Goal: Task Accomplishment & Management: Manage account settings

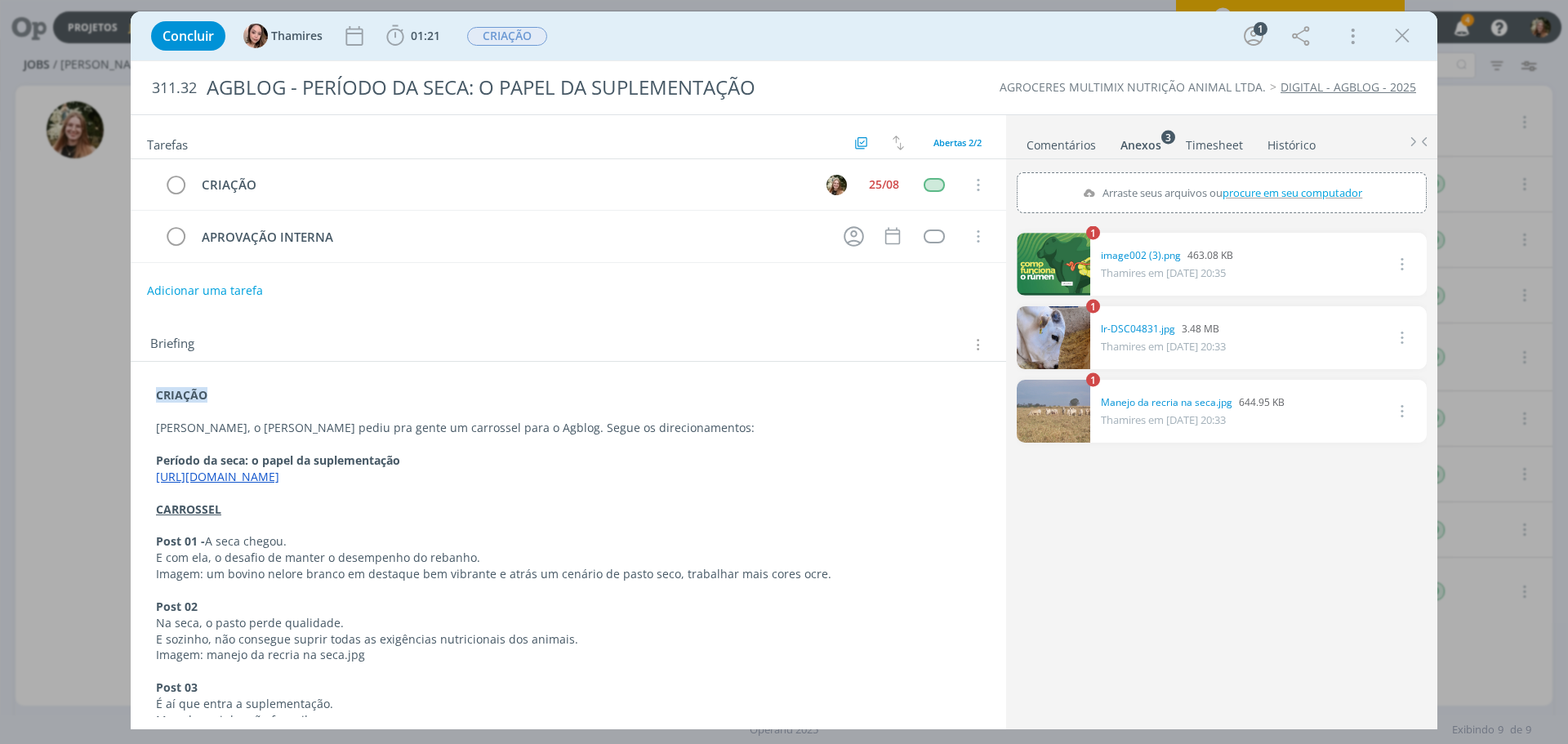
scroll to position [338, 0]
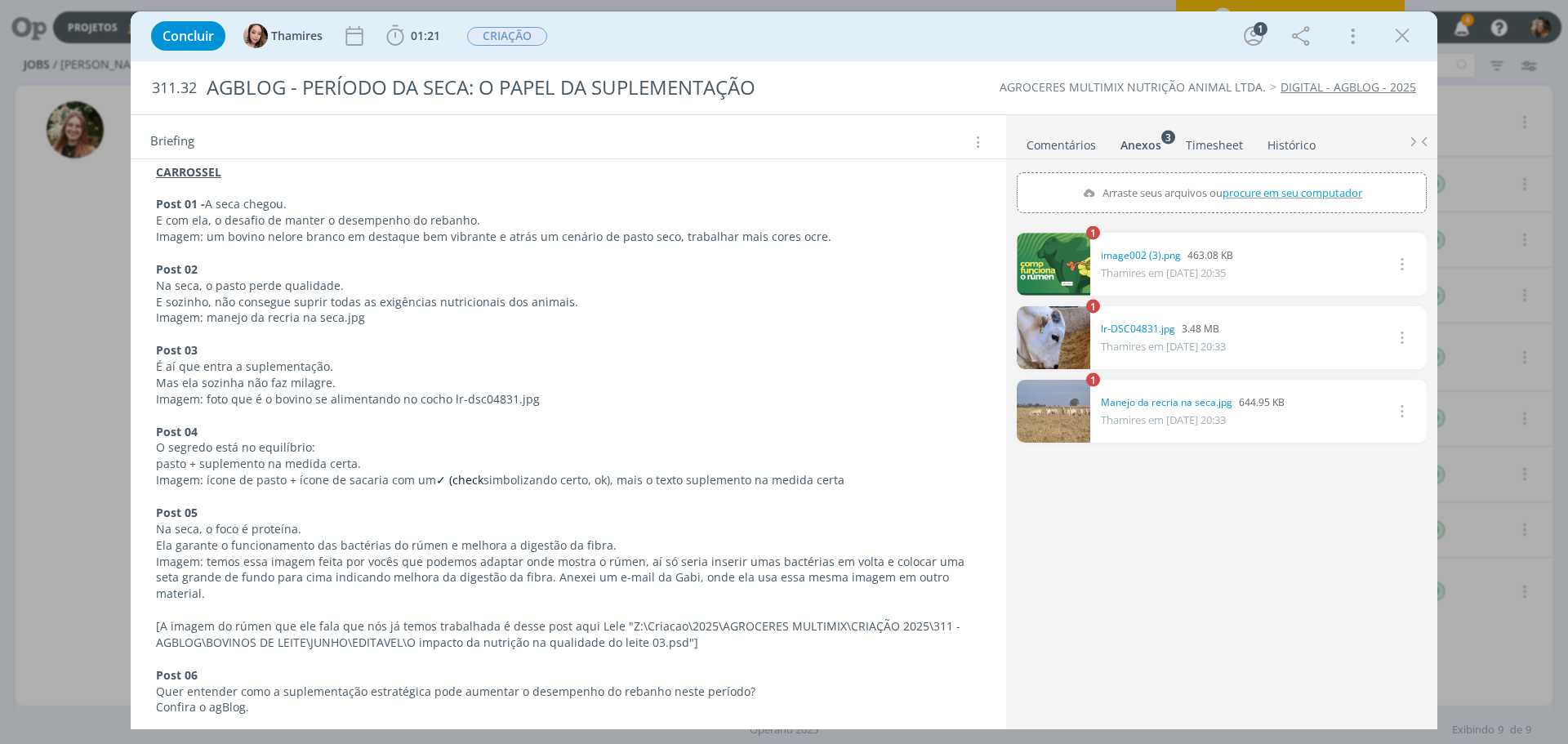
click at [430, 565] on p "Imagem: temos essa imagem feita por vocês que podemos adaptar onde mostra o rúm…" at bounding box center [568, 579] width 825 height 49
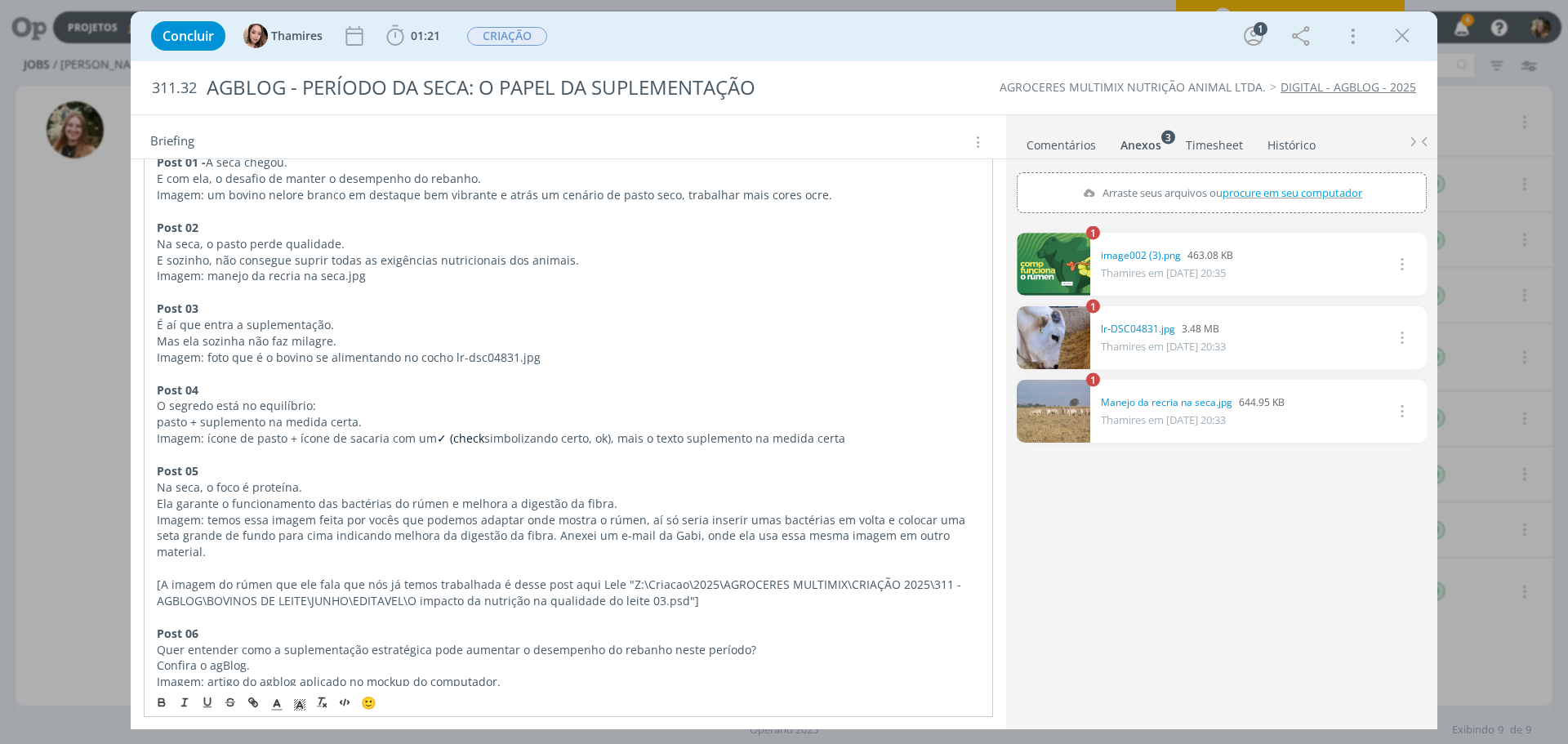
drag, startPoint x: 280, startPoint y: 636, endPoint x: 427, endPoint y: 644, distance: 147.2
click at [281, 642] on p "Quer entender como a suplementação estratégica pode aumentar o desempenho do re…" at bounding box center [568, 650] width 823 height 17
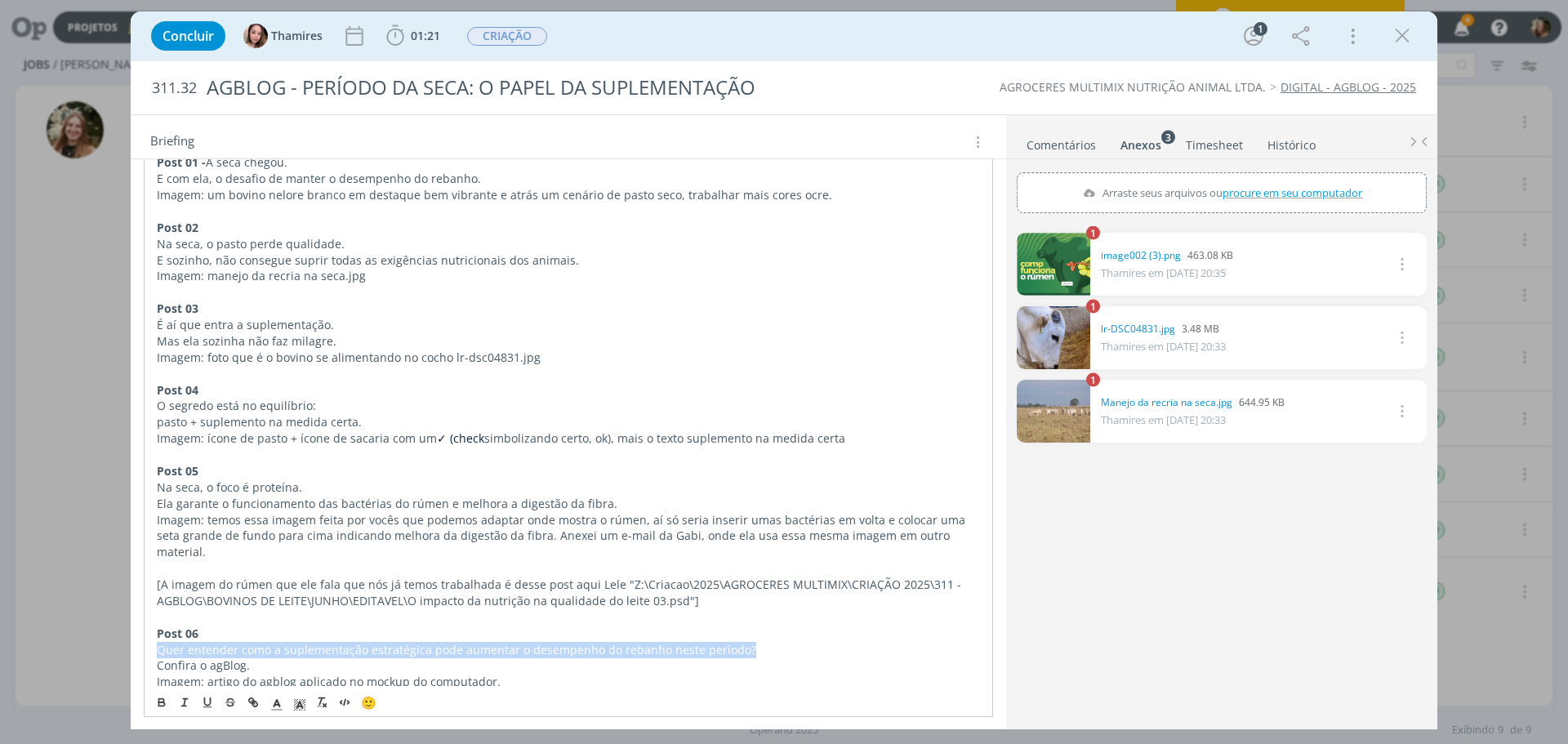
drag, startPoint x: 750, startPoint y: 635, endPoint x: 143, endPoint y: 637, distance: 607.0
click at [143, 637] on div "CRIAÇÃO [PERSON_NAME], o [PERSON_NAME] pediu pra gente um carrossel para o Agbl…" at bounding box center [569, 358] width 876 height 751
copy p "Quer entender como a suplementação estratégica pode aumentar o desempenho do re…"
click at [394, 609] on p "dialog" at bounding box center [568, 617] width 825 height 17
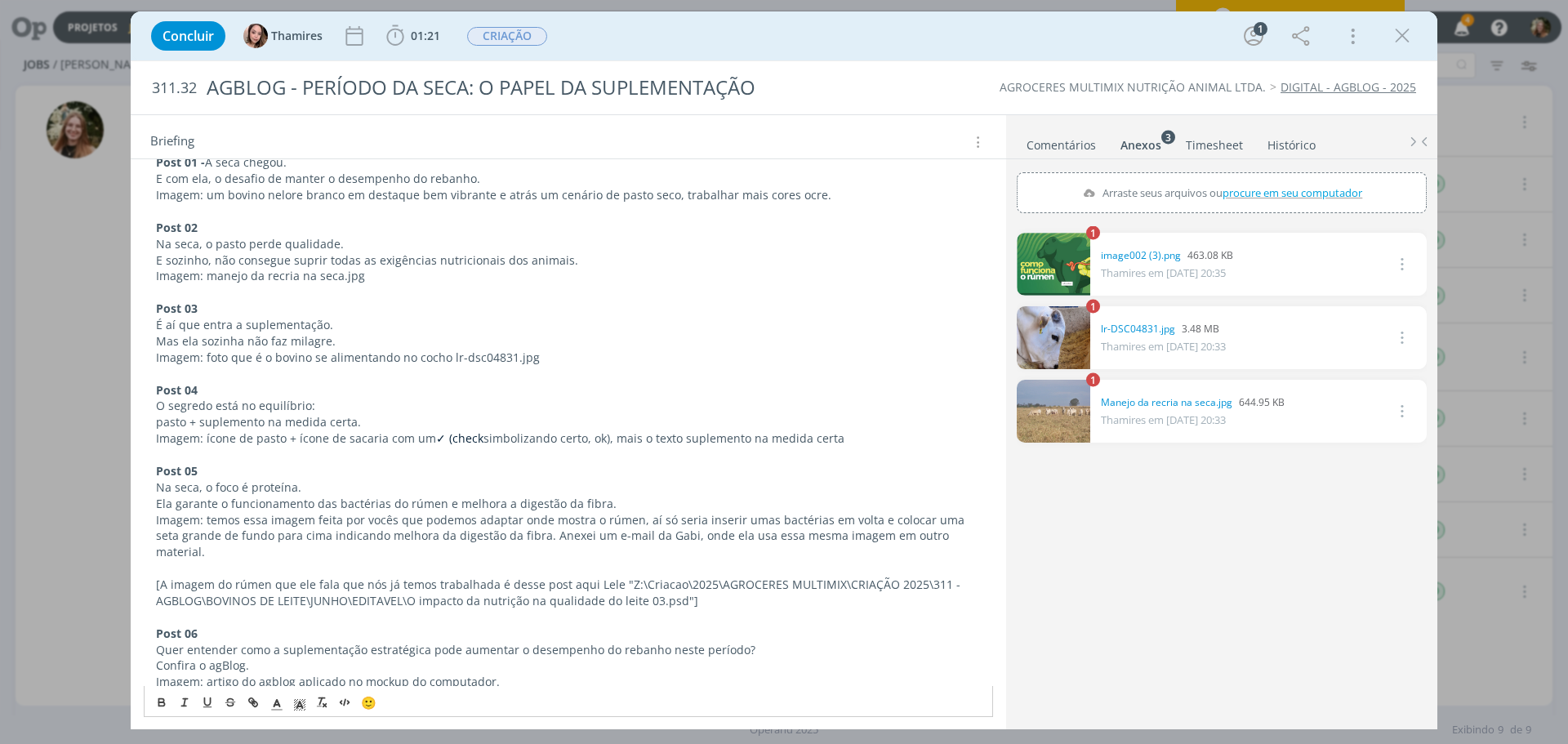
drag, startPoint x: 267, startPoint y: 647, endPoint x: 7, endPoint y: 644, distance: 260.0
click at [252, 658] on p "Confira o agBlog." at bounding box center [568, 666] width 825 height 17
click at [309, 625] on p "Post 06" at bounding box center [568, 633] width 825 height 17
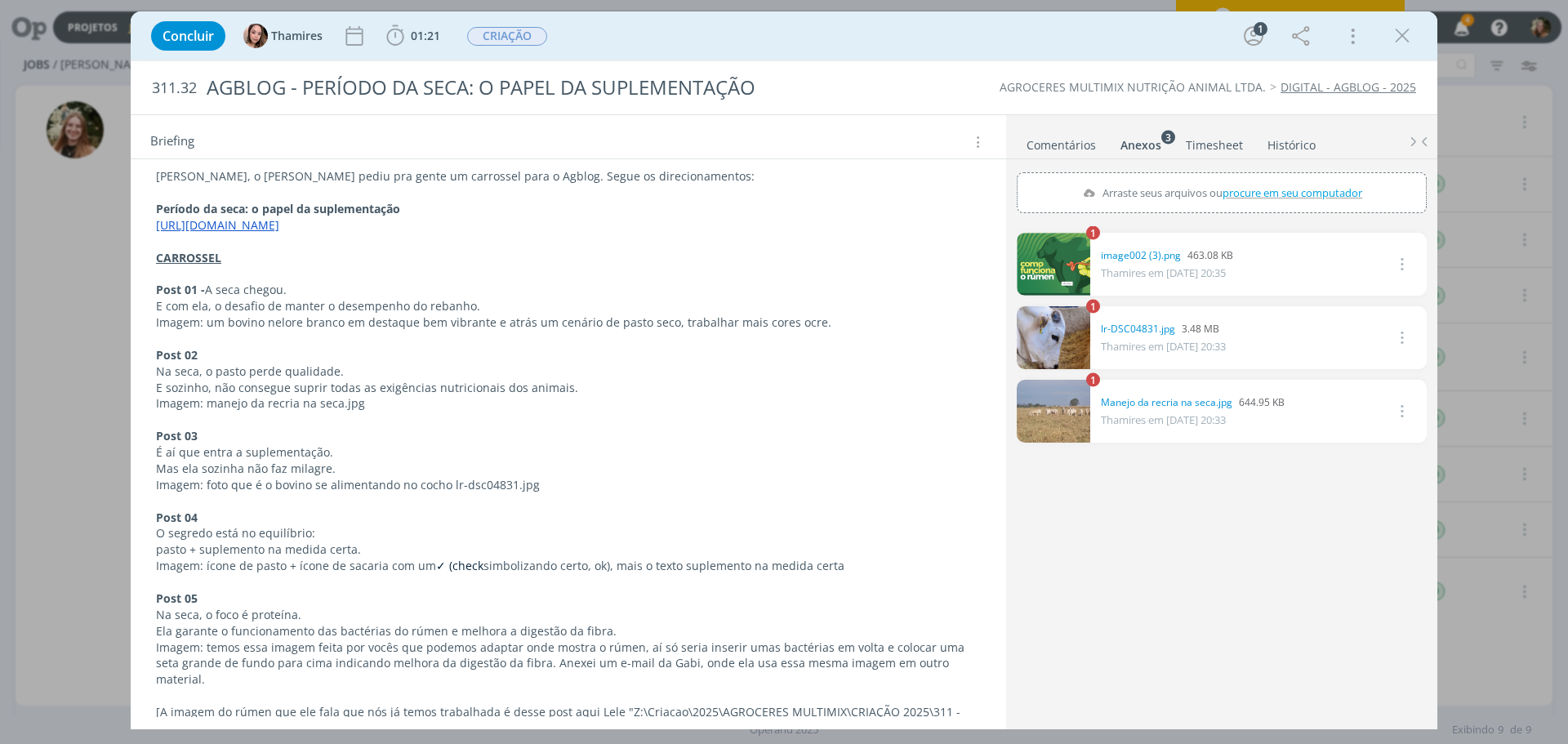
scroll to position [0, 0]
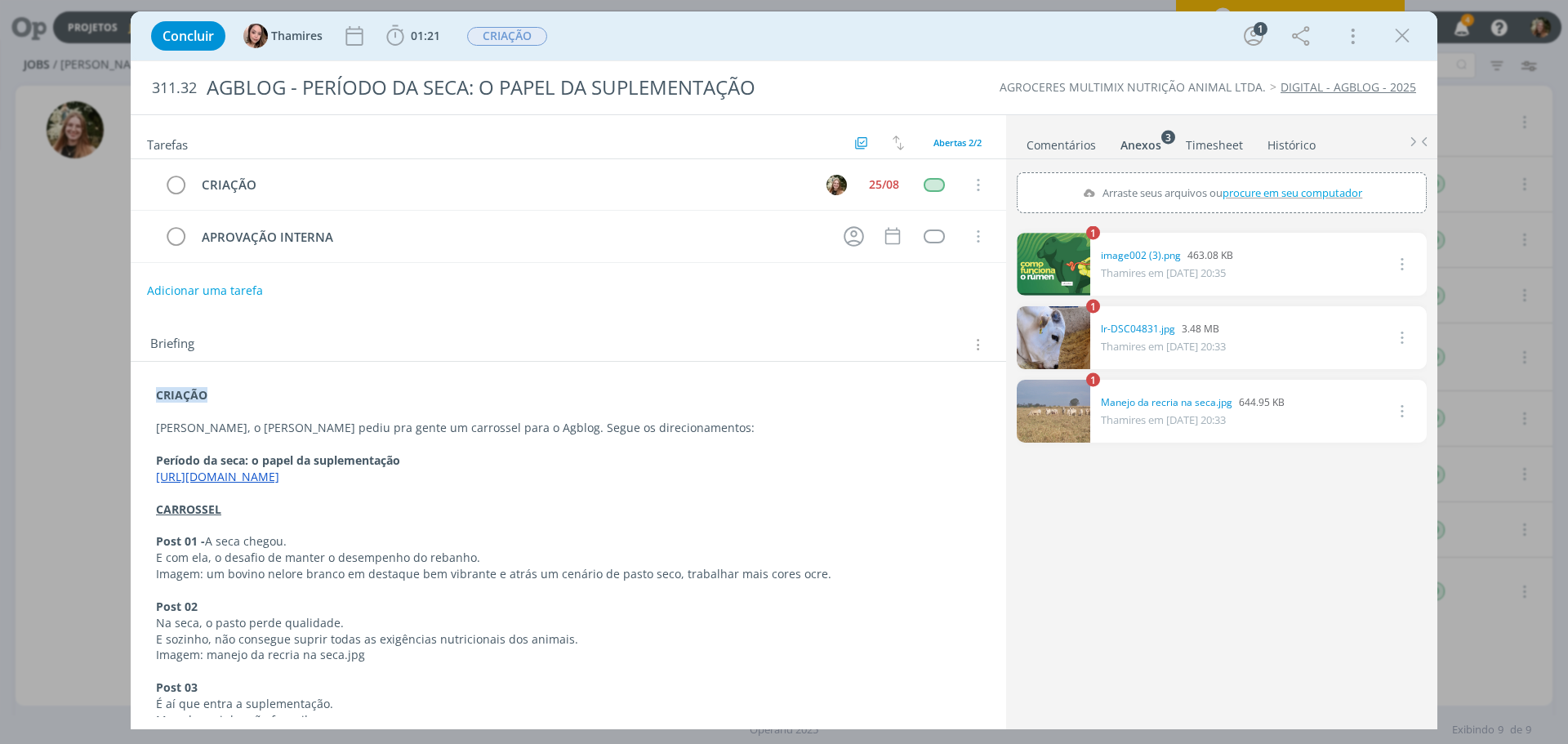
click at [280, 478] on link "[URL][DOMAIN_NAME]" at bounding box center [217, 477] width 123 height 16
click at [302, 500] on link "[URL][DOMAIN_NAME]" at bounding box center [331, 508] width 123 height 21
drag, startPoint x: 1090, startPoint y: 143, endPoint x: 1154, endPoint y: 449, distance: 312.6
click at [1090, 143] on link "Comentários" at bounding box center [1061, 142] width 71 height 24
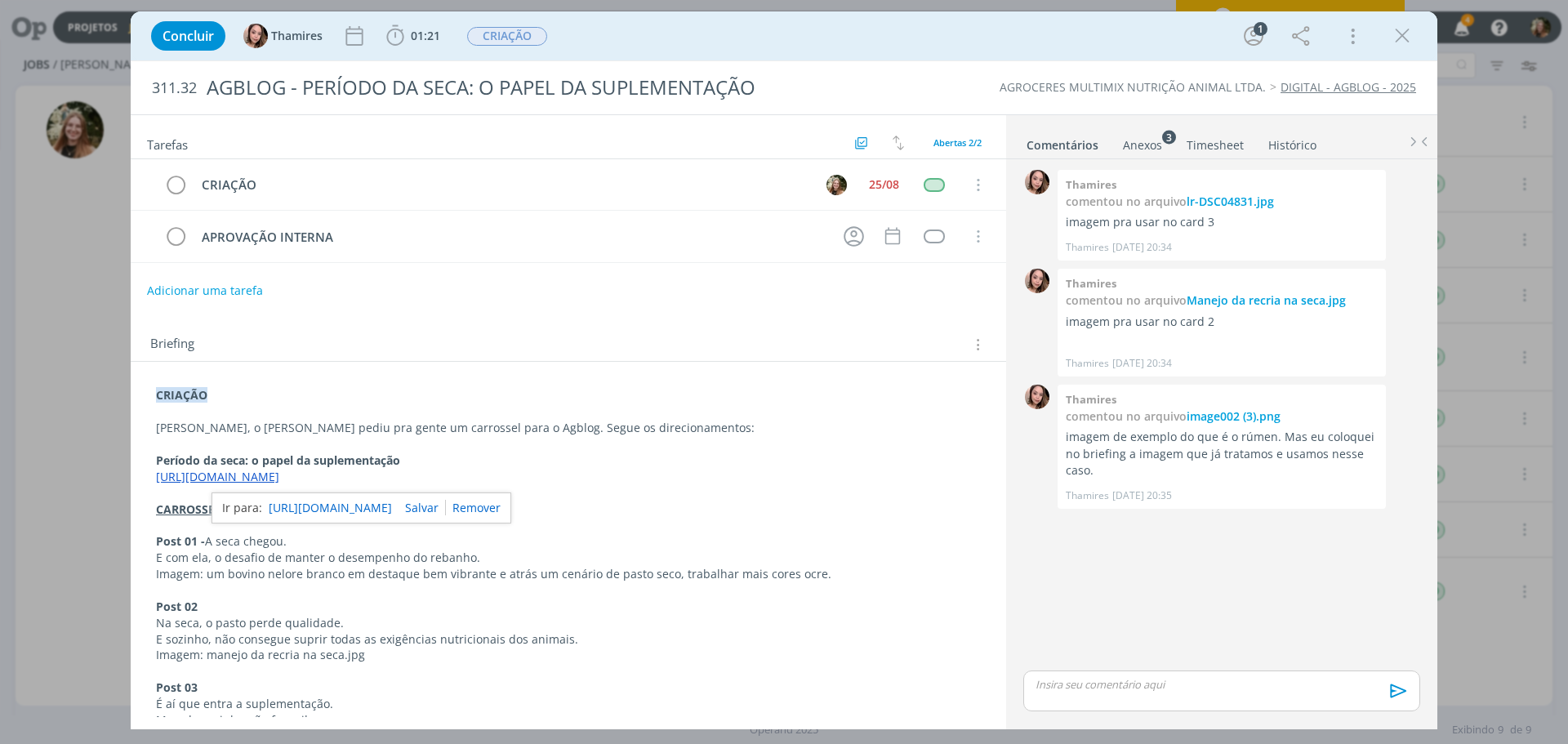
click at [1110, 689] on p "dialog" at bounding box center [1222, 684] width 371 height 15
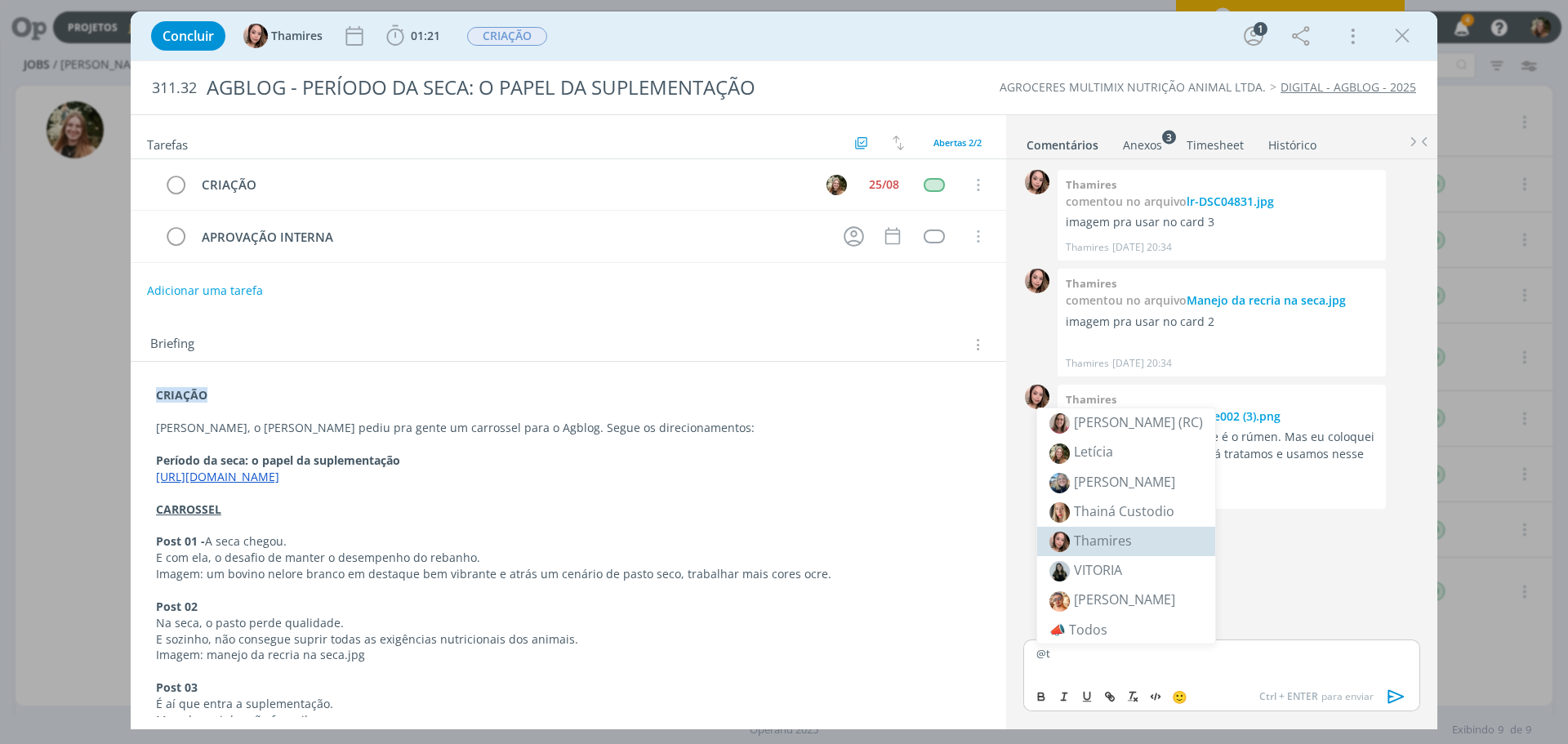
click at [1133, 542] on li "Thamires" at bounding box center [1126, 541] width 178 height 29
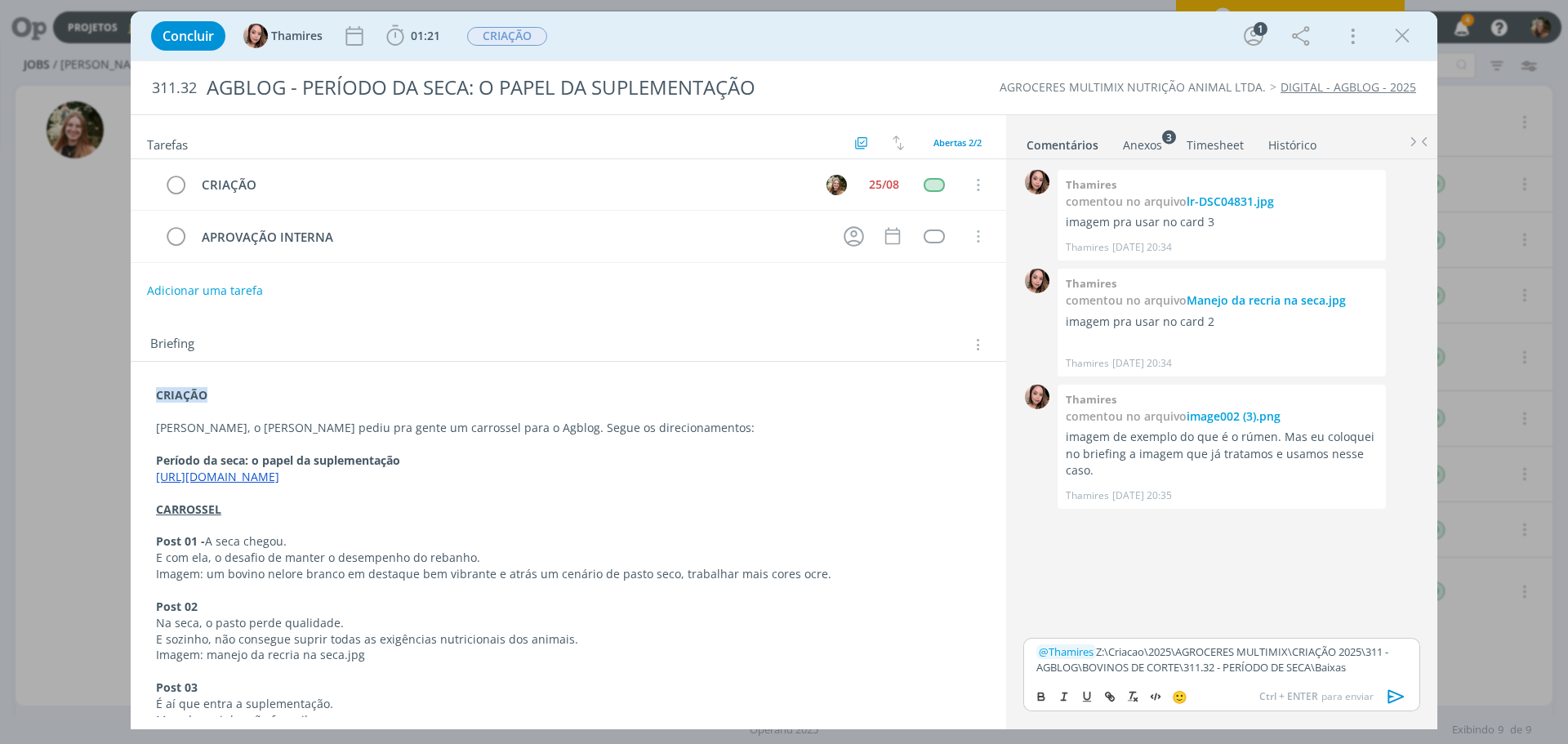
click at [1403, 696] on icon "dialog" at bounding box center [1397, 697] width 17 height 14
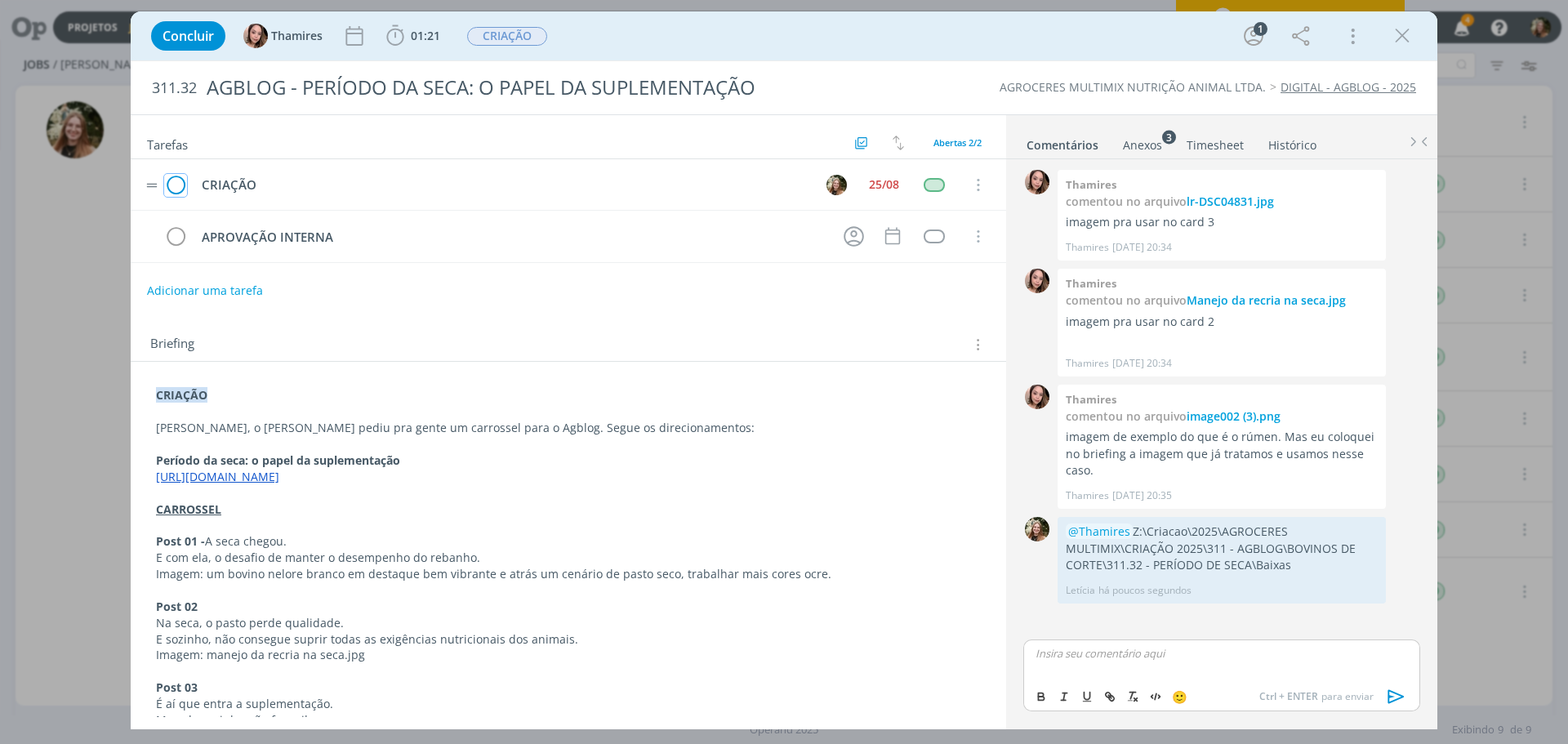
click at [174, 185] on icon "dialog" at bounding box center [176, 186] width 23 height 25
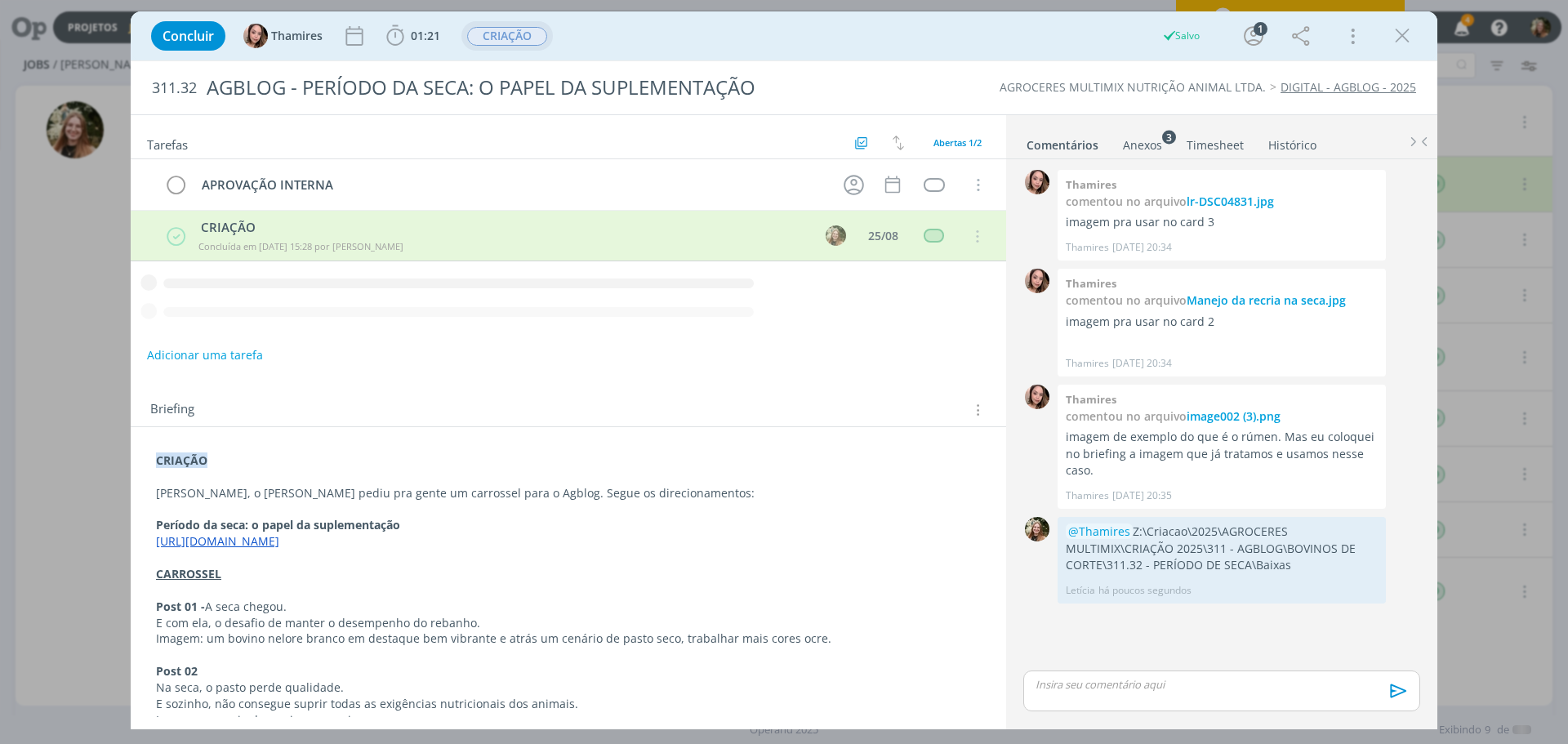
click at [517, 33] on span "CRIAÇÃO" at bounding box center [507, 36] width 80 height 18
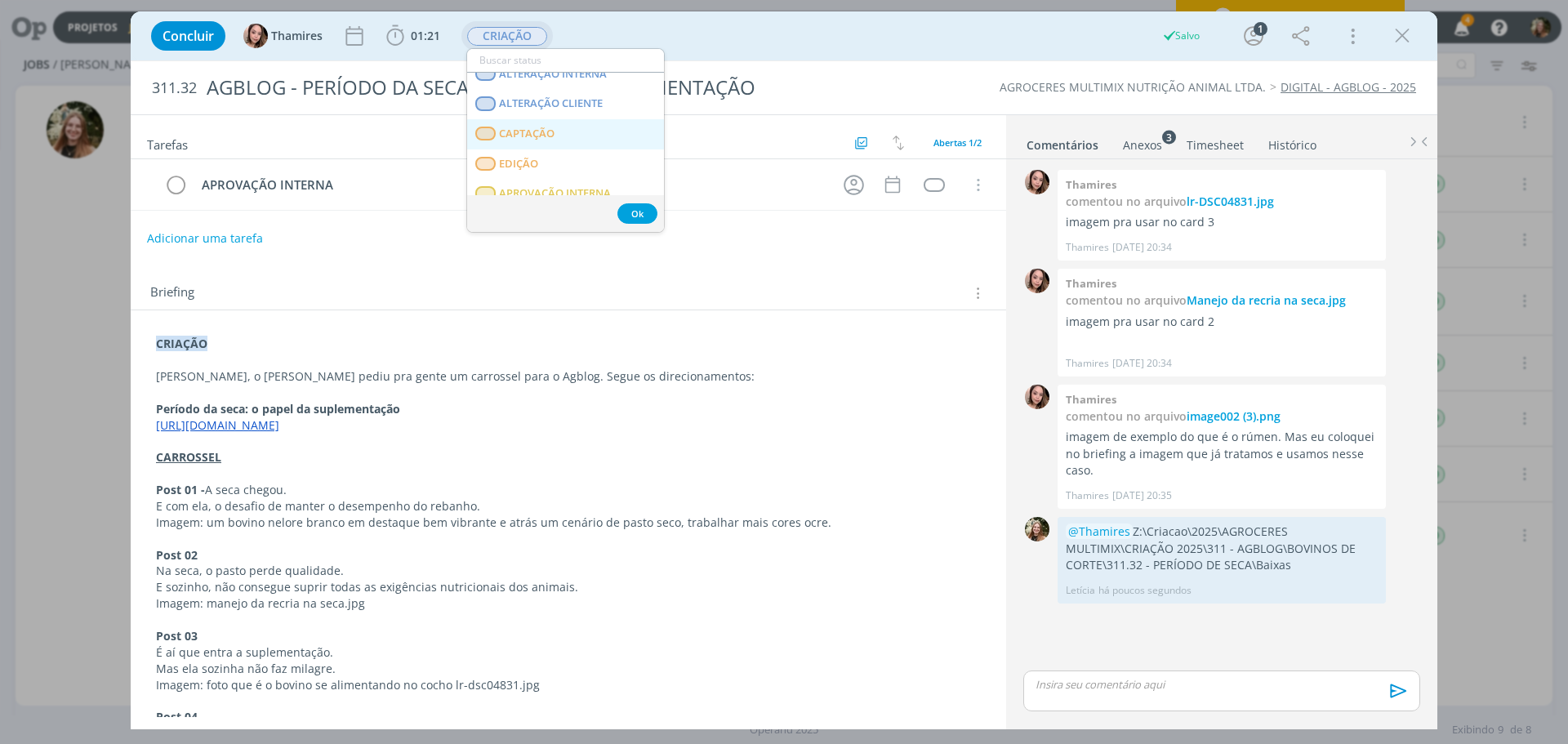
scroll to position [164, 0]
click at [525, 157] on span "APROVAÇÃO INTERNA" at bounding box center [554, 163] width 112 height 13
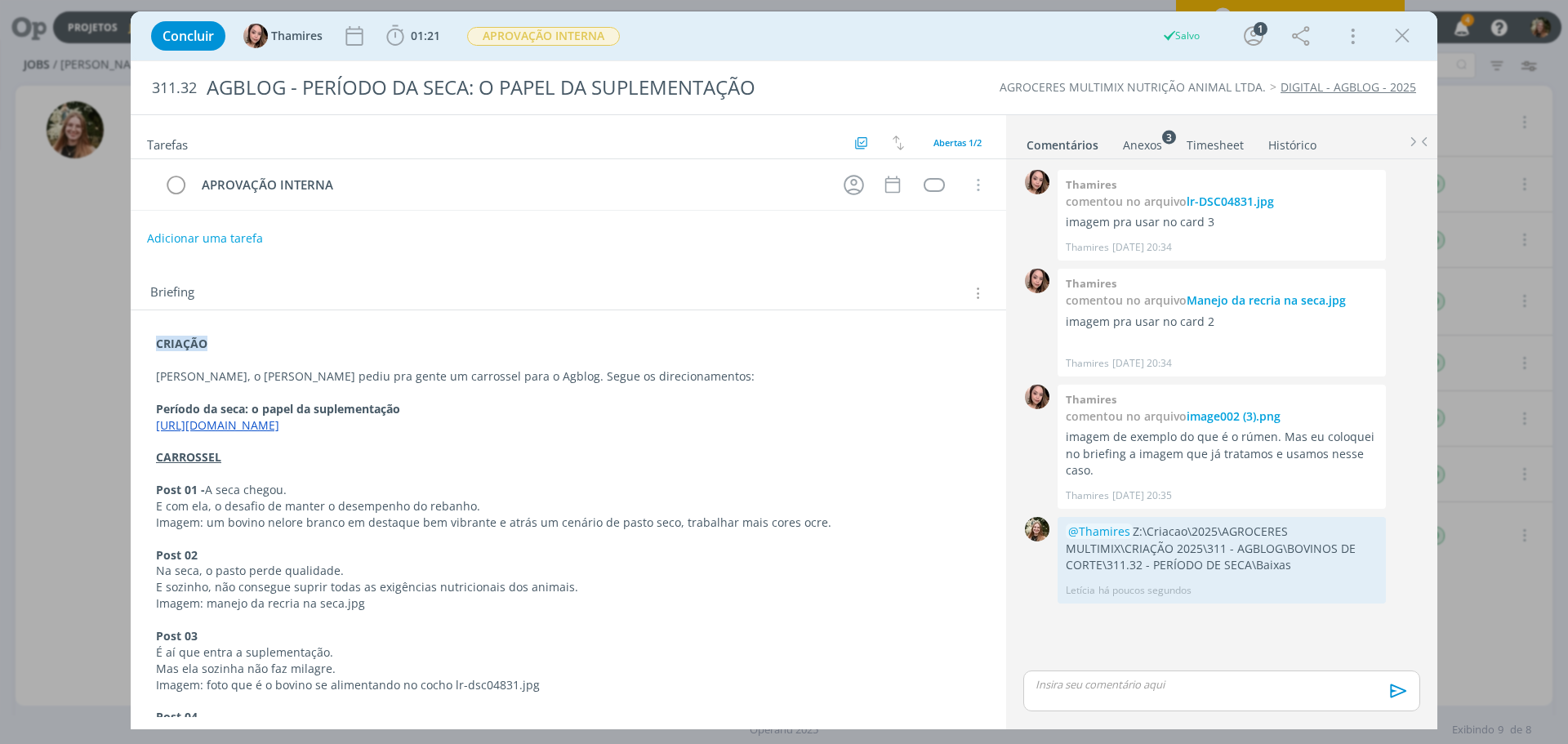
drag, startPoint x: 1403, startPoint y: 40, endPoint x: 702, endPoint y: 152, distance: 709.9
click at [1401, 40] on icon "dialog" at bounding box center [1403, 36] width 25 height 25
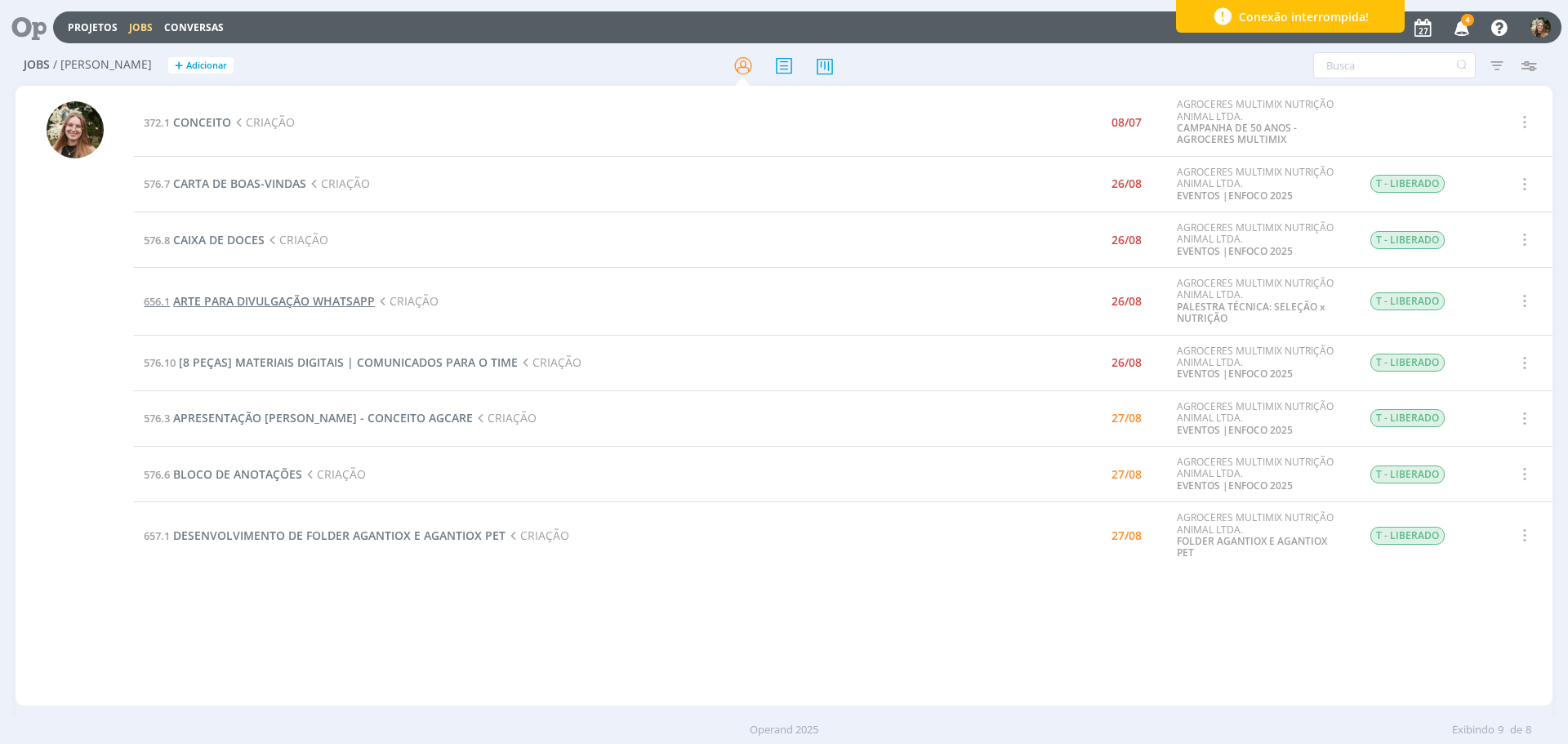
click at [243, 304] on span "ARTE PARA DIVULGAÇÃO WHATSAPP" at bounding box center [273, 301] width 201 height 16
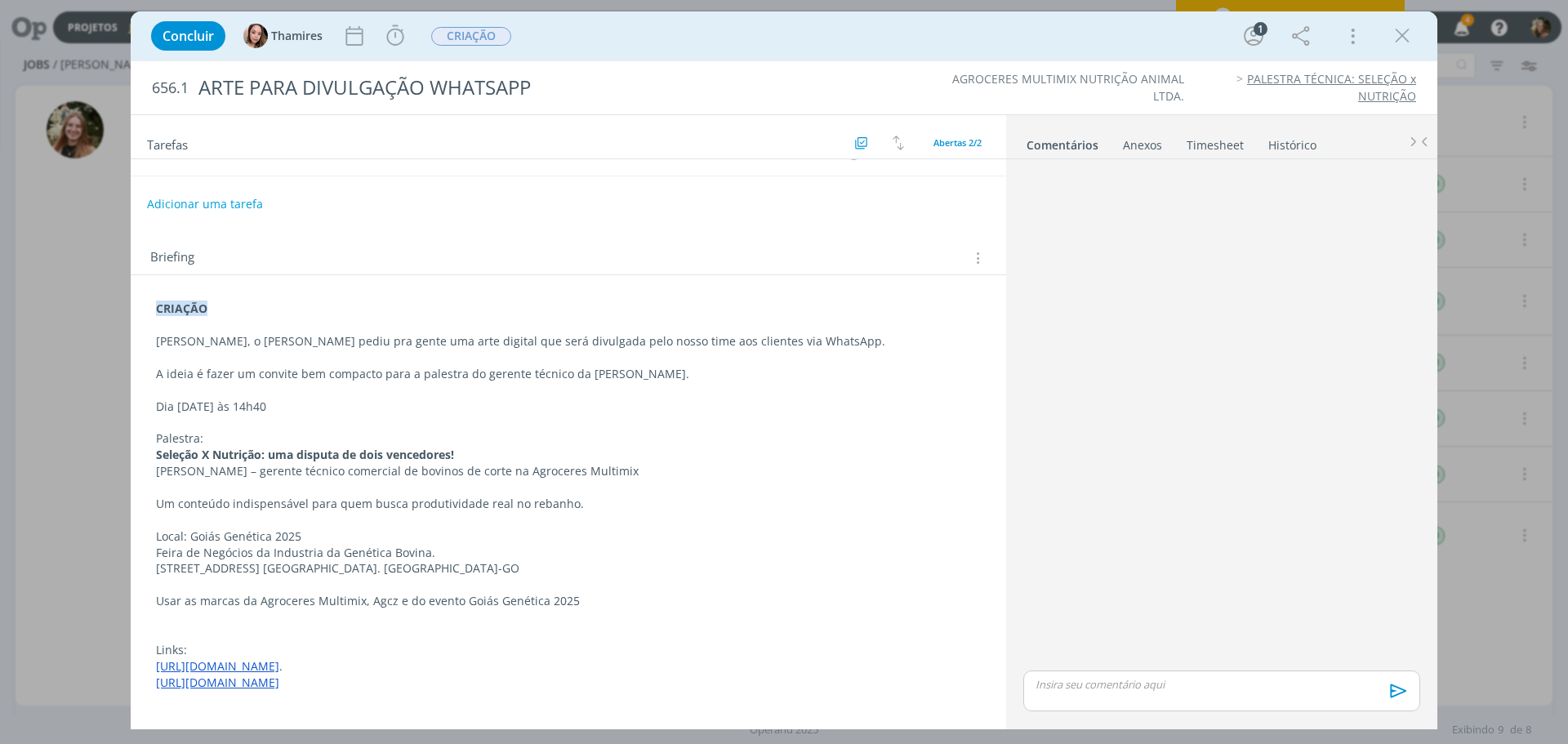
scroll to position [154, 0]
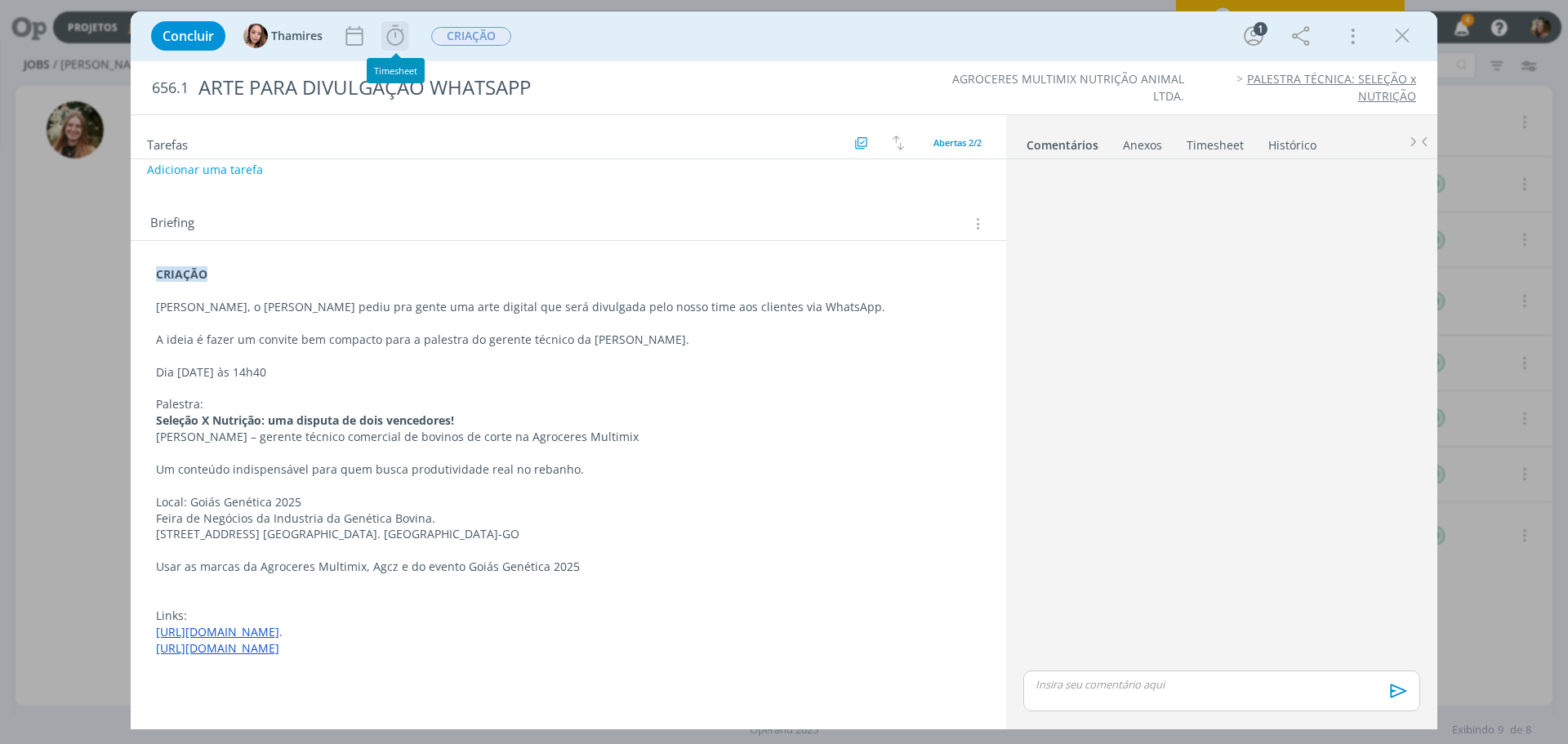
click at [399, 27] on icon "dialog" at bounding box center [396, 36] width 25 height 25
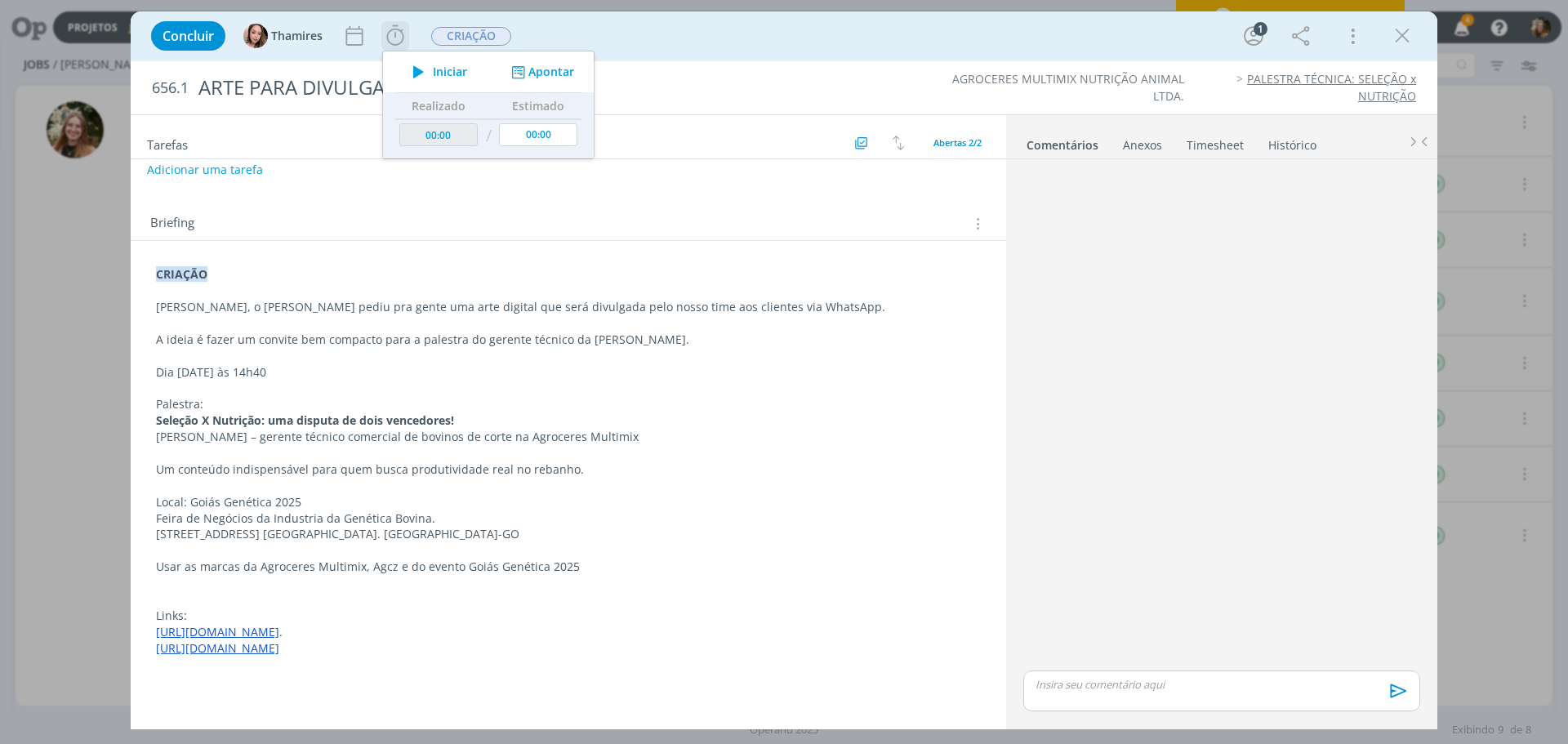
click at [441, 71] on span "Iniciar" at bounding box center [449, 71] width 34 height 11
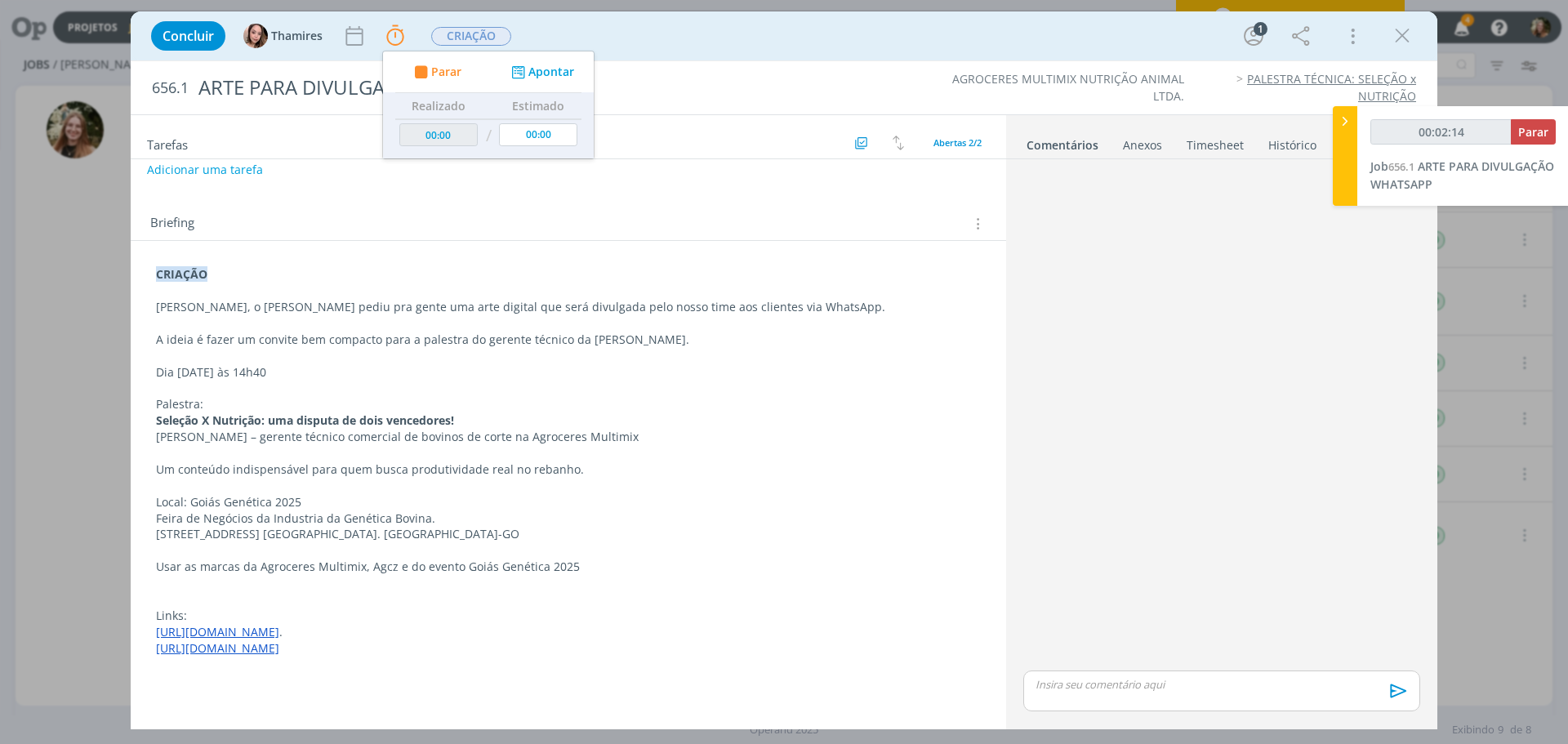
click at [255, 624] on link "[URL][DOMAIN_NAME]" at bounding box center [217, 632] width 123 height 16
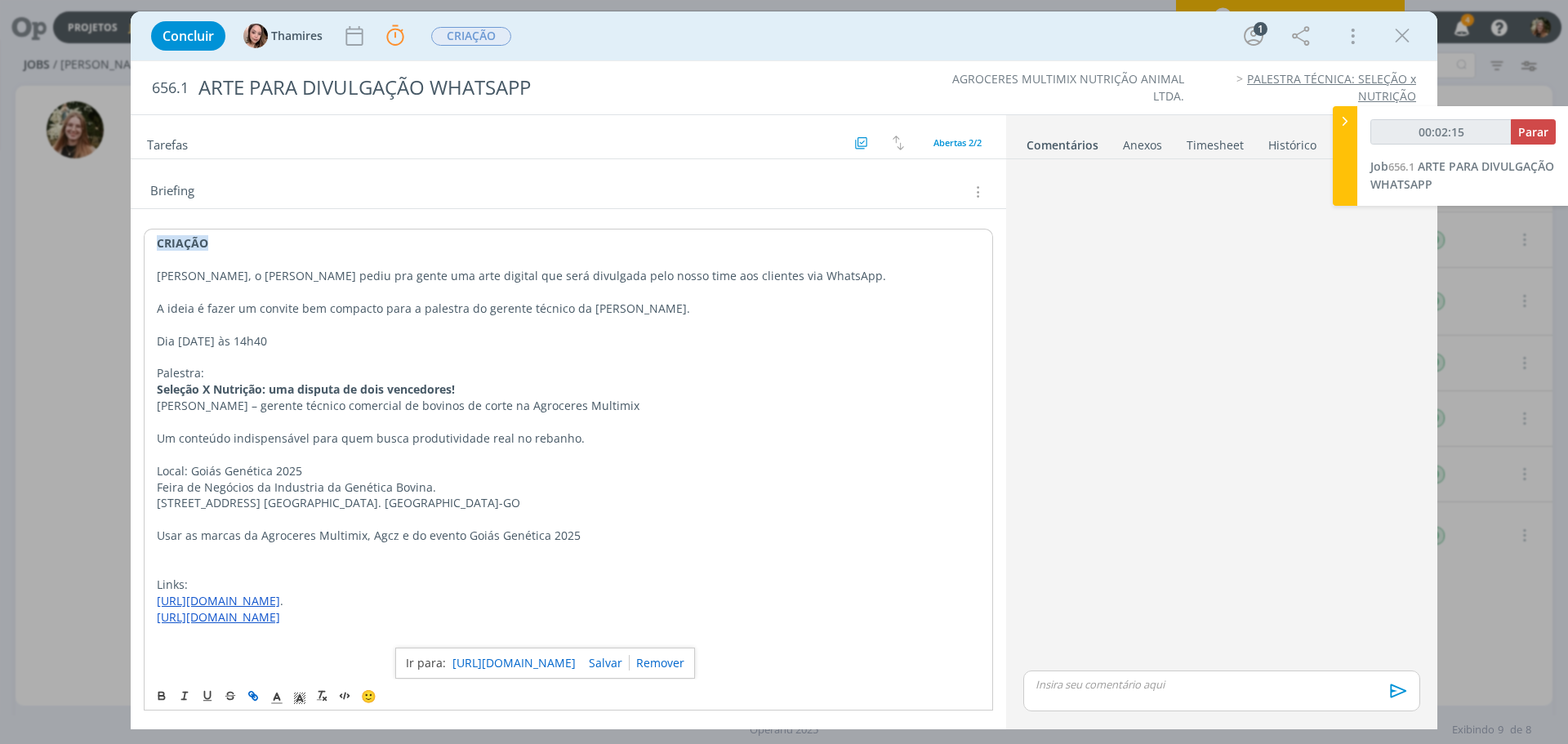
click at [497, 662] on link "[URL][DOMAIN_NAME]" at bounding box center [514, 663] width 123 height 21
click at [1134, 146] on div "Anexos 0" at bounding box center [1142, 145] width 40 height 17
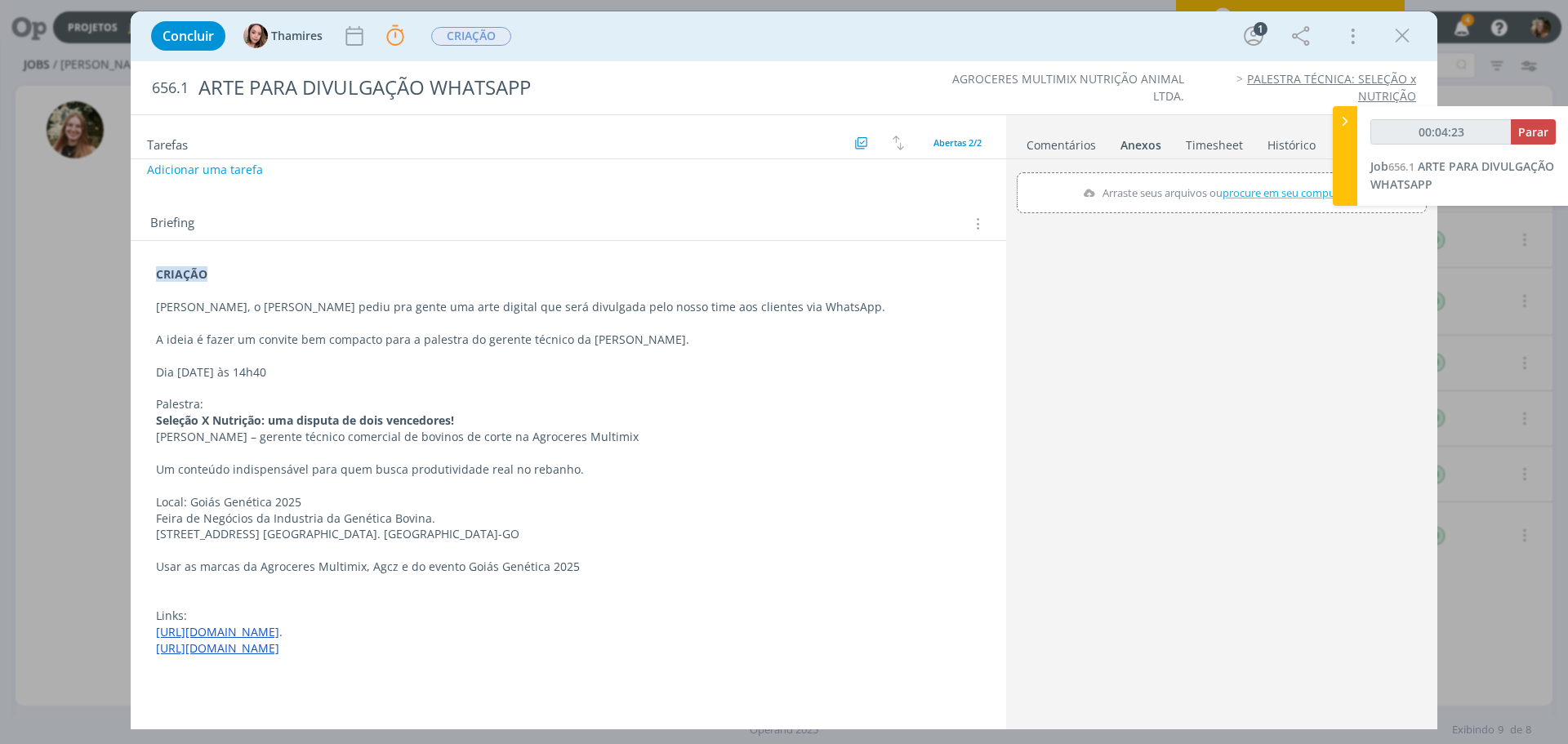
scroll to position [154, 0]
click at [1077, 143] on link "Comentários" at bounding box center [1061, 142] width 71 height 24
drag, startPoint x: 1132, startPoint y: 143, endPoint x: 1134, endPoint y: 203, distance: 60.0
click at [1132, 143] on div "Anexos 2" at bounding box center [1142, 145] width 40 height 17
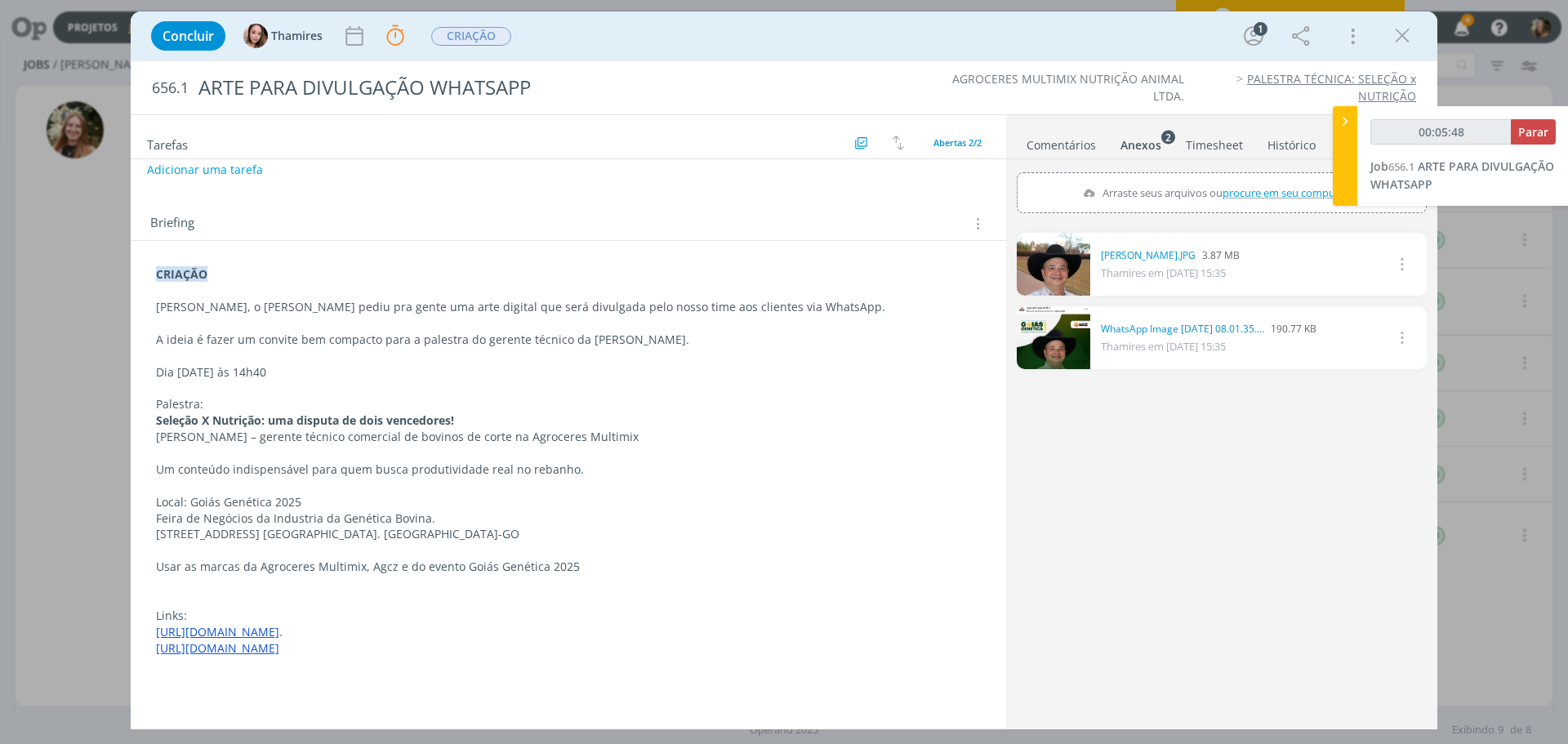
click at [1061, 274] on link "dialog" at bounding box center [1054, 265] width 74 height 63
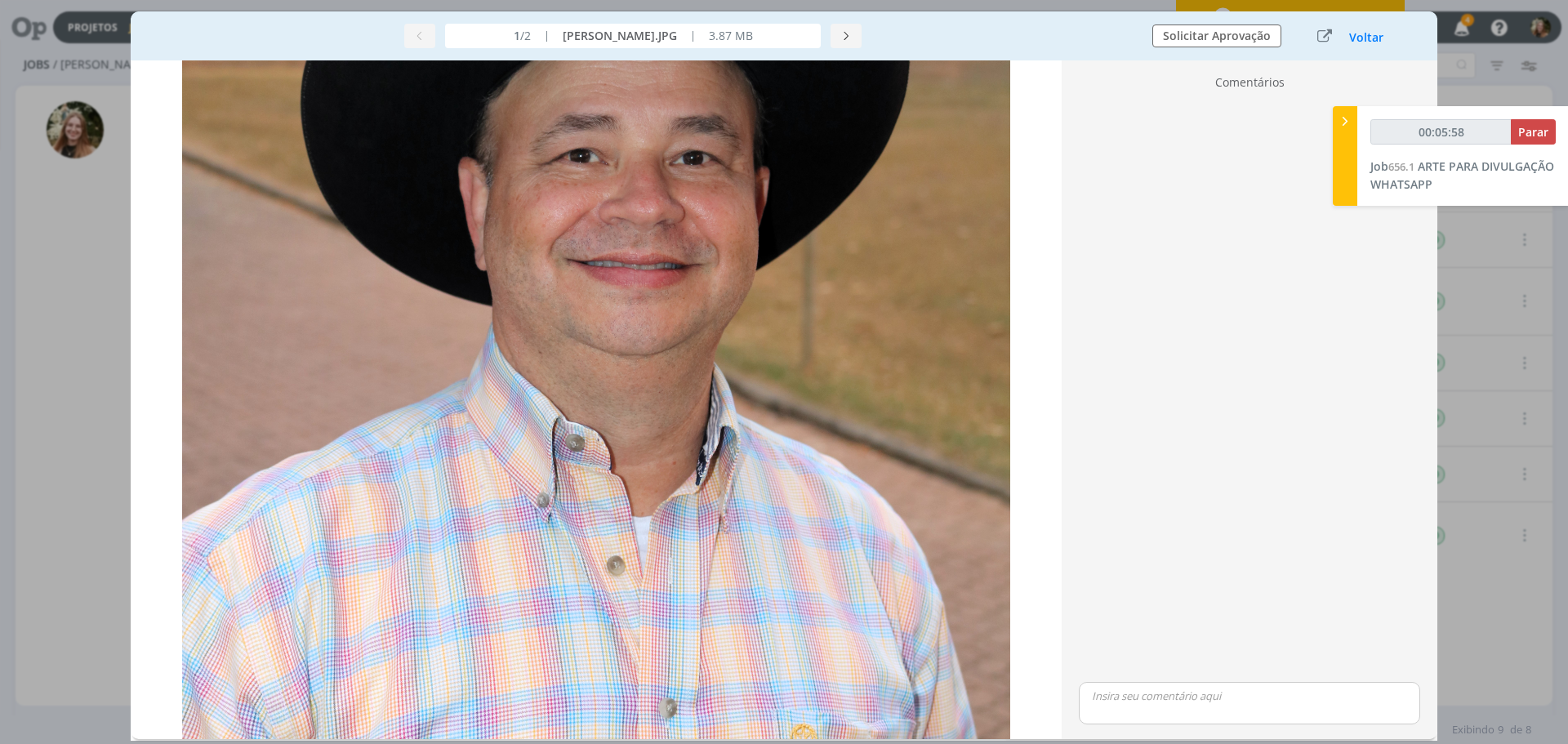
scroll to position [82, 0]
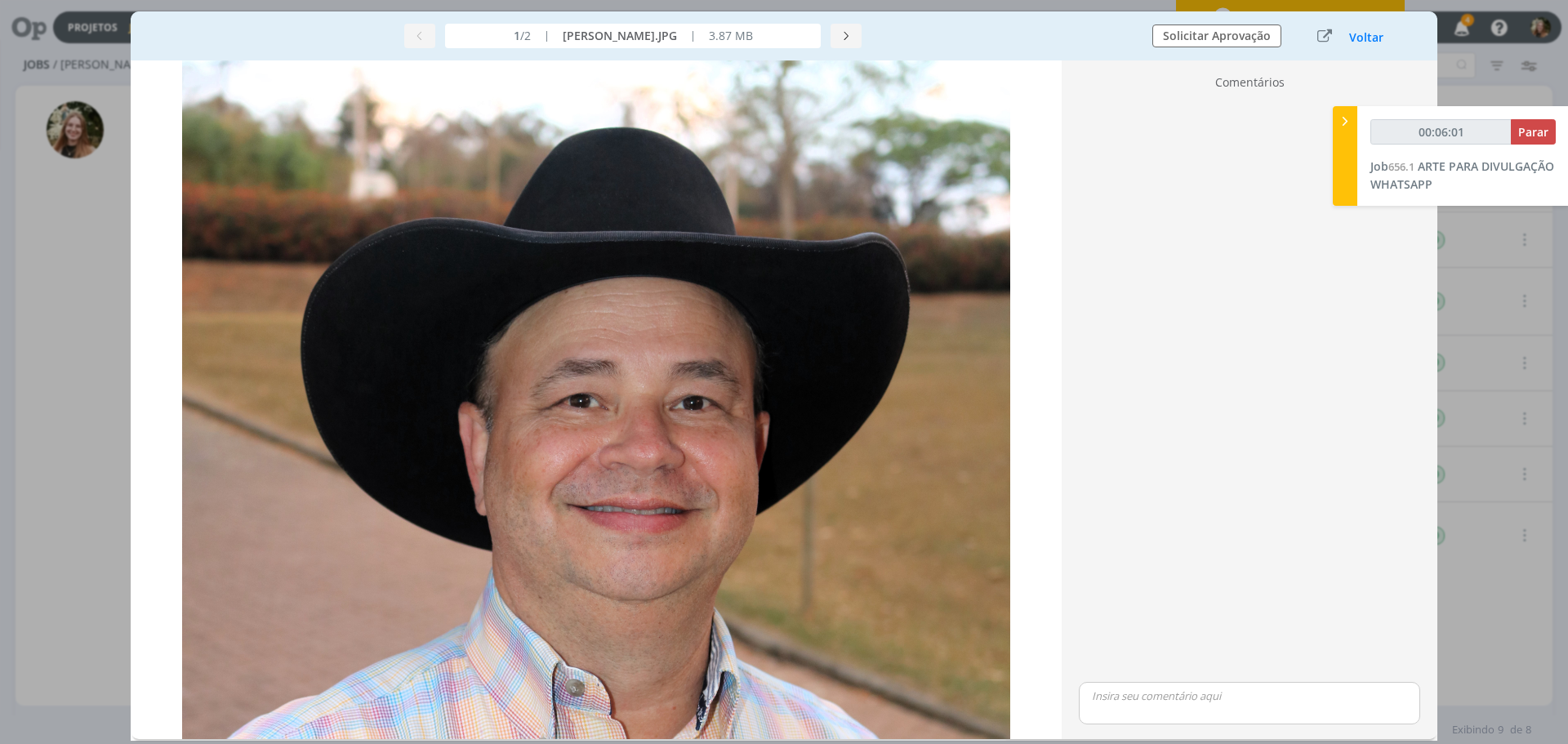
click at [1404, 401] on div "dialog" at bounding box center [1249, 388] width 354 height 581
click at [1360, 39] on button "Voltar" at bounding box center [1366, 37] width 36 height 13
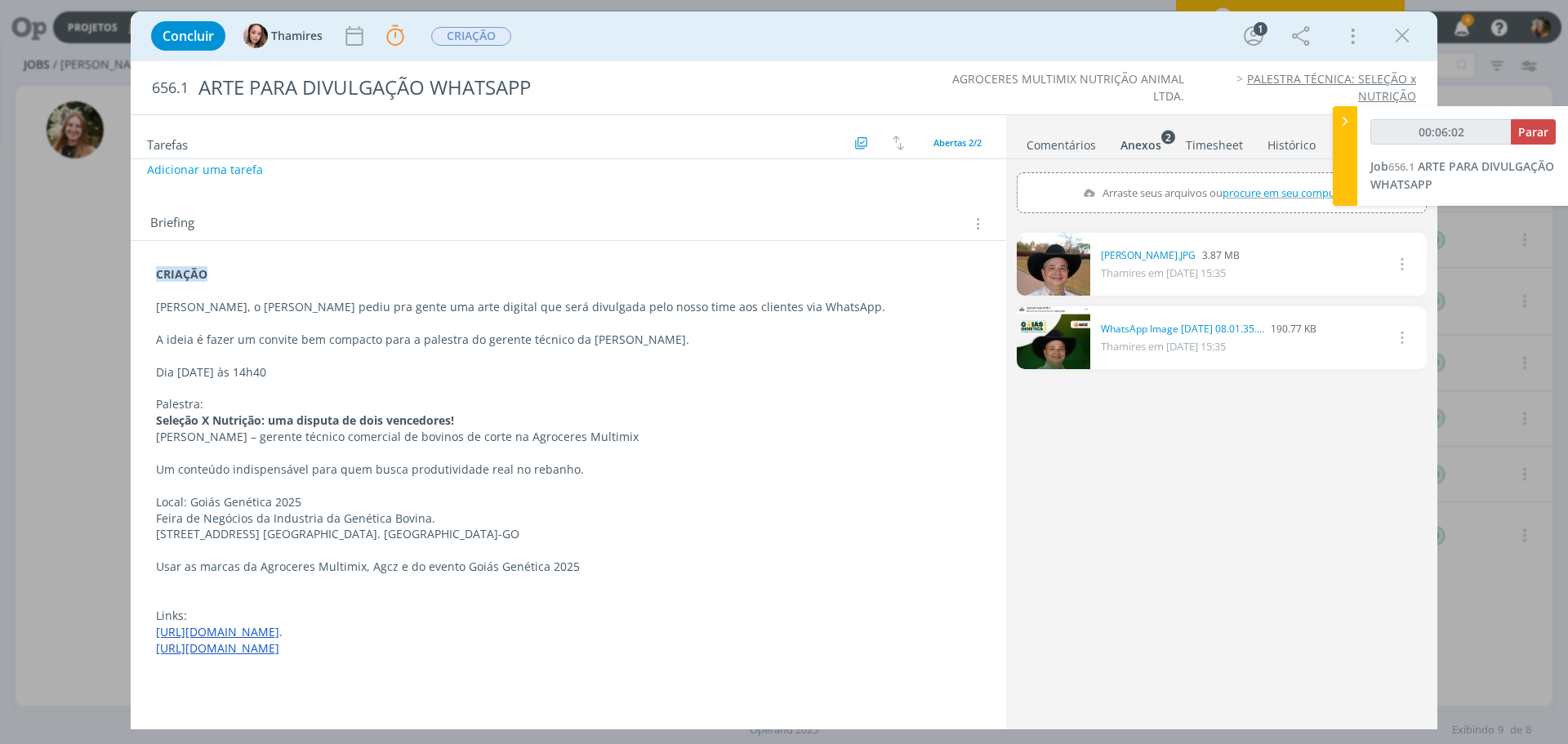
scroll to position [154, 0]
click at [1065, 354] on link "dialog" at bounding box center [1054, 338] width 74 height 63
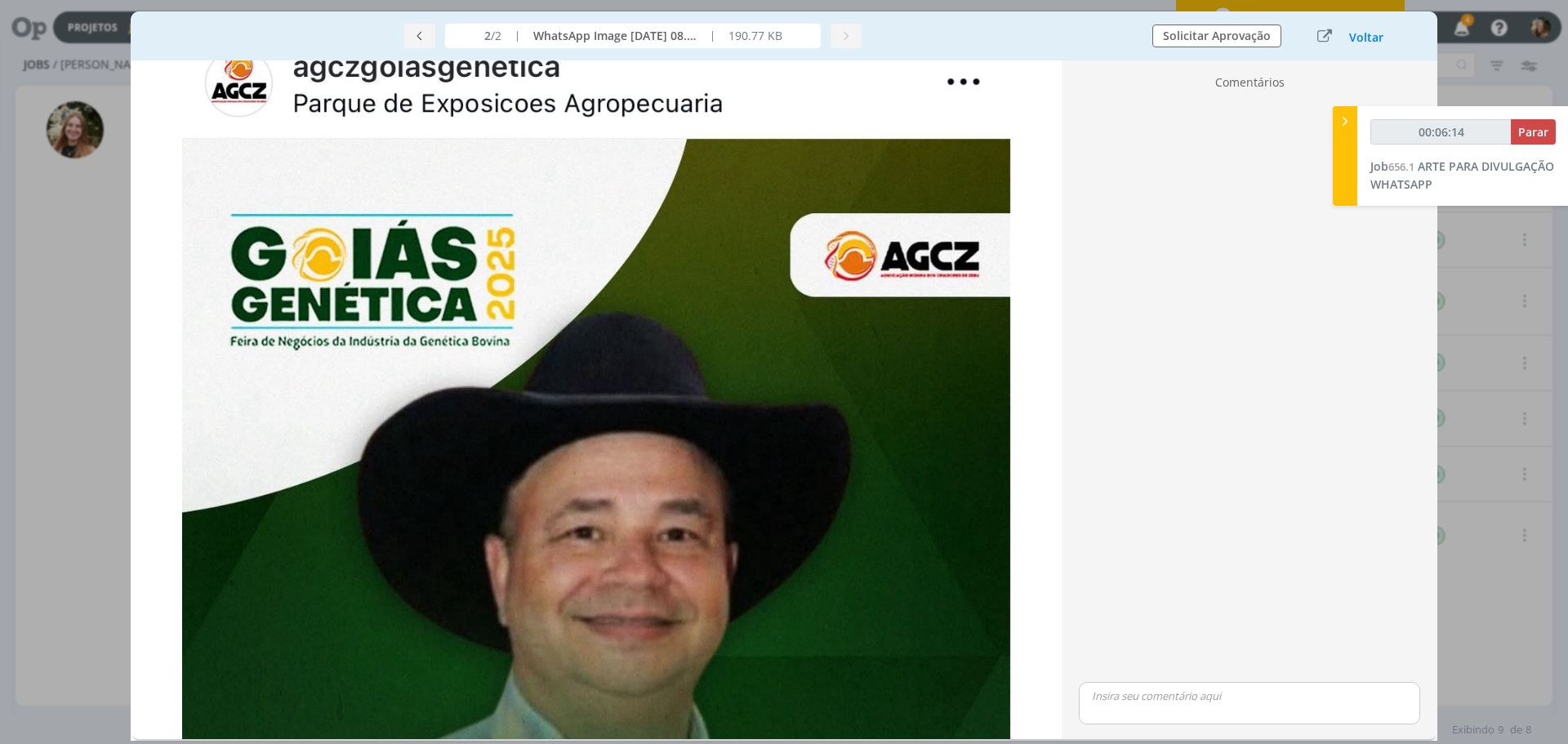
scroll to position [0, 0]
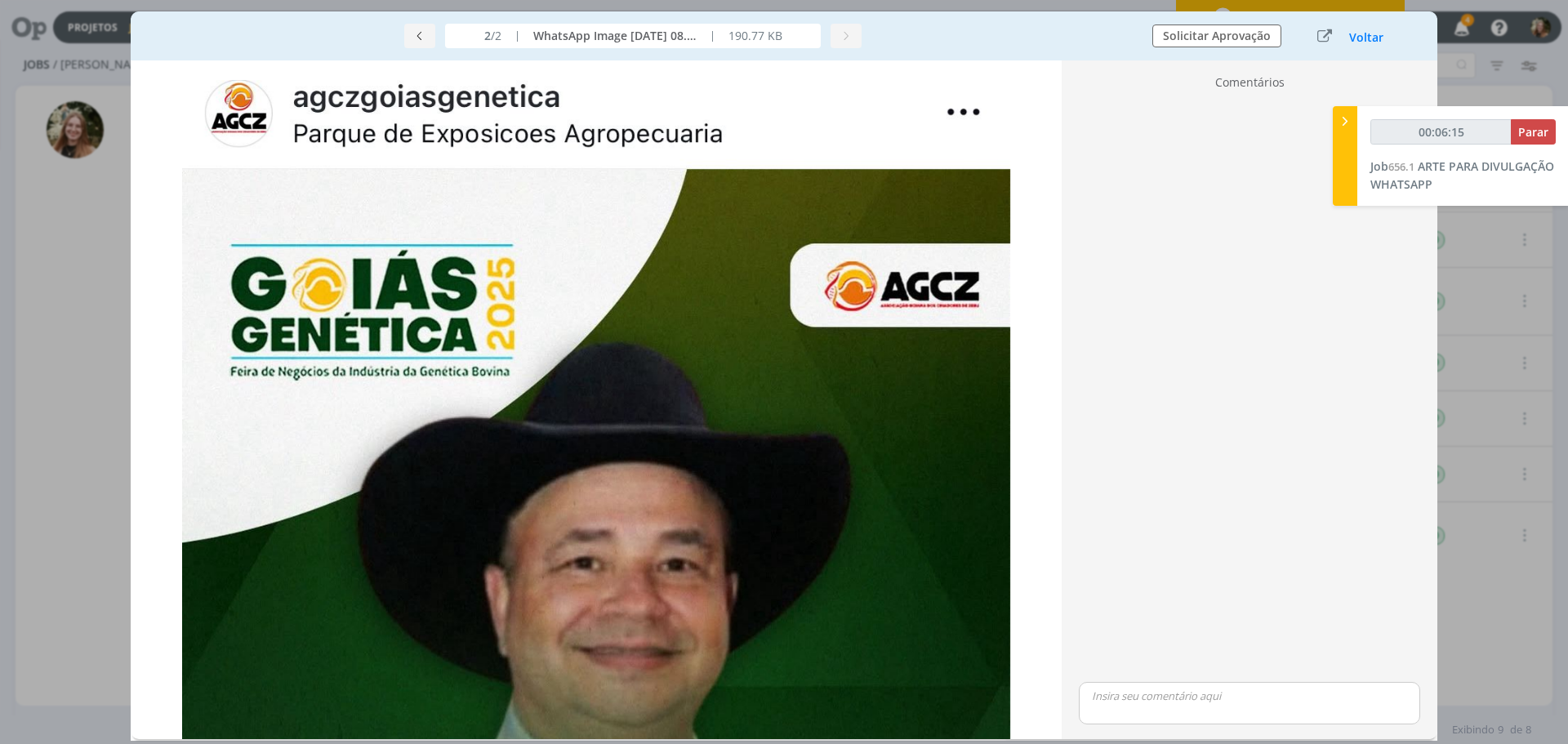
drag, startPoint x: 1368, startPoint y: 41, endPoint x: 1036, endPoint y: 105, distance: 338.1
click at [1367, 43] on button "Voltar" at bounding box center [1366, 37] width 36 height 13
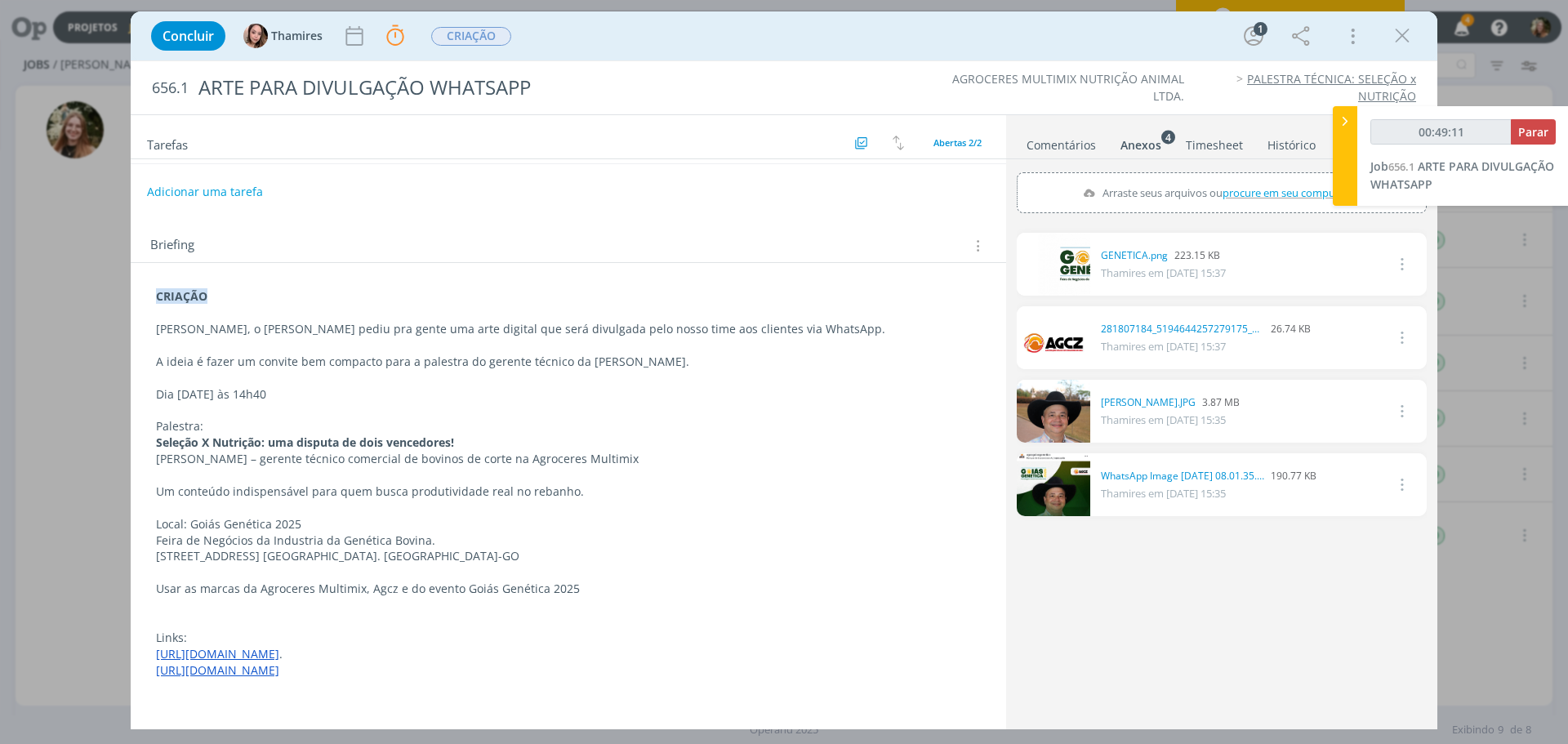
scroll to position [72, 0]
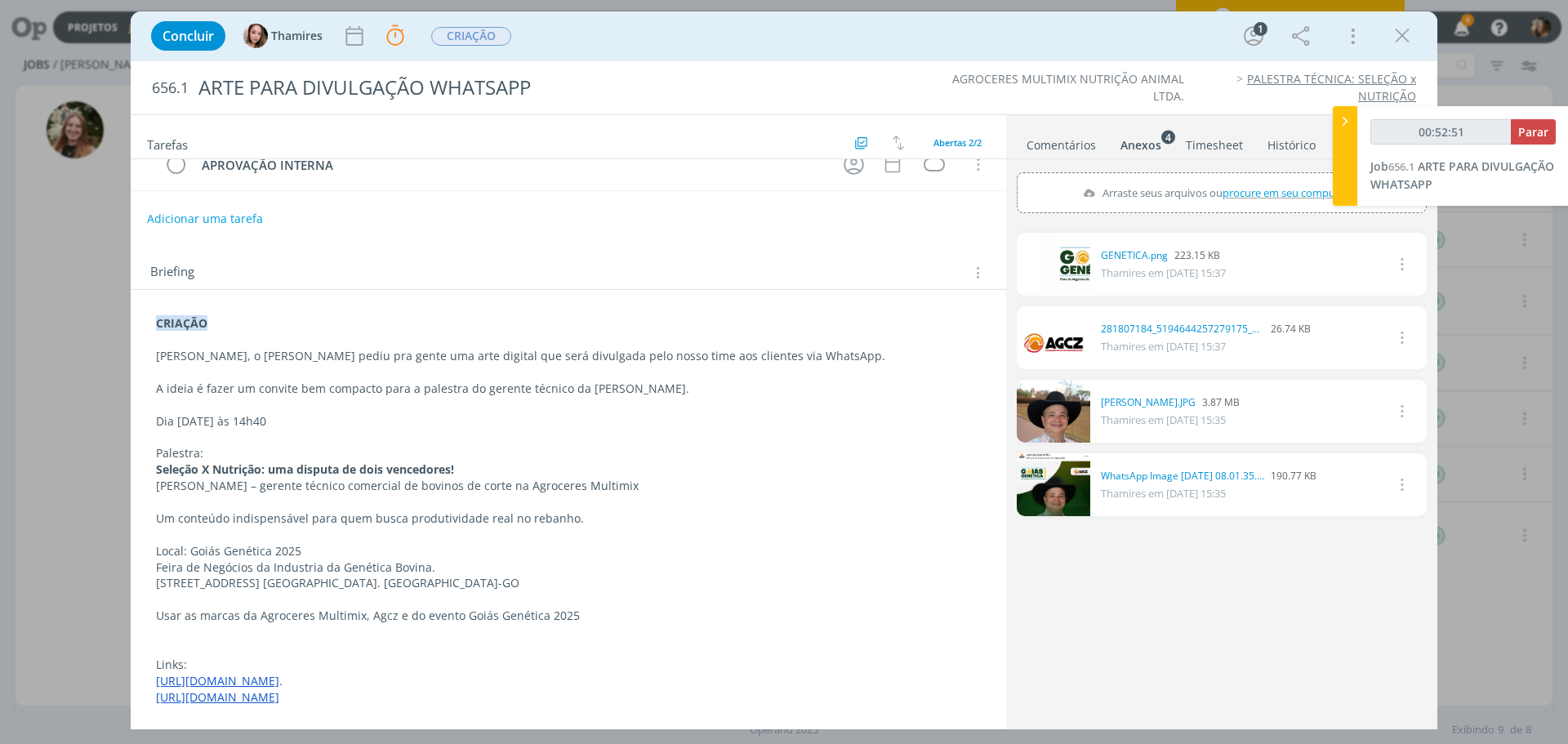
drag, startPoint x: 212, startPoint y: 466, endPoint x: 252, endPoint y: 461, distance: 40.3
click at [215, 466] on strong "Seleção X Nutrição: uma disputa de dois vencedores!" at bounding box center [304, 470] width 298 height 16
drag, startPoint x: 474, startPoint y: 467, endPoint x: 137, endPoint y: 472, distance: 337.0
click at [109, 472] on div "Concluir Thamires Parar Apontar Data * [DATE] Horas * 00:00 Tarefa Selecione a …" at bounding box center [784, 372] width 1568 height 744
click at [187, 473] on strong "Seleção X Nutrição: uma disputa de dois vencedores!" at bounding box center [305, 470] width 298 height 16
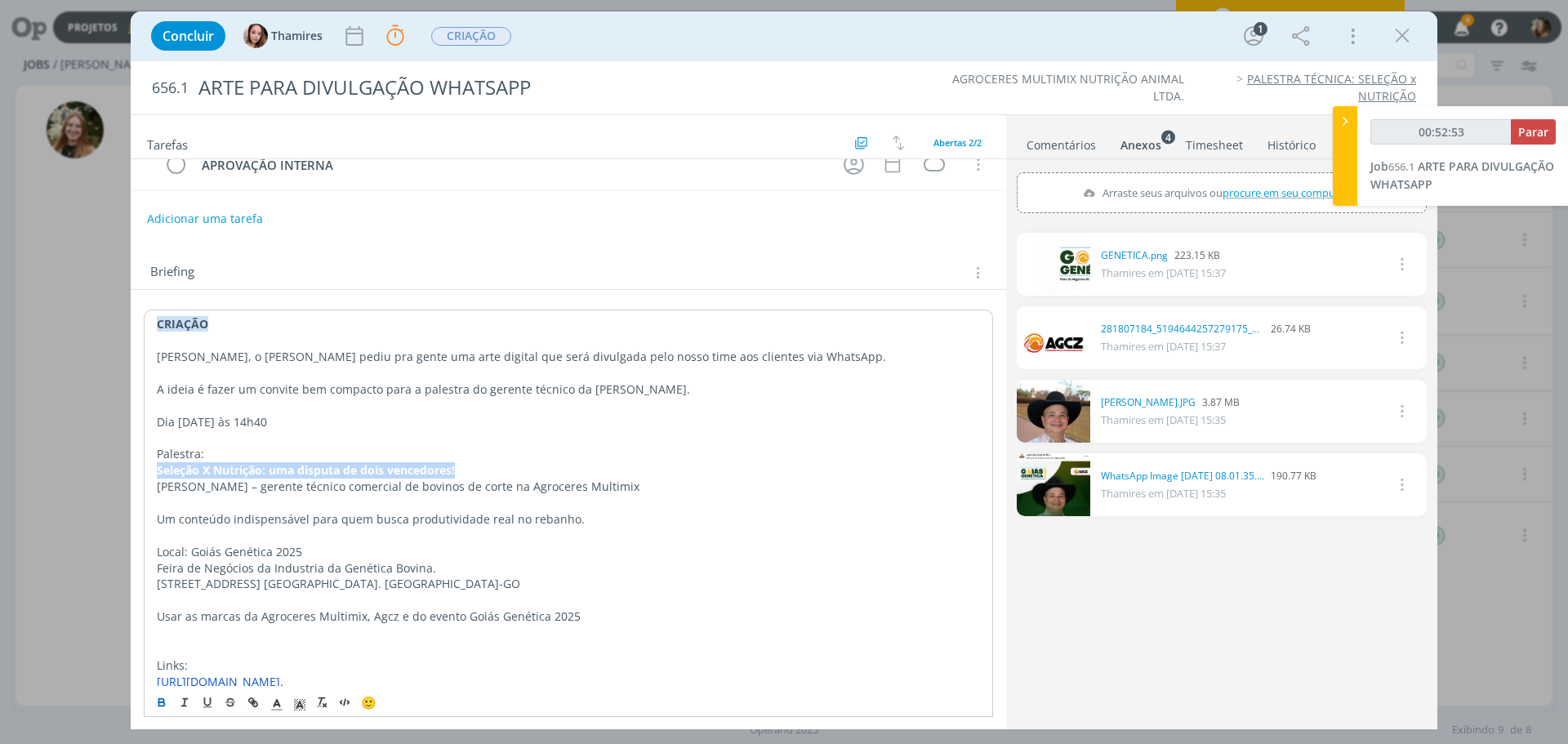
click at [264, 472] on strong "Seleção X Nutrição: uma disputa de dois vencedores!" at bounding box center [305, 470] width 298 height 16
click at [267, 470] on strong "Seleção X Nutrição: uma disputa de dois vencedores!" at bounding box center [305, 470] width 298 height 16
drag, startPoint x: 267, startPoint y: 470, endPoint x: 147, endPoint y: 464, distance: 120.1
click at [150, 464] on div "CRIAÇÃO [PERSON_NAME], o [PERSON_NAME] pediu pra gente uma arte digital que ser…" at bounding box center [568, 535] width 850 height 451
copy strong "Seleção X Nutrição:"
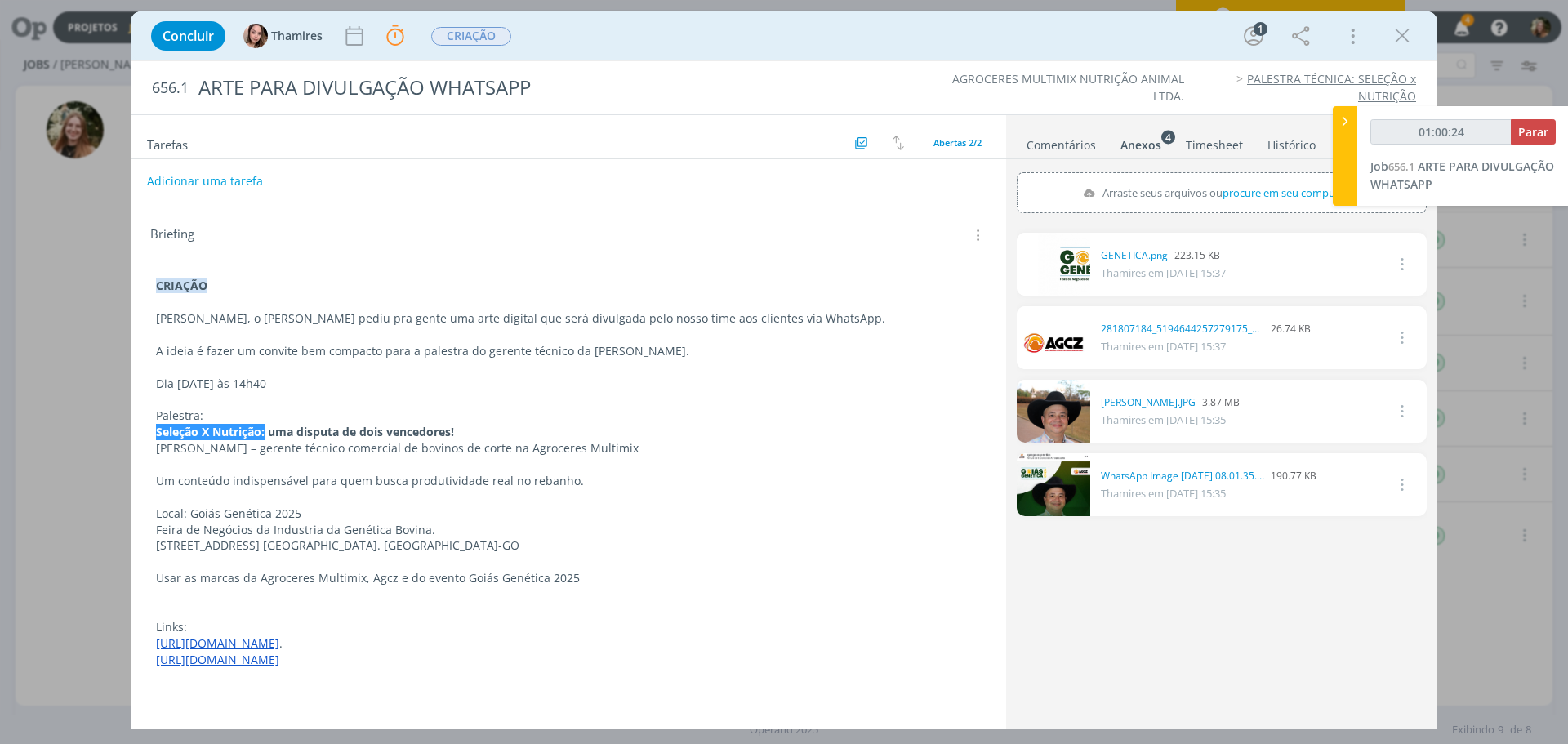
scroll to position [154, 0]
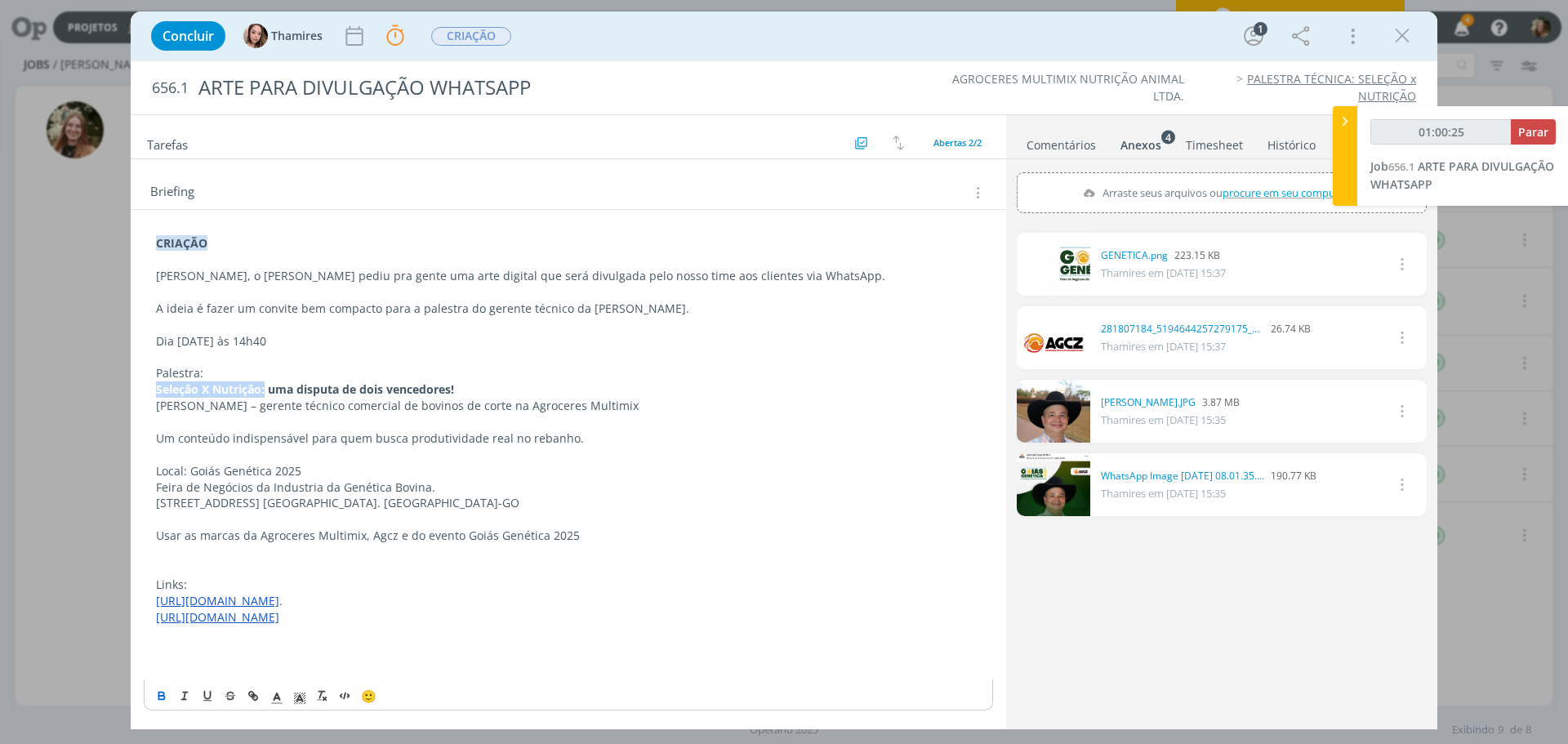
click at [460, 424] on p "dialog" at bounding box center [568, 422] width 825 height 17
type input "01:01:02"
drag, startPoint x: 1524, startPoint y: 135, endPoint x: 1474, endPoint y: 62, distance: 88.5
click at [1524, 135] on span "Parar" at bounding box center [1534, 132] width 30 height 16
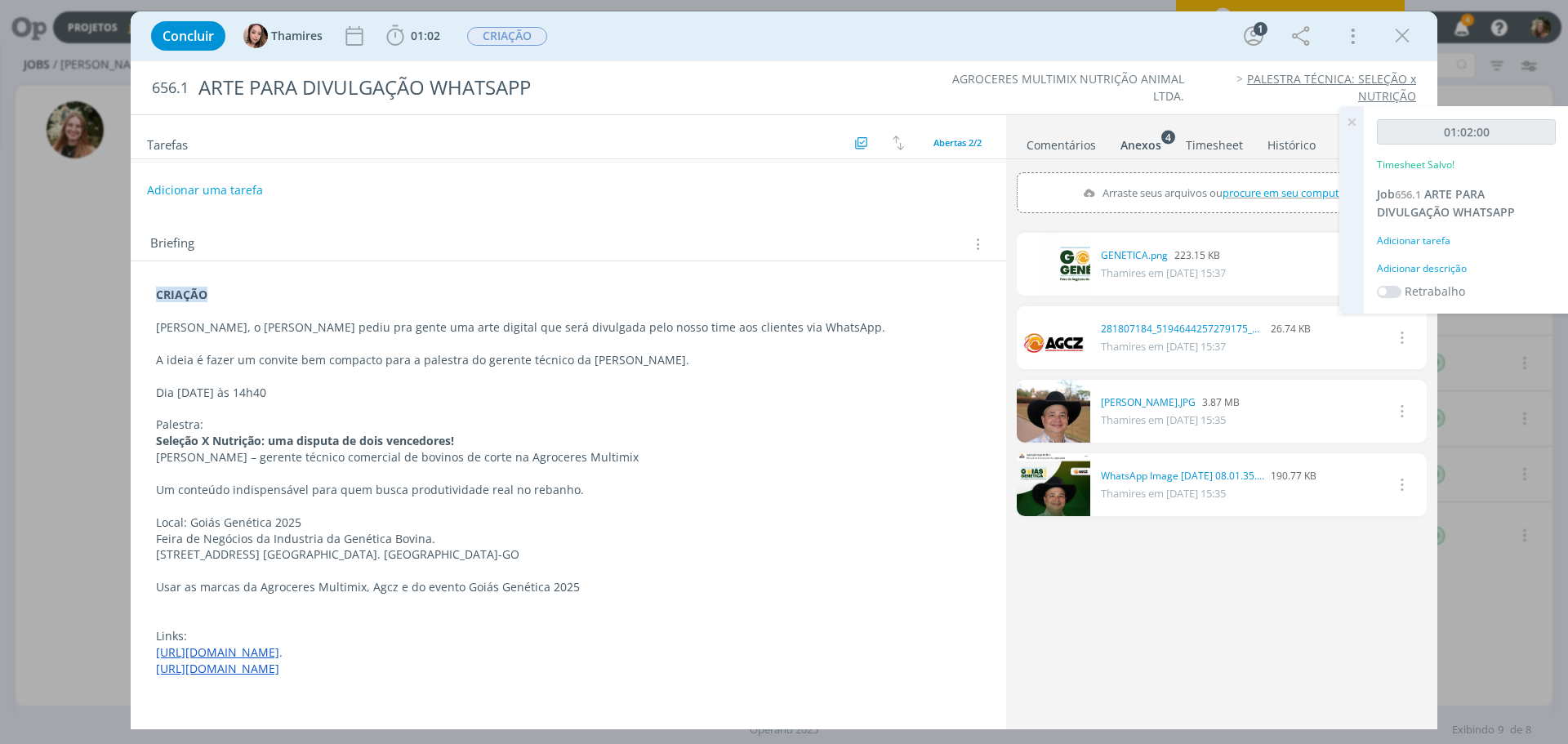
scroll to position [72, 0]
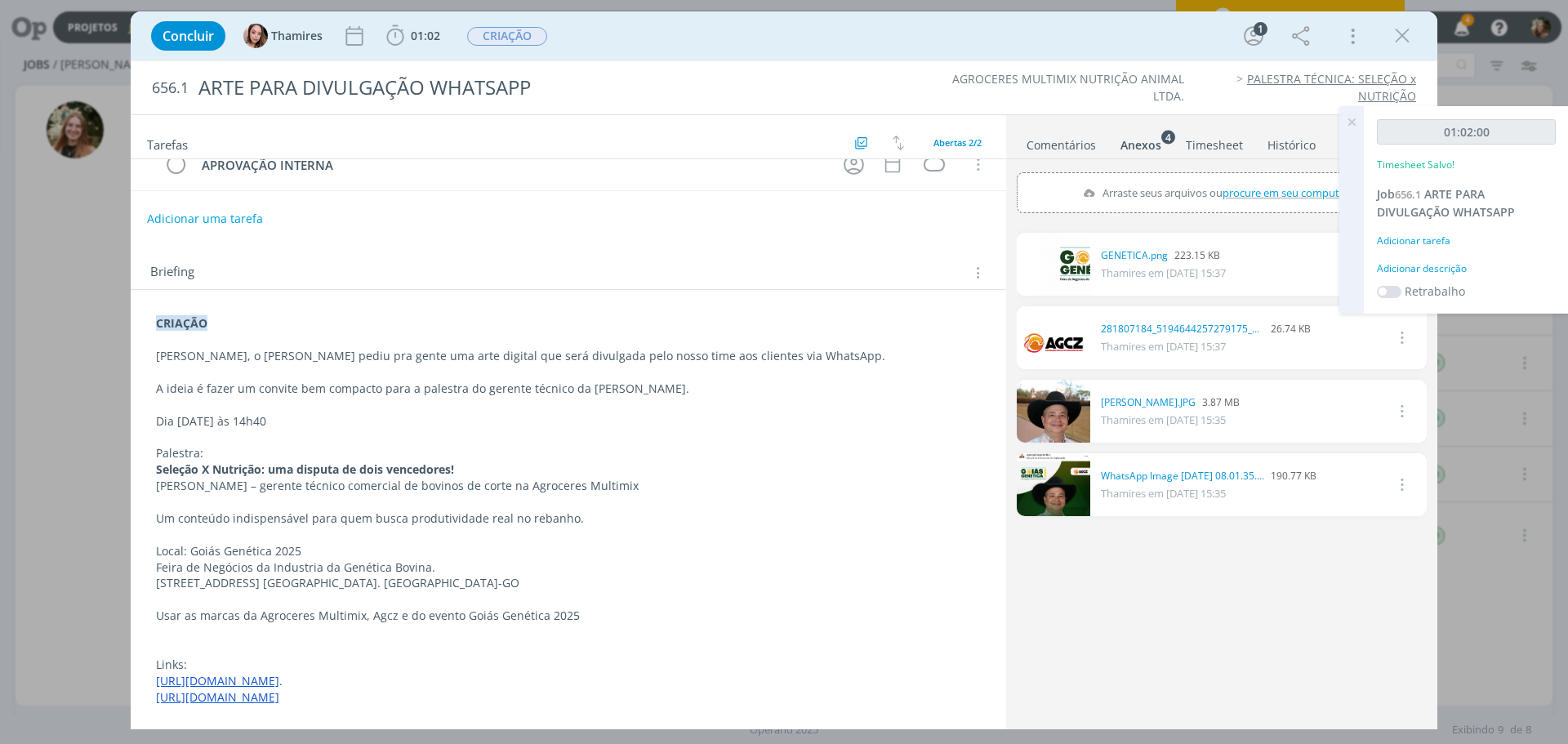
click at [398, 360] on p "[PERSON_NAME], o [PERSON_NAME] pediu pra gente uma arte digital que será divulg…" at bounding box center [568, 356] width 825 height 17
click at [345, 458] on p "Palestra:" at bounding box center [568, 453] width 825 height 17
drag, startPoint x: 469, startPoint y: 468, endPoint x: 164, endPoint y: 472, distance: 305.0
click at [160, 470] on p "Seleção X Nutrição: uma disputa de dois vencedores!" at bounding box center [568, 470] width 825 height 17
click at [233, 471] on strong "Seleção X Nutrição: uma disputa de dois vencedores!" at bounding box center [304, 470] width 298 height 16
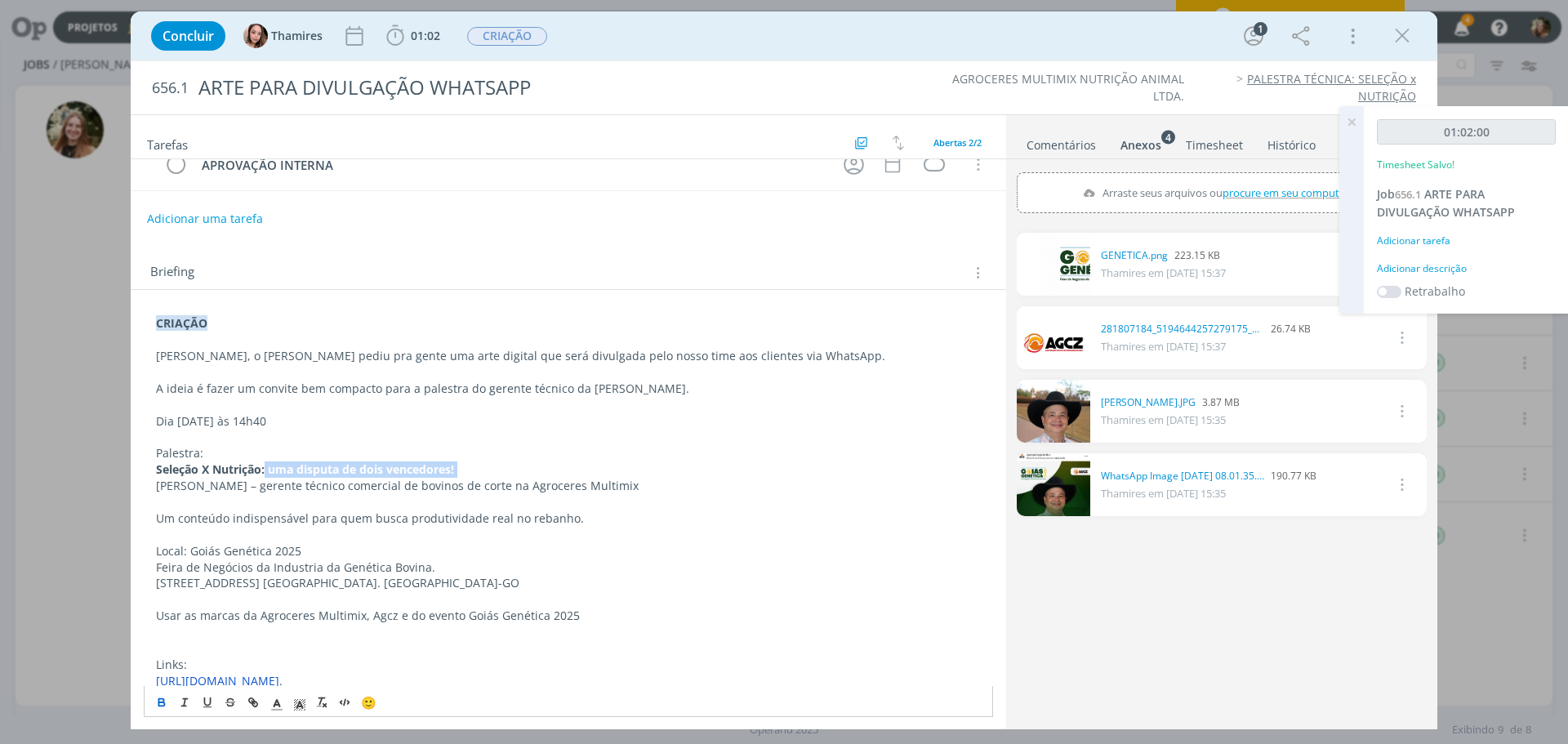
drag, startPoint x: 266, startPoint y: 467, endPoint x: 55, endPoint y: 507, distance: 214.8
click at [86, 482] on div "Concluir Thamires 01:02 Iniciar Apontar Data * [DATE] Horas * 00:00 Tarefa Sele…" at bounding box center [784, 372] width 1568 height 744
copy strong "uma disputa de dois vencedores!"
click at [240, 485] on p "[PERSON_NAME] – gerente técnico comercial de bovinos de corte na Agroceres Mult…" at bounding box center [568, 485] width 825 height 17
drag, startPoint x: 267, startPoint y: 469, endPoint x: 120, endPoint y: 476, distance: 147.2
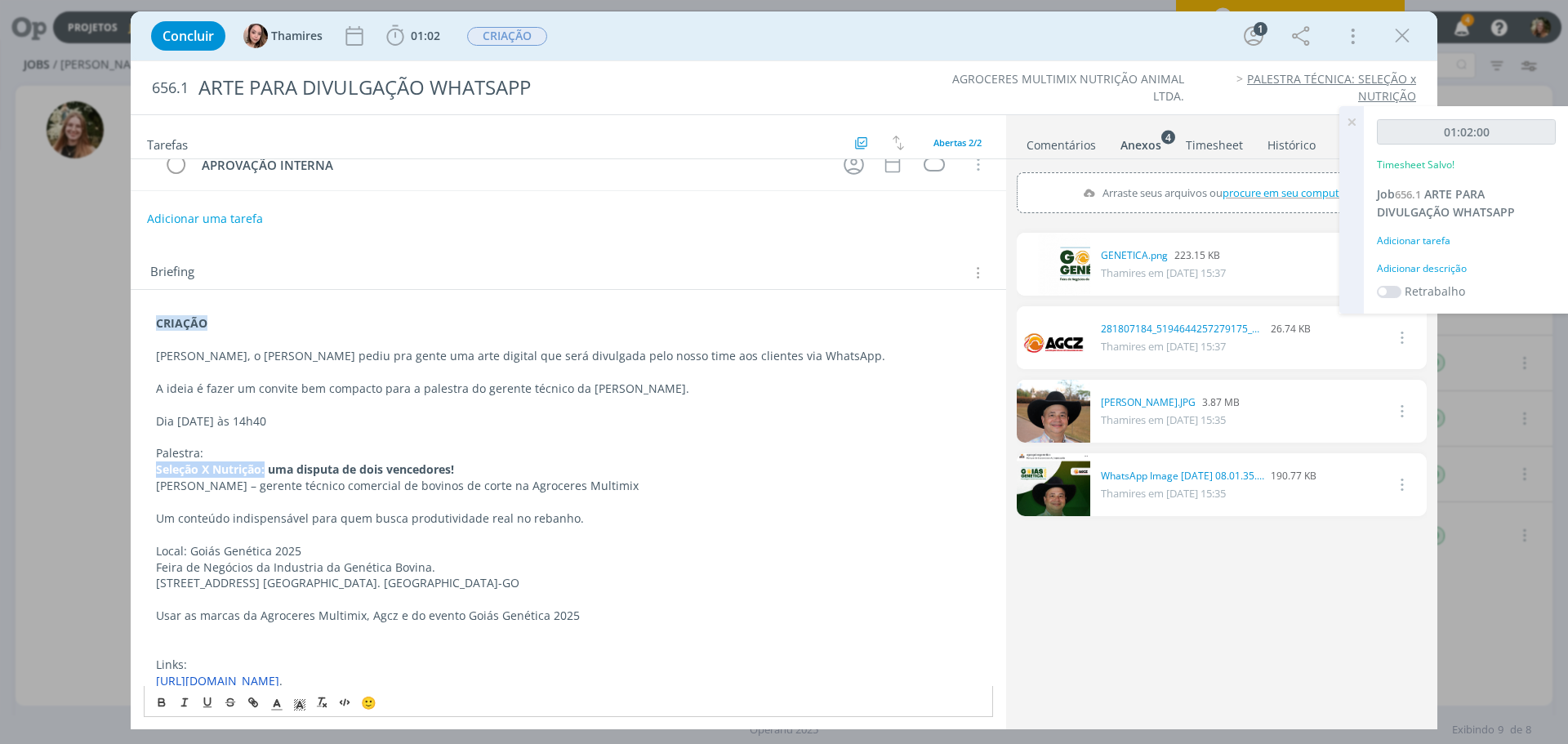
click at [120, 476] on div "Concluir Thamires 01:02 Iniciar Apontar Data * [DATE] Horas * 00:00 Tarefa Sele…" at bounding box center [784, 372] width 1568 height 744
copy strong "Seleção X Nutrição:"
click at [333, 475] on strong "Seleção X Nutrição: uma disputa de dois vencedores!" at bounding box center [304, 470] width 298 height 16
drag, startPoint x: 1353, startPoint y: 114, endPoint x: 1376, endPoint y: 51, distance: 67.1
click at [1353, 114] on icon at bounding box center [1351, 122] width 29 height 32
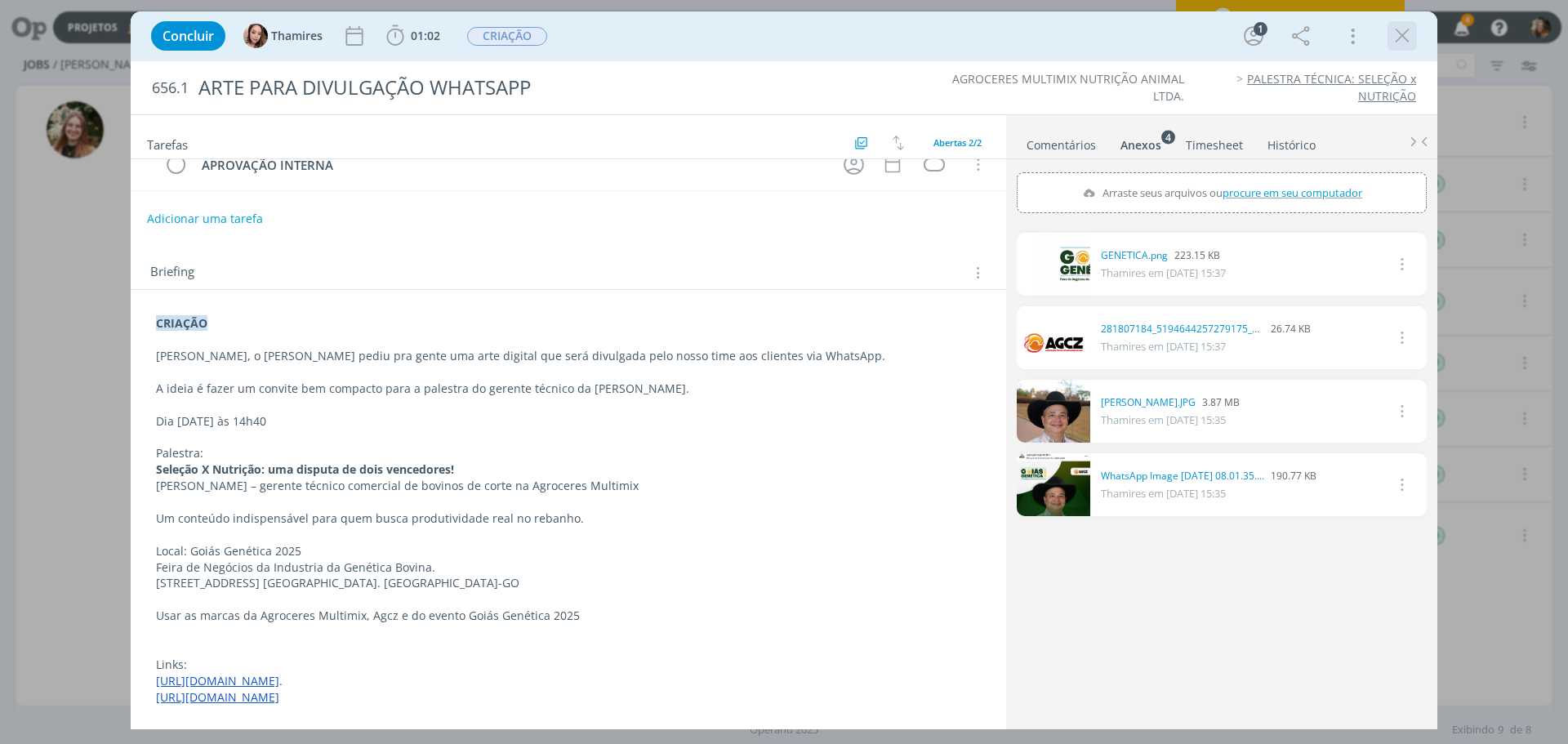
click at [1400, 34] on icon "dialog" at bounding box center [1403, 36] width 25 height 25
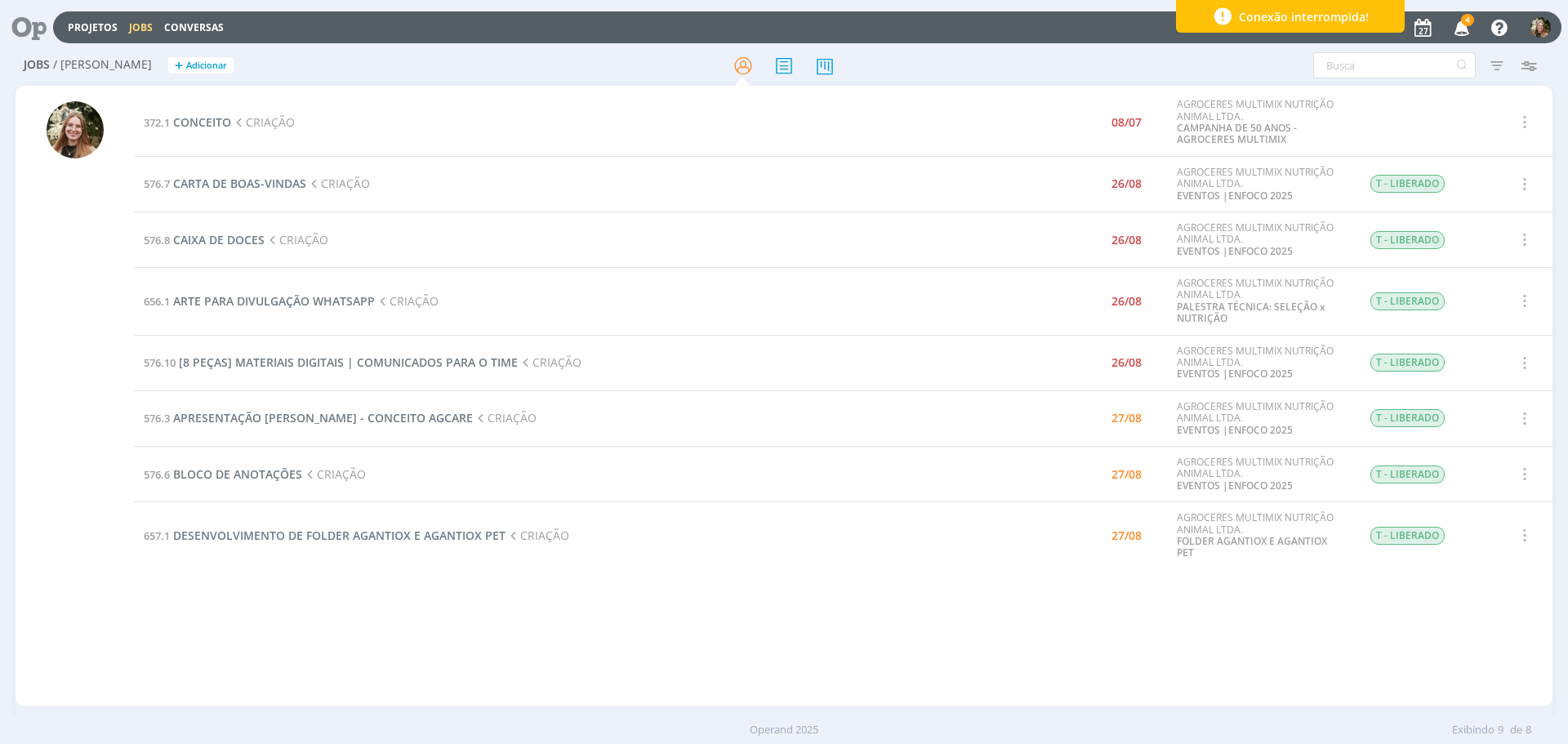
drag, startPoint x: 676, startPoint y: 636, endPoint x: 616, endPoint y: 361, distance: 281.5
click at [676, 636] on div "372.1 CONCEITO CRIAÇÃO 08/07 AGROCERES MULTIMIX NUTRIÇÃO ANIMAL LTDA. CAMPANHA …" at bounding box center [842, 395] width 1418 height 613
click at [248, 296] on span "ARTE PARA DIVULGAÇÃO WHATSAPP" at bounding box center [273, 301] width 201 height 16
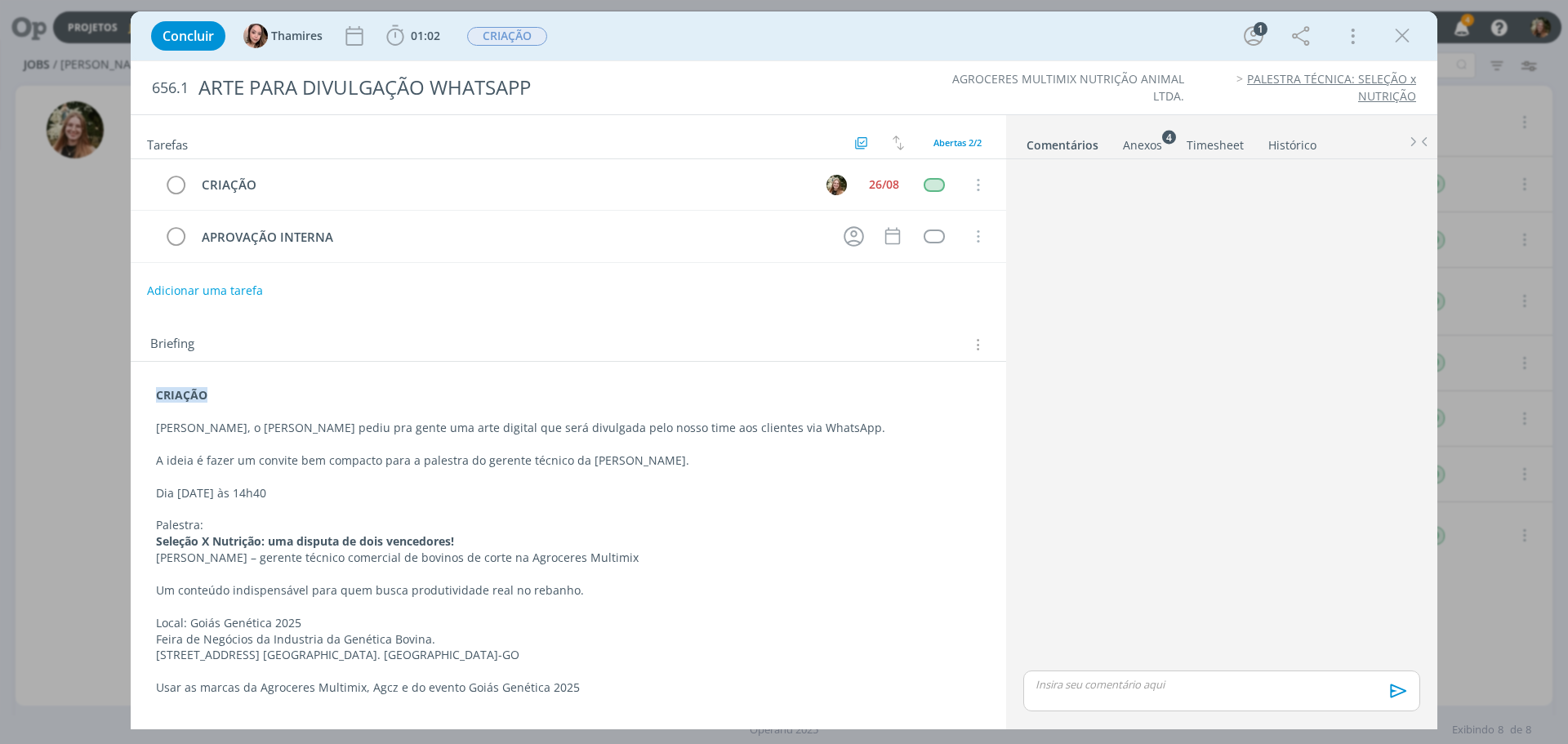
click at [1149, 145] on div "Anexos 4" at bounding box center [1142, 145] width 40 height 17
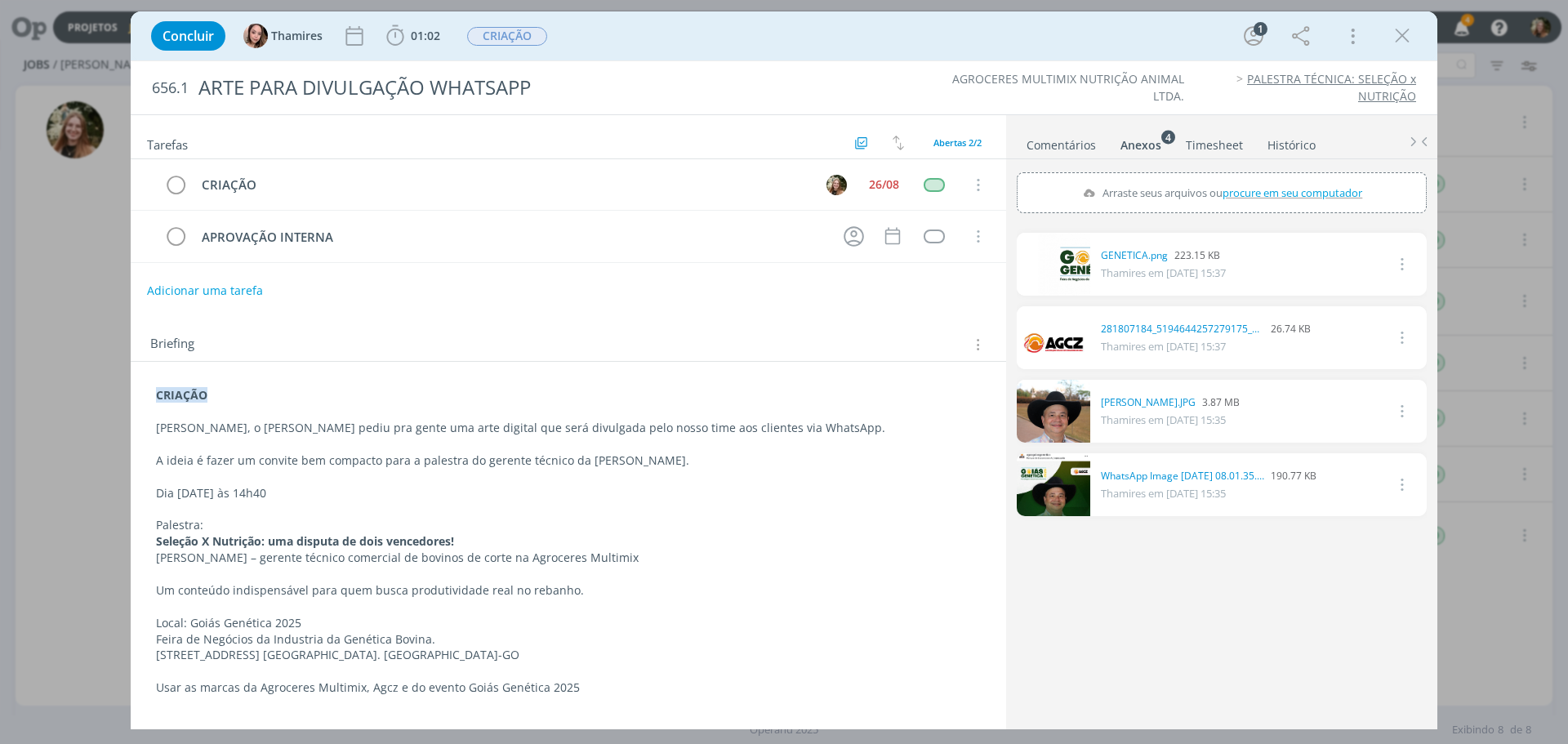
scroll to position [82, 0]
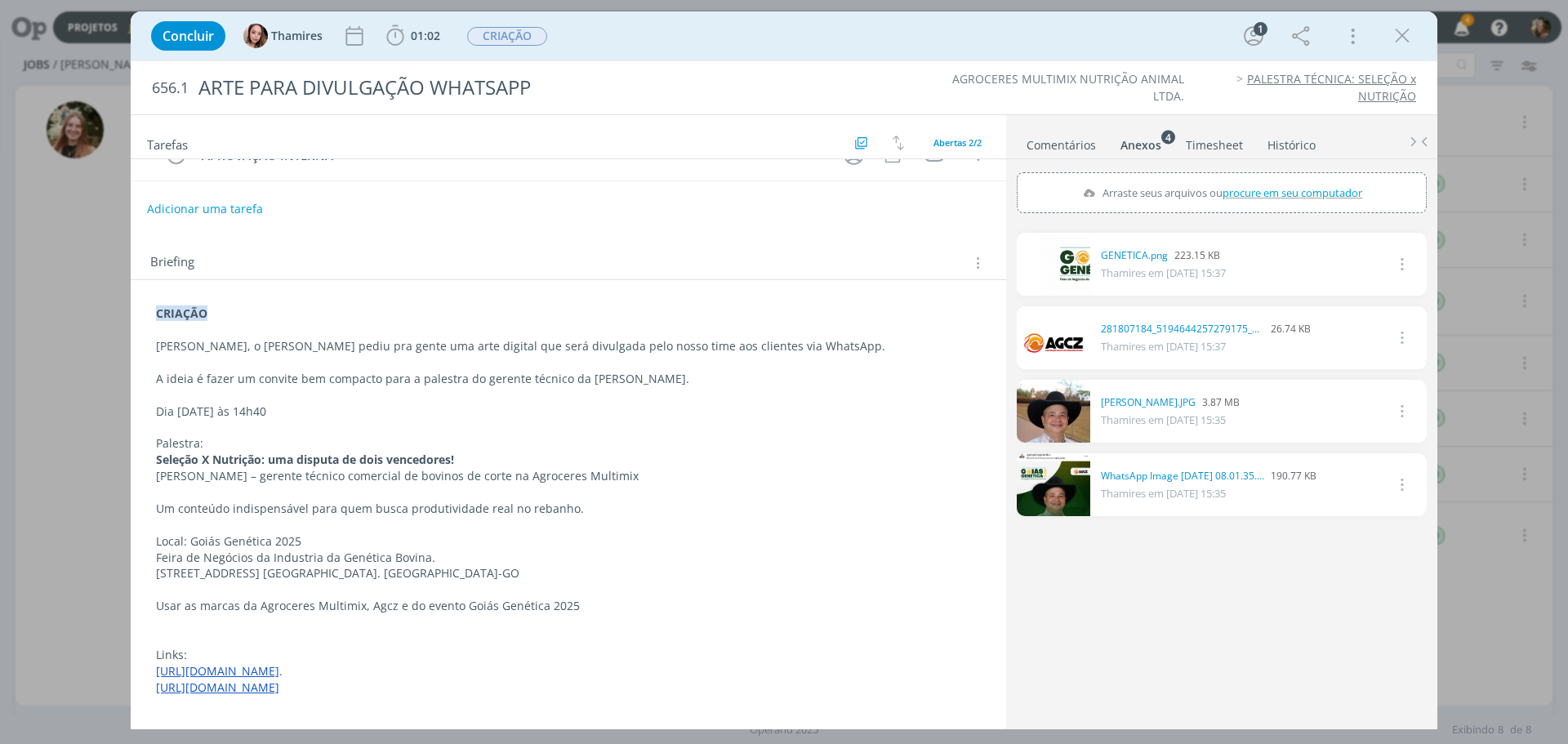
drag, startPoint x: 155, startPoint y: 476, endPoint x: 318, endPoint y: 536, distance: 173.7
click at [689, 470] on div "CRIAÇÃO [PERSON_NAME], o [PERSON_NAME] pediu pra gente uma arte digital que ser…" at bounding box center [568, 525] width 850 height 450
copy p "[PERSON_NAME] – gerente técnico comercial de bovinos de corte na Agroceres Mult…"
drag, startPoint x: 288, startPoint y: 554, endPoint x: 278, endPoint y: 557, distance: 10.4
click at [288, 553] on p "Feira de Negócios da Industria da Genética Bovina." at bounding box center [568, 558] width 825 height 17
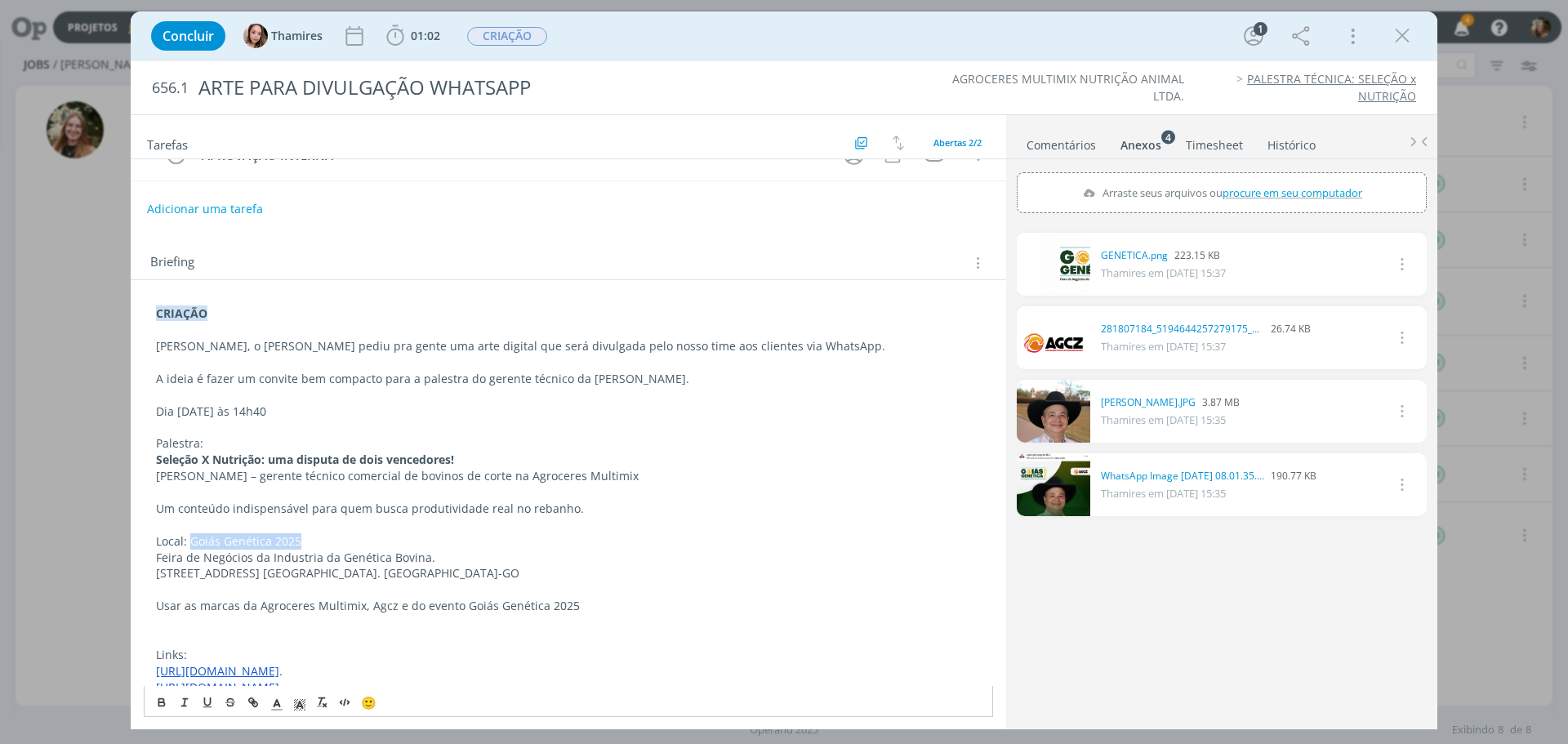
drag, startPoint x: 307, startPoint y: 536, endPoint x: 189, endPoint y: 540, distance: 118.1
click at [189, 540] on p "Local: Goiás Genética 2025" at bounding box center [568, 541] width 825 height 17
copy p "Goiás Genética 2025"
click at [343, 534] on p "Local: Goiás Genética 2025" at bounding box center [568, 541] width 825 height 17
drag, startPoint x: 303, startPoint y: 464, endPoint x: 353, endPoint y: 495, distance: 58.8
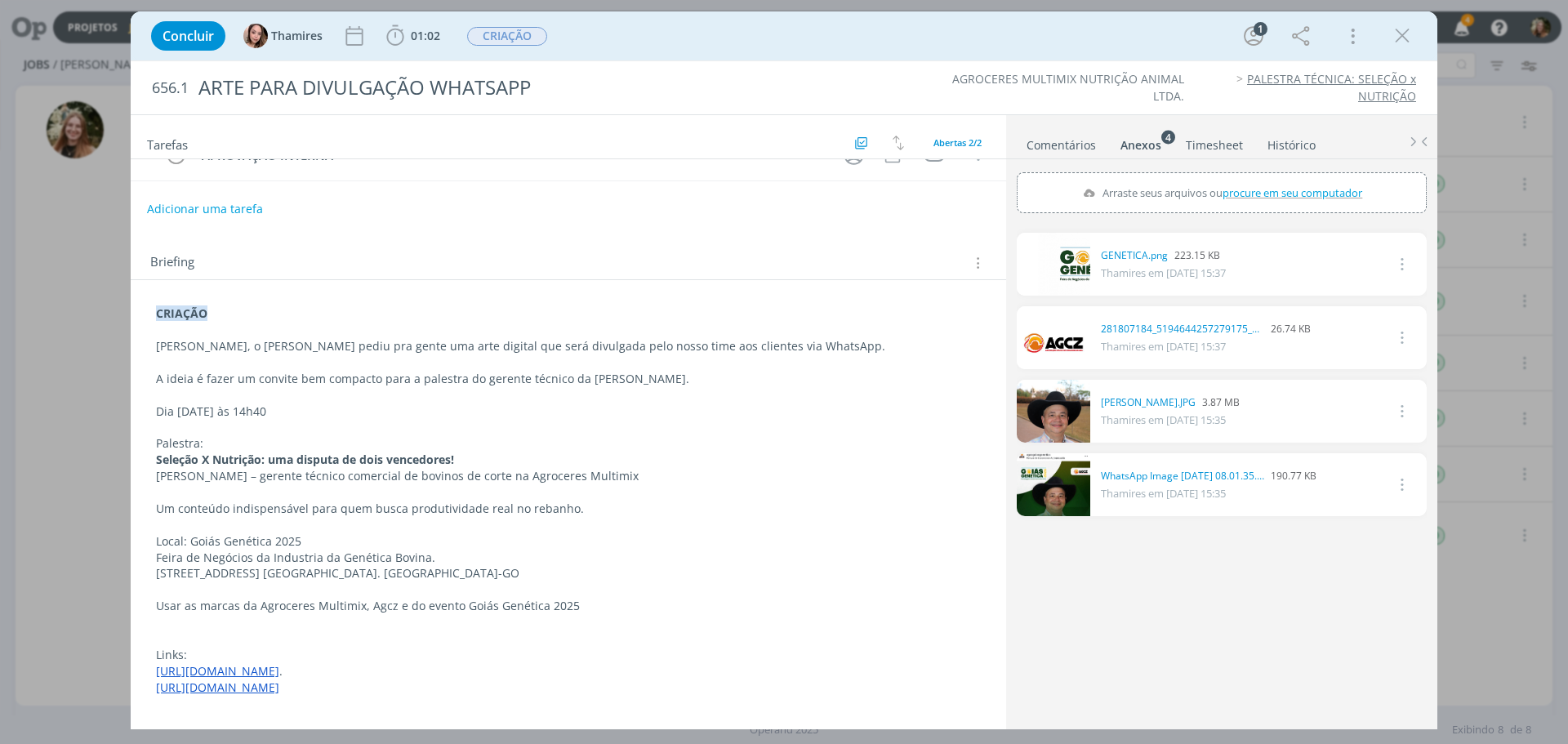
click at [303, 464] on strong "Seleção X Nutrição: uma disputa de dois vencedores!" at bounding box center [304, 460] width 298 height 16
drag, startPoint x: 682, startPoint y: 476, endPoint x: 150, endPoint y: 477, distance: 532.0
click at [150, 477] on div "CRIAÇÃO [PERSON_NAME], o [PERSON_NAME] pediu pra gente uma arte digital que ser…" at bounding box center [568, 525] width 850 height 450
copy p "[PERSON_NAME] – gerente técnico comercial de bovinos de corte na Agroceres Mult…"
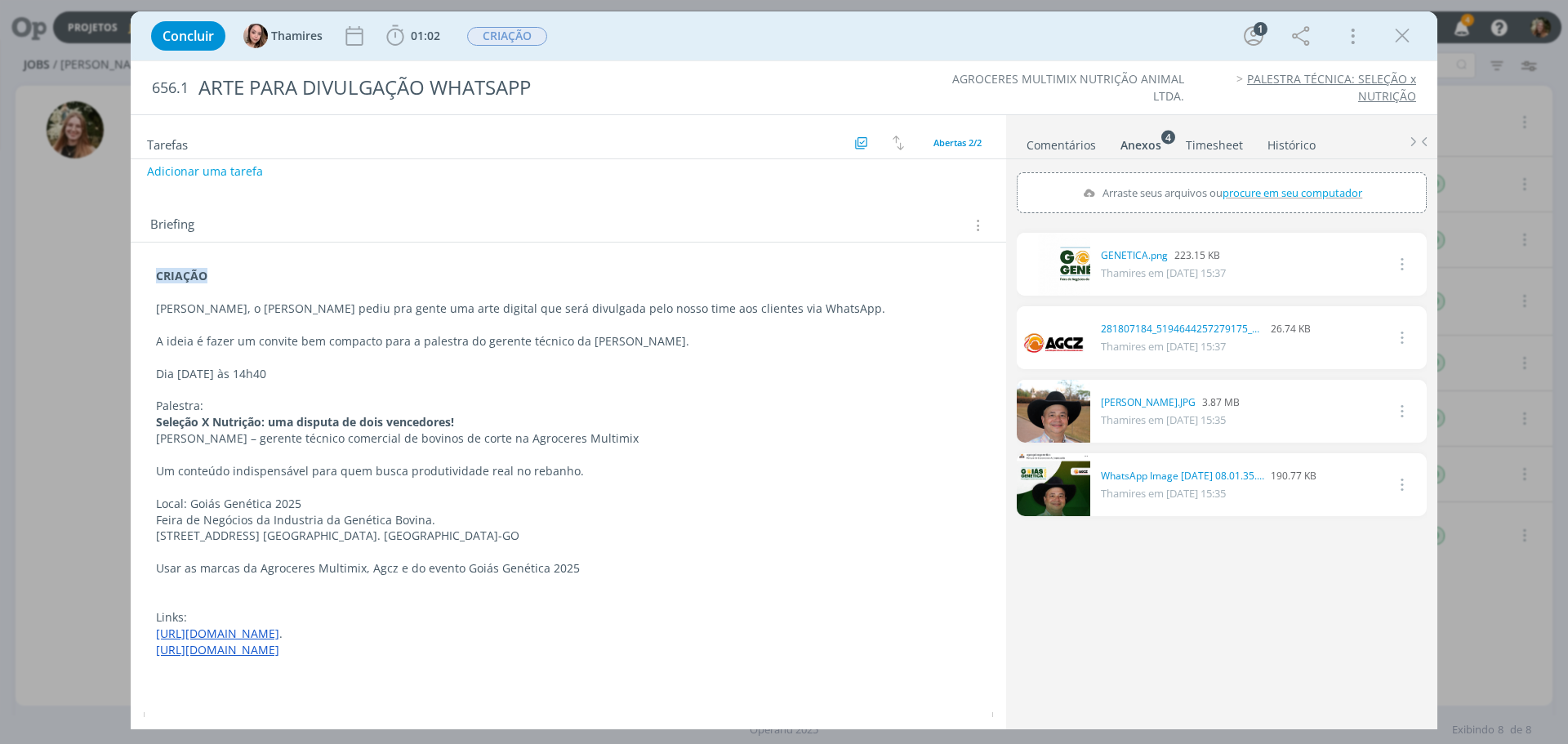
scroll to position [21, 0]
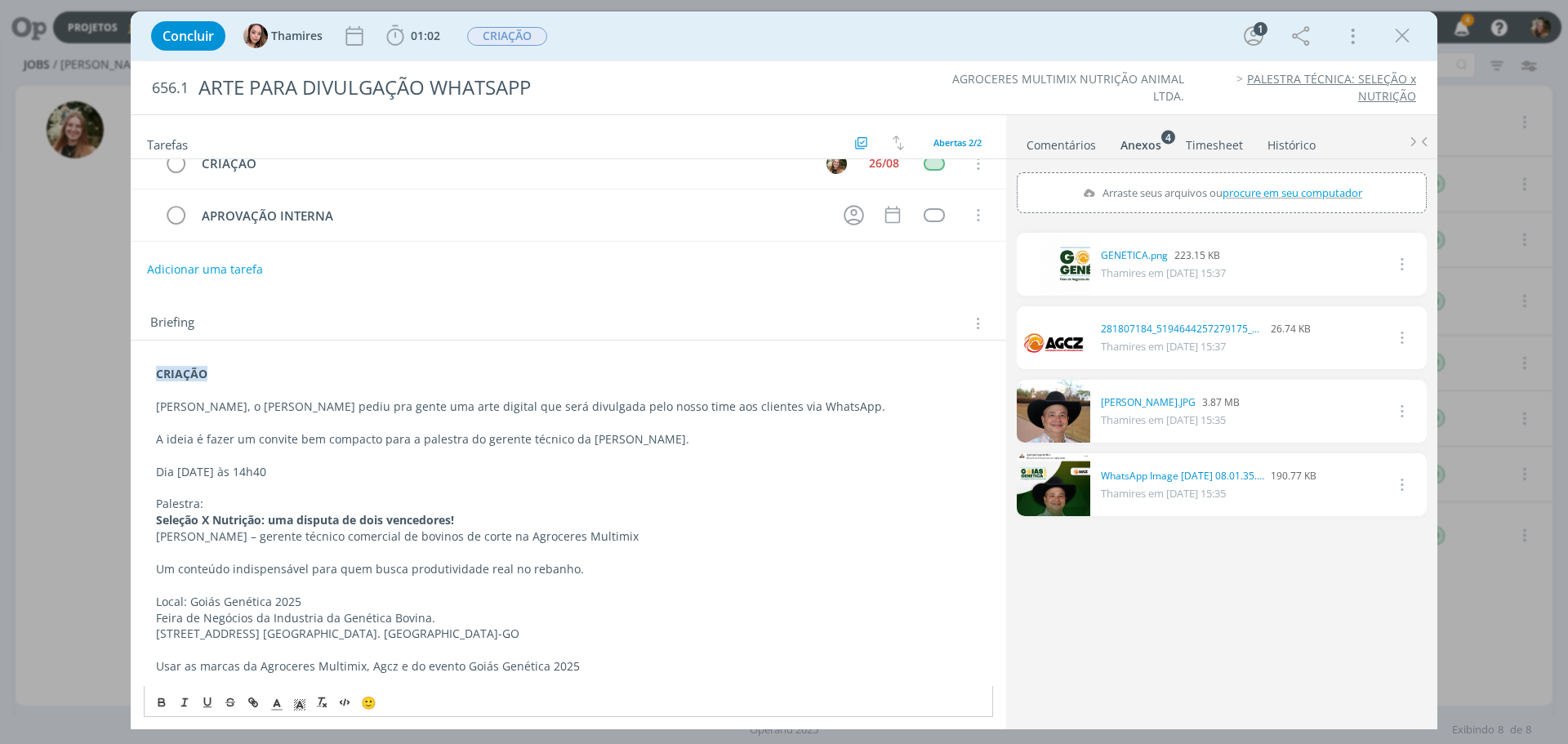
drag, startPoint x: 231, startPoint y: 514, endPoint x: 203, endPoint y: 507, distance: 28.9
click at [231, 514] on strong "Seleção X Nutrição: uma disputa de dois vencedores!" at bounding box center [304, 520] width 298 height 16
drag, startPoint x: 205, startPoint y: 502, endPoint x: 154, endPoint y: 510, distance: 51.6
click at [154, 510] on div "CRIAÇÃO [PERSON_NAME], o [PERSON_NAME] pediu pra gente uma arte digital que ser…" at bounding box center [568, 586] width 850 height 450
copy p "Palestra:"
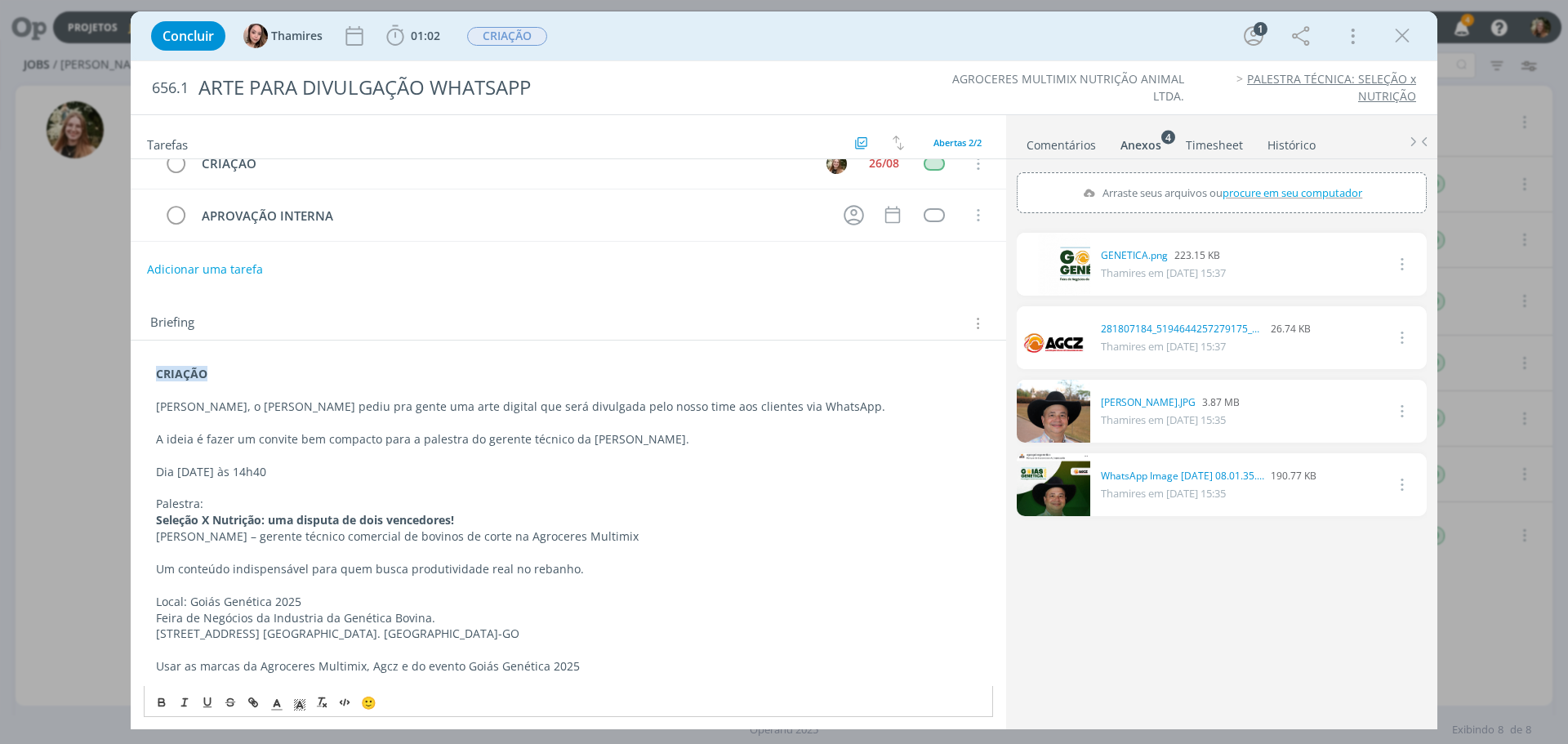
click at [192, 532] on p "[PERSON_NAME] – gerente técnico comercial de bovinos de corte na Agroceres Mult…" at bounding box center [568, 536] width 825 height 17
click at [269, 573] on p "Um conteúdo indispensável para quem busca produtividade real no rebanho." at bounding box center [568, 569] width 825 height 17
drag, startPoint x: 589, startPoint y: 570, endPoint x: 416, endPoint y: 553, distance: 173.8
click at [431, 558] on div "CRIAÇÃO [PERSON_NAME], o [PERSON_NAME] pediu pra gente uma arte digital que ser…" at bounding box center [568, 586] width 850 height 450
click at [341, 534] on p "[PERSON_NAME] – gerente técnico comercial de bovinos de corte na Agroceres Mult…" at bounding box center [568, 536] width 825 height 17
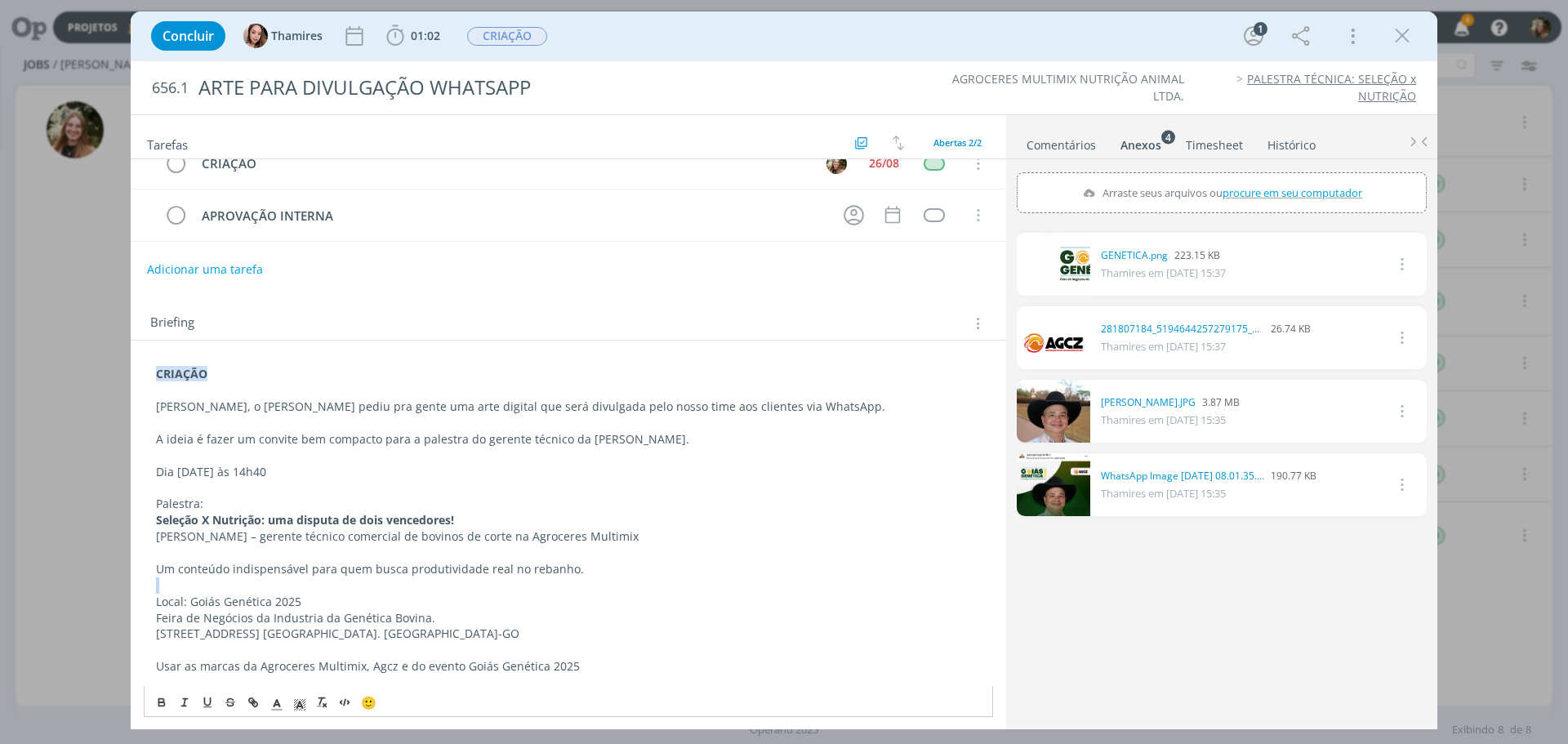
drag, startPoint x: 596, startPoint y: 570, endPoint x: 178, endPoint y: 573, distance: 418.0
click at [188, 580] on div "CRIAÇÃO [PERSON_NAME], o [PERSON_NAME] pediu pra gente uma arte digital que ser…" at bounding box center [568, 586] width 850 height 450
click at [166, 537] on p "[PERSON_NAME] – gerente técnico comercial de bovinos de corte na Agroceres Mult…" at bounding box center [568, 536] width 825 height 17
drag, startPoint x: 356, startPoint y: 470, endPoint x: 184, endPoint y: 489, distance: 173.0
click at [157, 473] on p "Dia [DATE] às 14h40" at bounding box center [568, 472] width 825 height 17
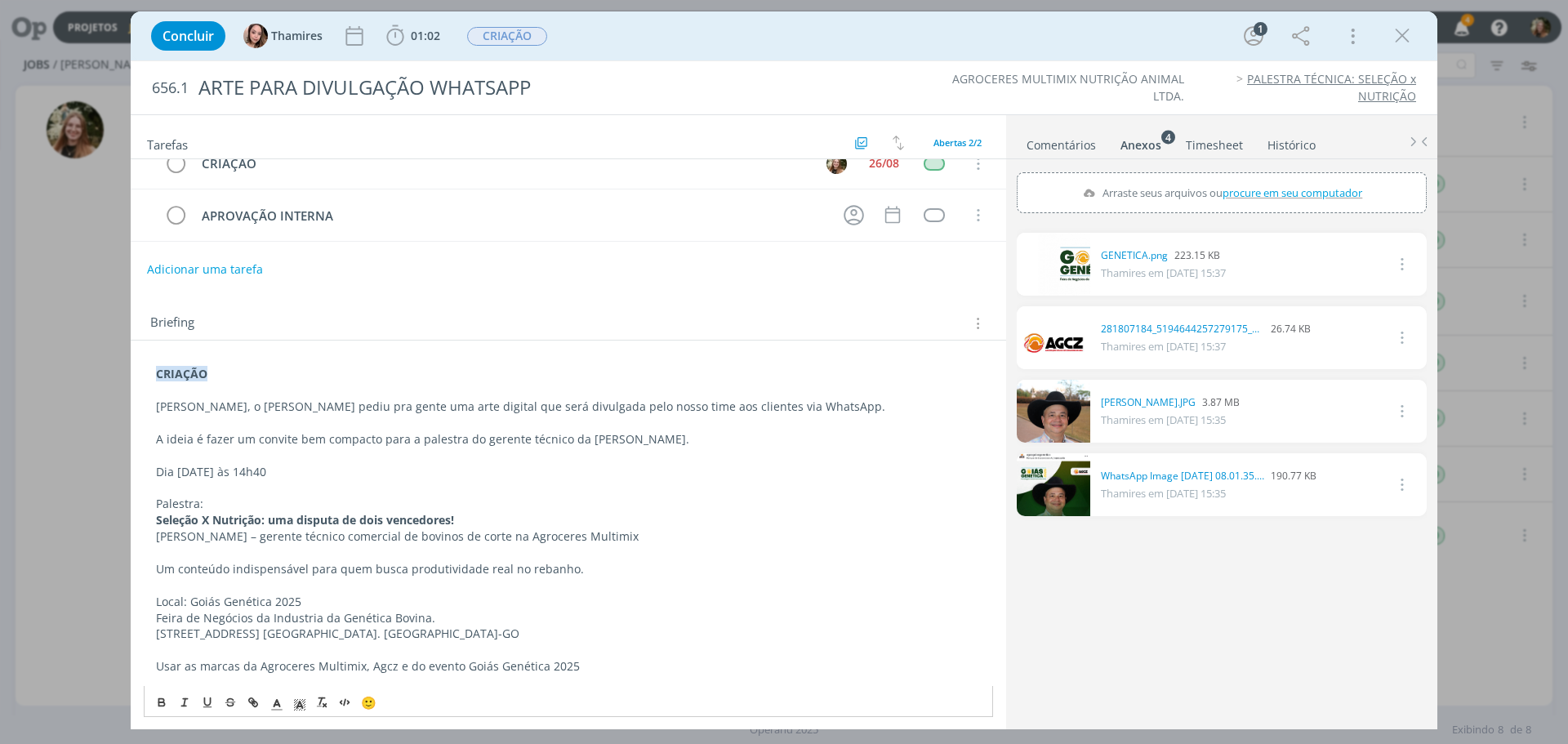
copy p "Dia [DATE] às 14h40"
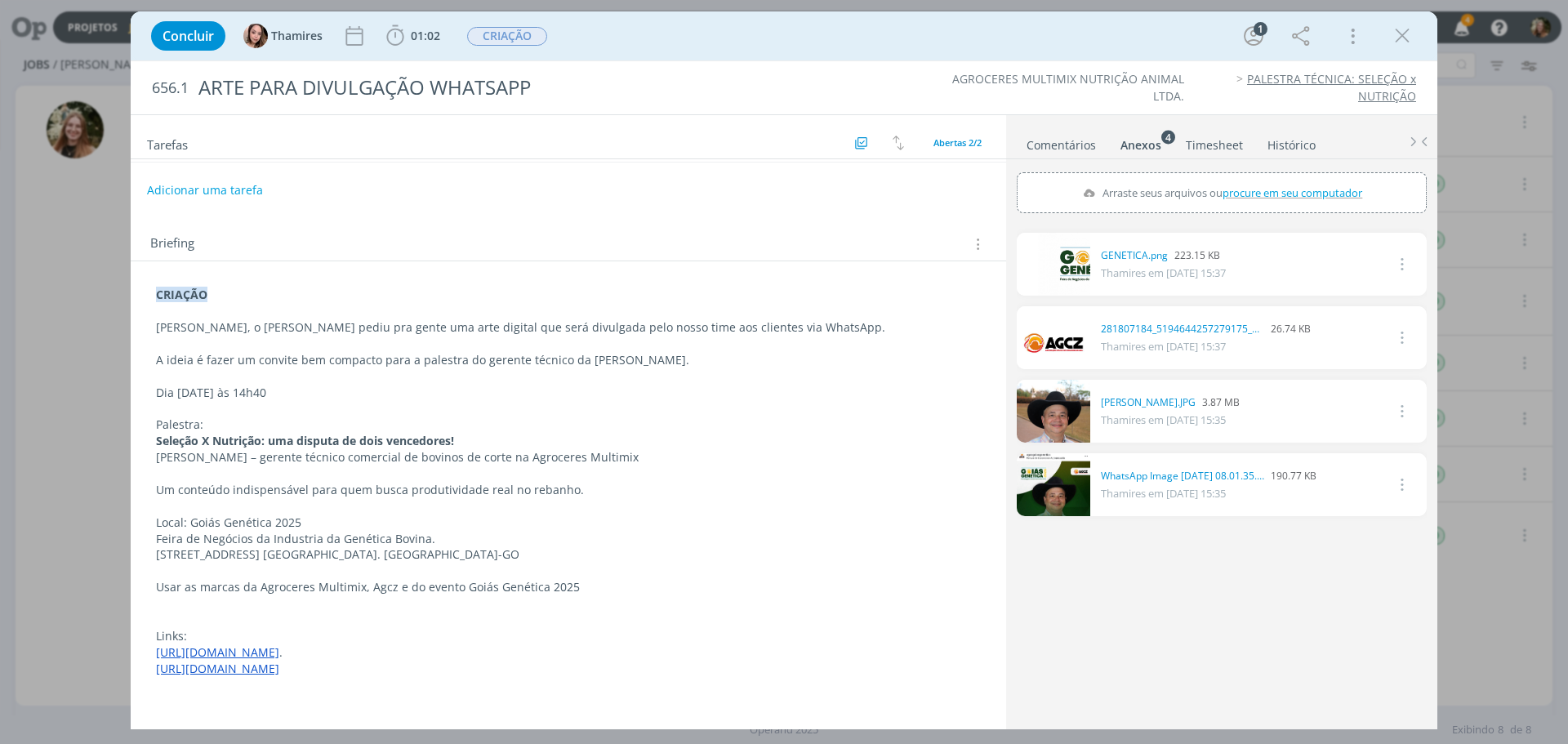
scroll to position [103, 0]
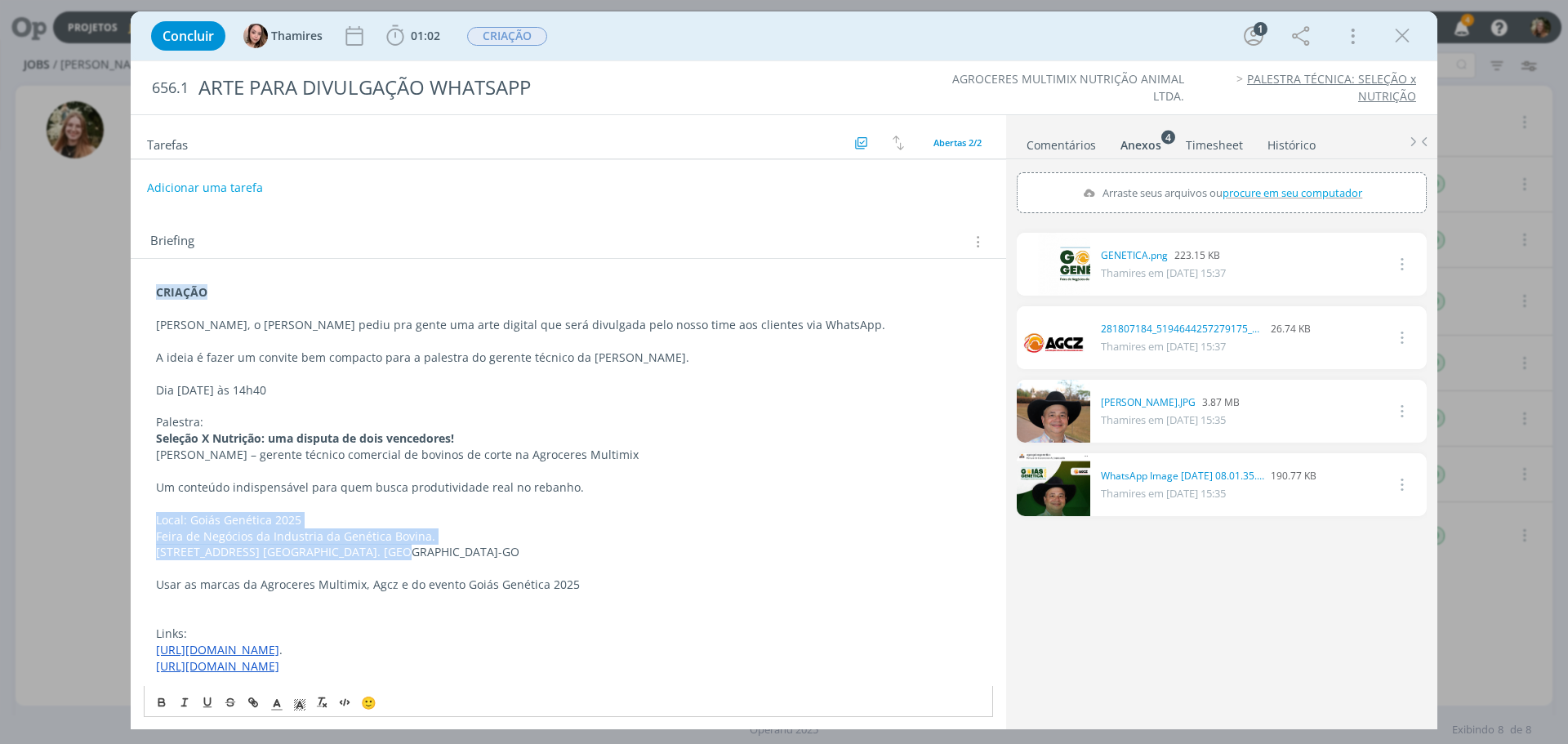
drag, startPoint x: 424, startPoint y: 557, endPoint x: 146, endPoint y: 522, distance: 280.2
click at [146, 522] on div "CRIAÇÃO [PERSON_NAME], o [PERSON_NAME] pediu pra gente uma arte digital que ser…" at bounding box center [568, 504] width 850 height 450
copy div "Local: Goiás Genética 2025 Feira de Negócios da Industria da Genética Bovina. R…"
click at [231, 451] on p "[PERSON_NAME] – gerente técnico comercial de bovinos de corte na Agroceres Mult…" at bounding box center [568, 455] width 825 height 17
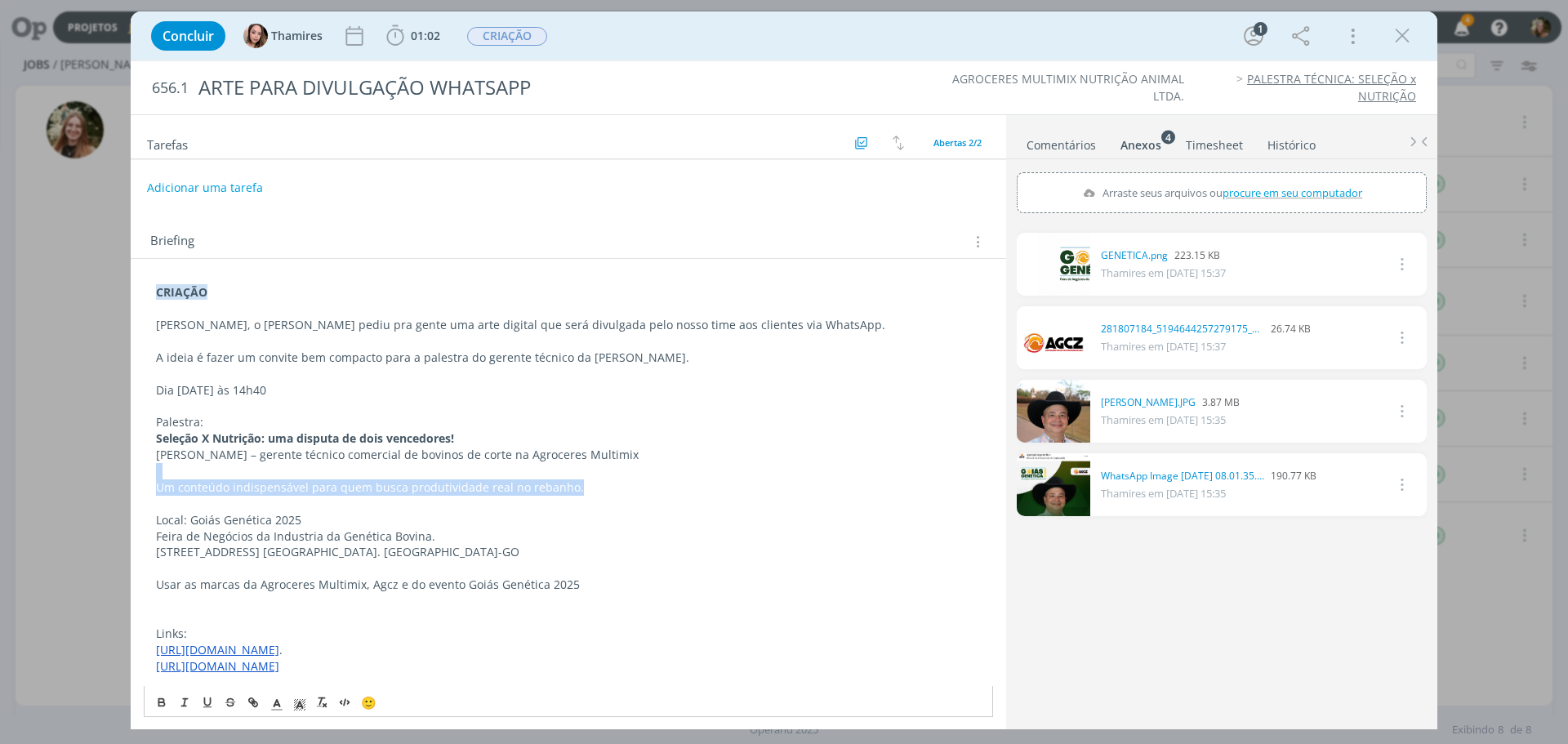
drag, startPoint x: 585, startPoint y: 488, endPoint x: 143, endPoint y: 473, distance: 442.3
click at [144, 472] on div "CRIAÇÃO [PERSON_NAME], o [PERSON_NAME] pediu pra gente uma arte digital que ser…" at bounding box center [568, 504] width 850 height 450
click at [302, 470] on p "dialog" at bounding box center [568, 471] width 825 height 17
click at [303, 485] on p "Um conteúdo indispensável para quem busca produtividade real no rebanho." at bounding box center [568, 487] width 825 height 17
drag, startPoint x: 399, startPoint y: 487, endPoint x: 119, endPoint y: 487, distance: 280.0
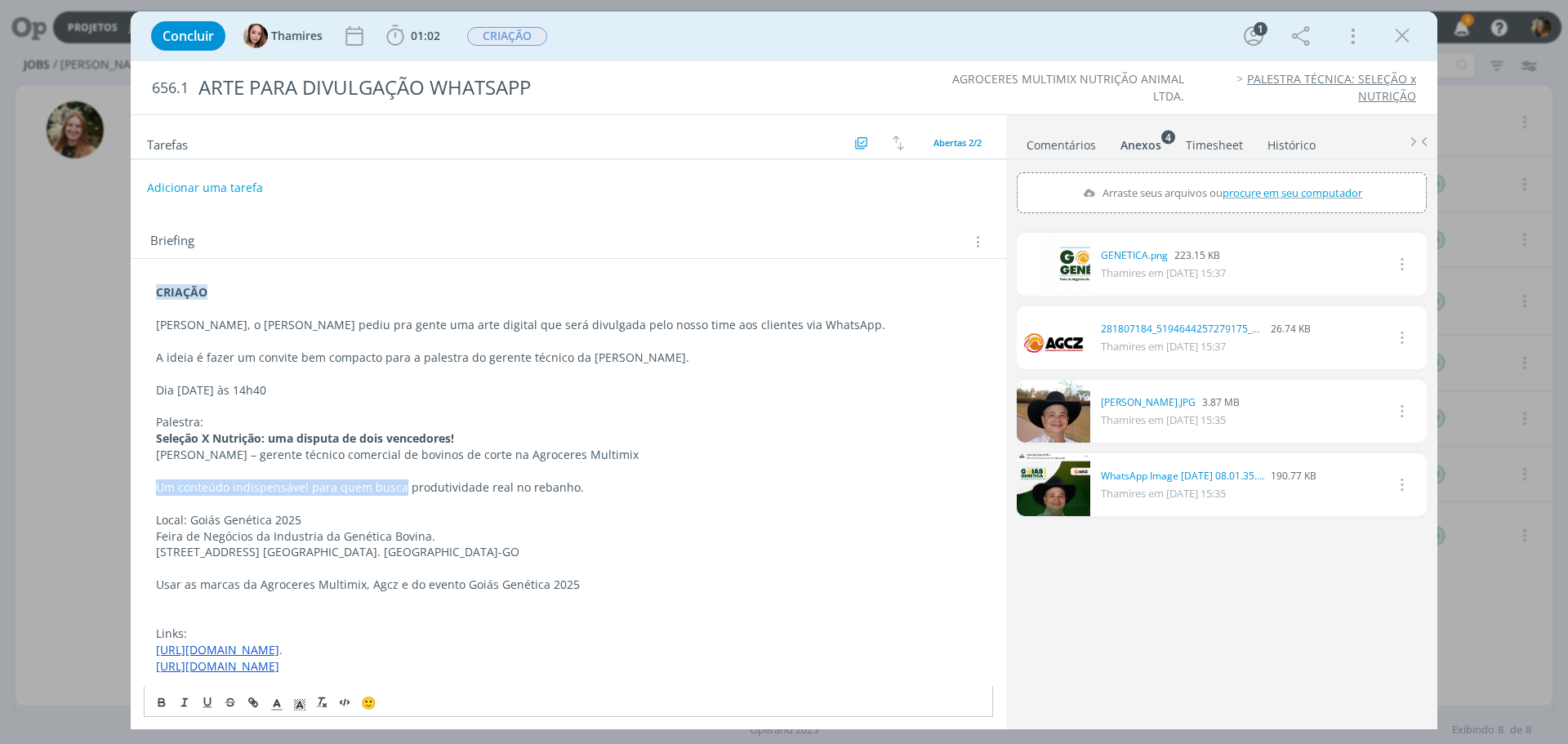
click at [119, 487] on div "Concluir Thamires 01:02 Iniciar Apontar Data * 27/08/2025 Horas * 00:00 Tarefa …" at bounding box center [784, 372] width 1568 height 744
copy p "Um conteúdo indispensável para quem busca"
click at [569, 493] on p "Um conteúdo indispensável para quem busca produtividade real no rebanho." at bounding box center [568, 487] width 825 height 17
drag, startPoint x: 573, startPoint y: 487, endPoint x: 132, endPoint y: 489, distance: 441.0
click at [132, 489] on div "CRIAÇÃO [PERSON_NAME], o [PERSON_NAME] pediu pra gente uma arte digital que ser…" at bounding box center [569, 512] width 876 height 507
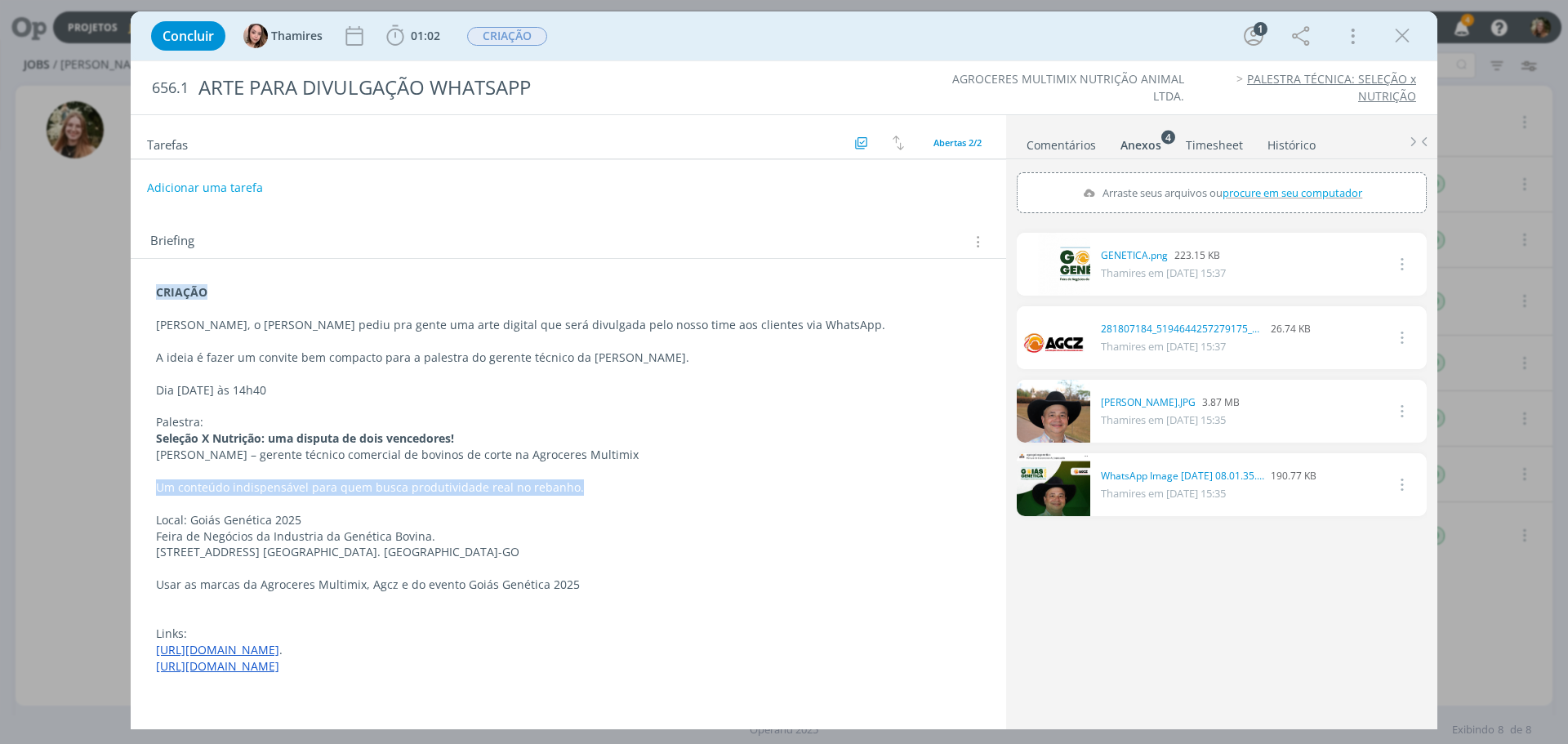
copy p "Um conteúdo indispensável para quem busca produtividade real no rebanho."
drag, startPoint x: 467, startPoint y: 463, endPoint x: 471, endPoint y: 470, distance: 8.1
click at [467, 463] on p "[PERSON_NAME] – gerente técnico comercial de bovinos de corte na Agroceres Mult…" at bounding box center [568, 455] width 825 height 17
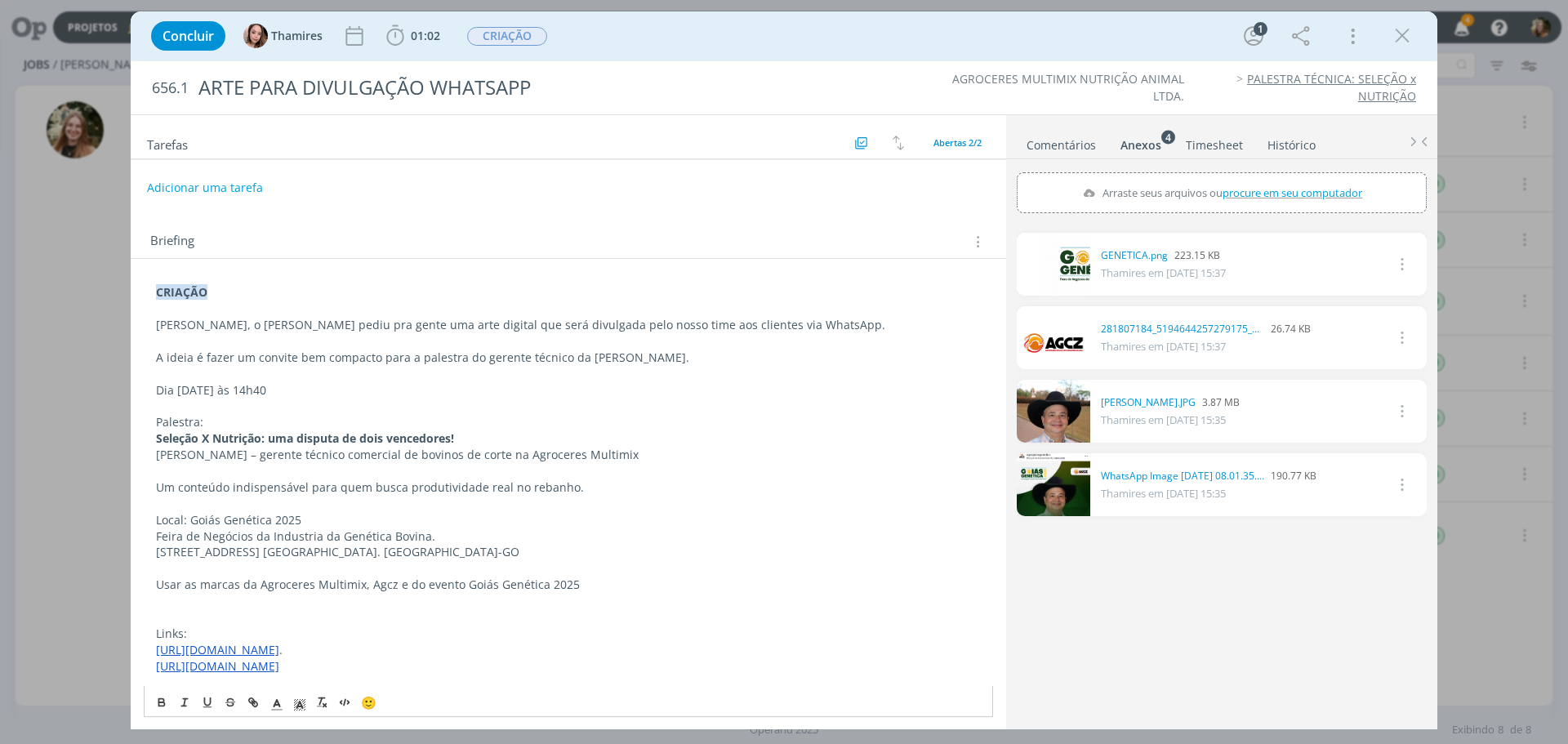
click at [477, 481] on p "Um conteúdo indispensável para quem busca produtividade real no rebanho." at bounding box center [568, 487] width 825 height 17
drag, startPoint x: 578, startPoint y: 489, endPoint x: 136, endPoint y: 492, distance: 442.0
click at [144, 488] on div "CRIAÇÃO [PERSON_NAME], o [PERSON_NAME] pediu pra gente uma arte digital que ser…" at bounding box center [568, 504] width 850 height 450
copy p "Um conteúdo indispensável para quem busca produtividade real no rebanho."
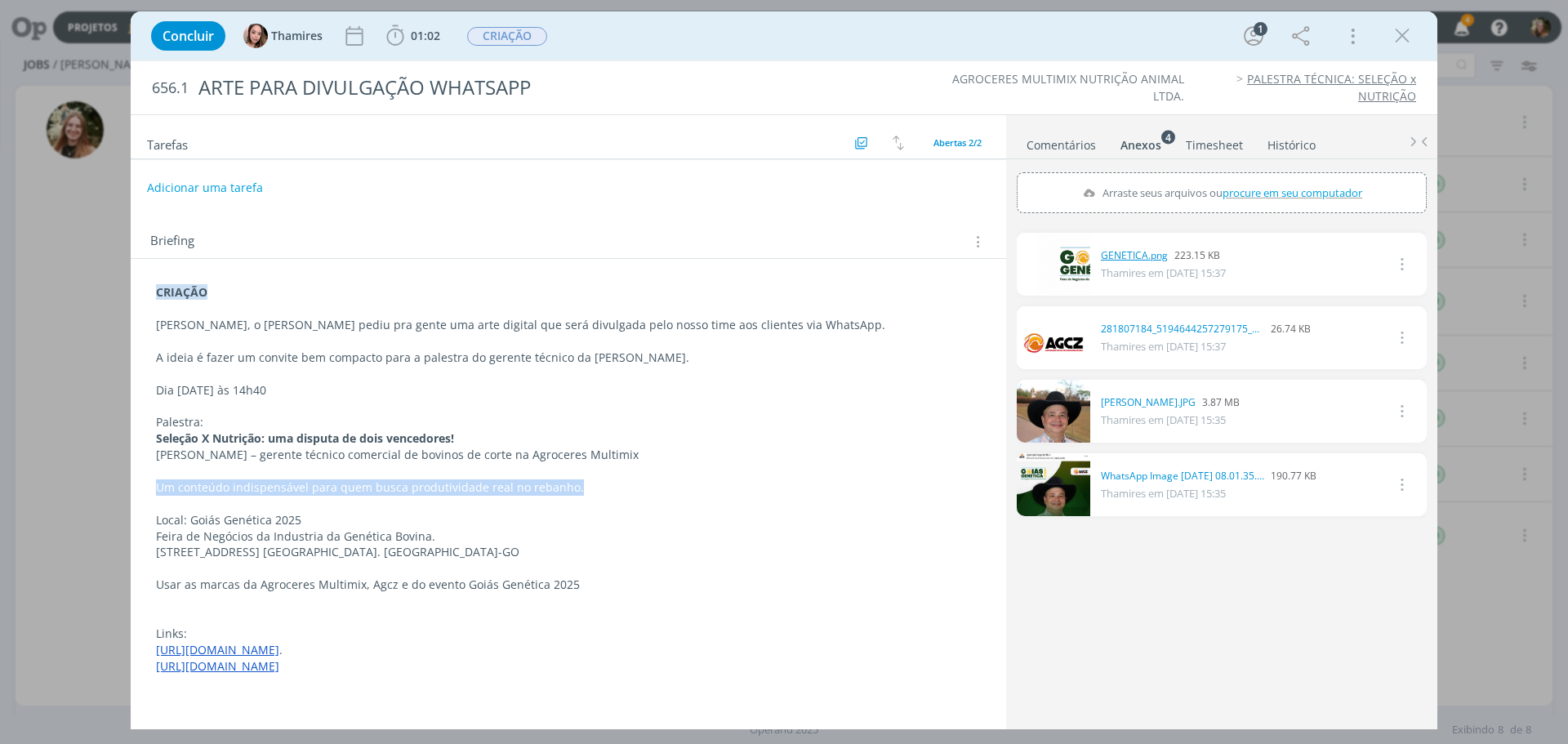
click at [1122, 256] on link "GENETICA.png" at bounding box center [1134, 255] width 67 height 15
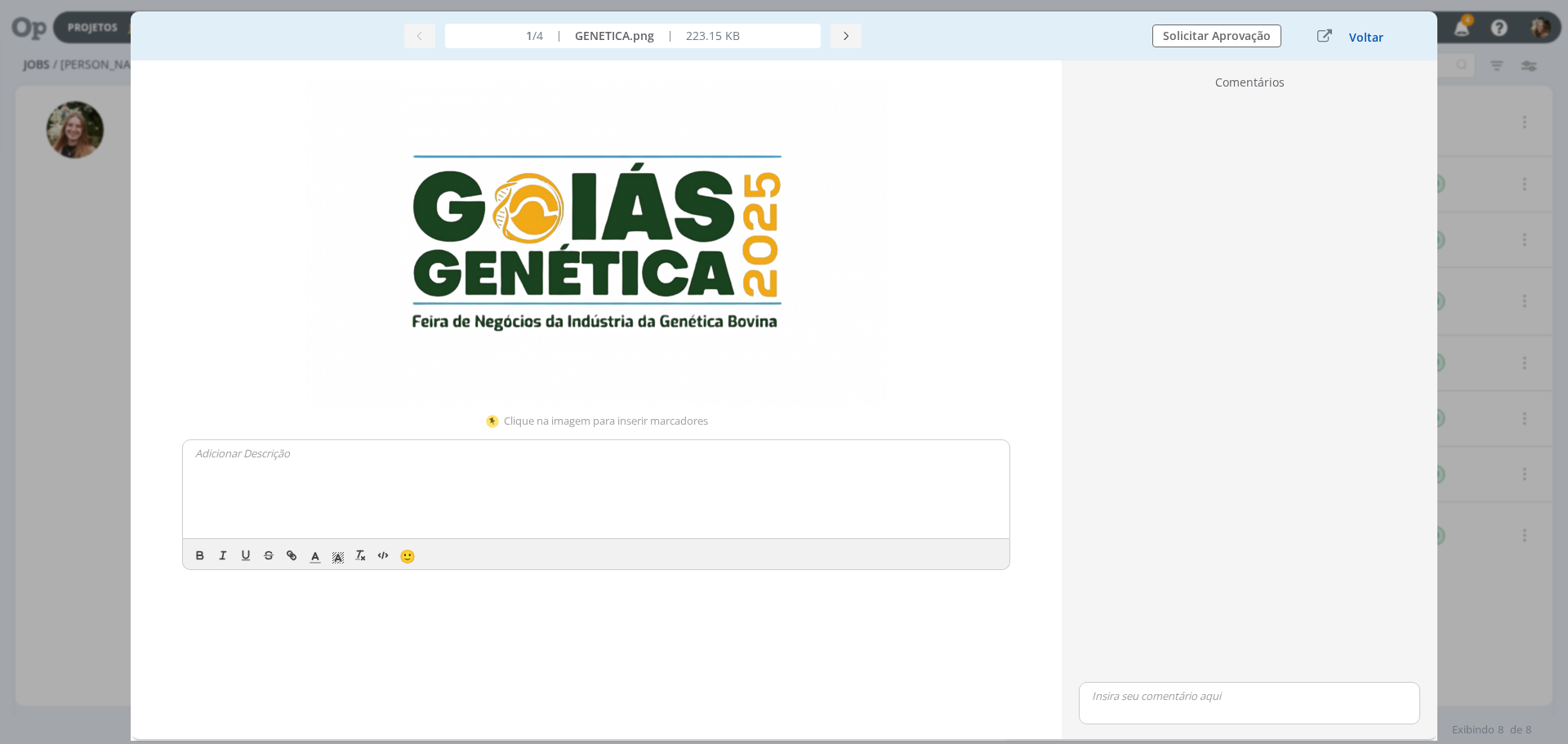
click at [1371, 34] on button "Voltar" at bounding box center [1366, 37] width 36 height 13
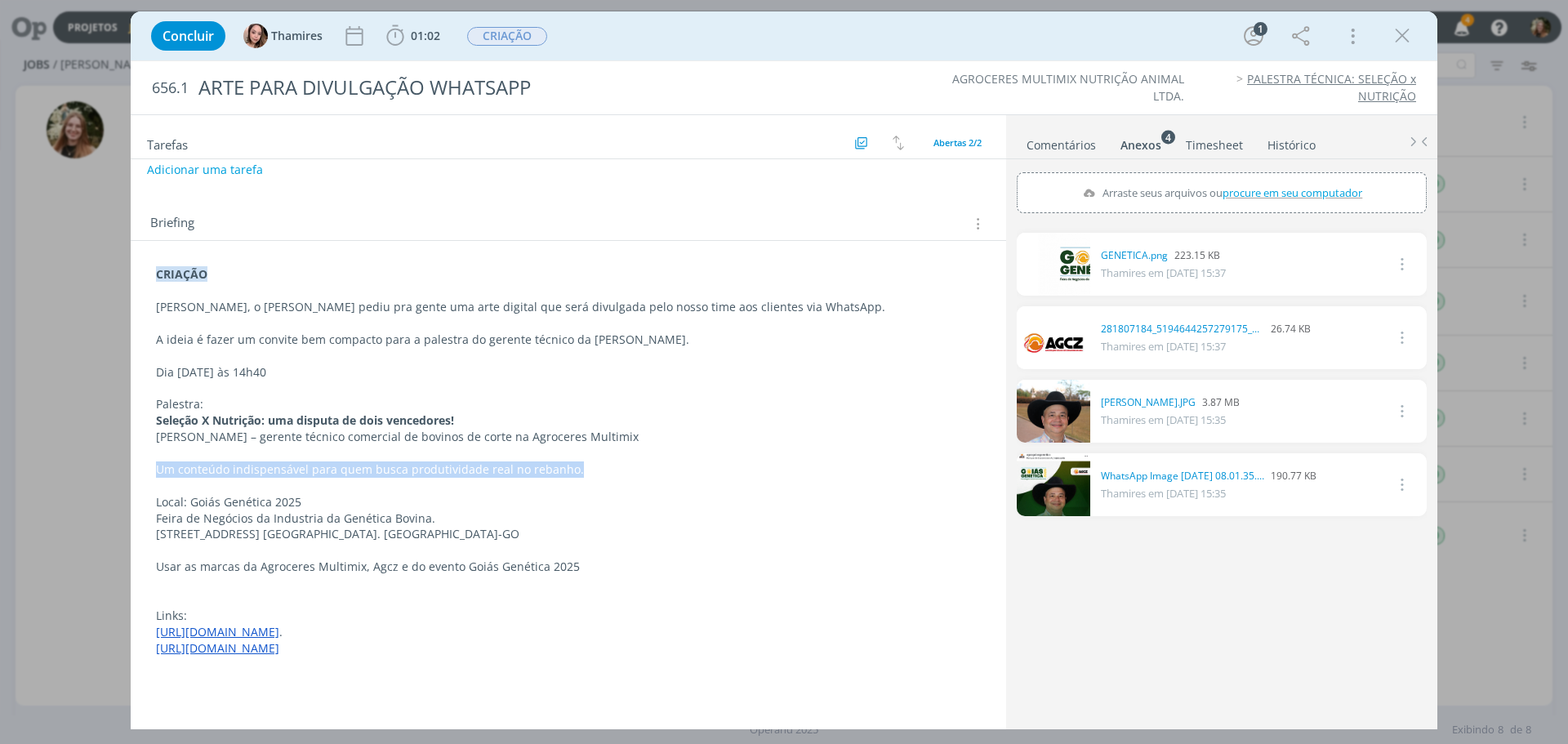
scroll to position [154, 0]
click at [1068, 332] on link "dialog" at bounding box center [1054, 338] width 74 height 63
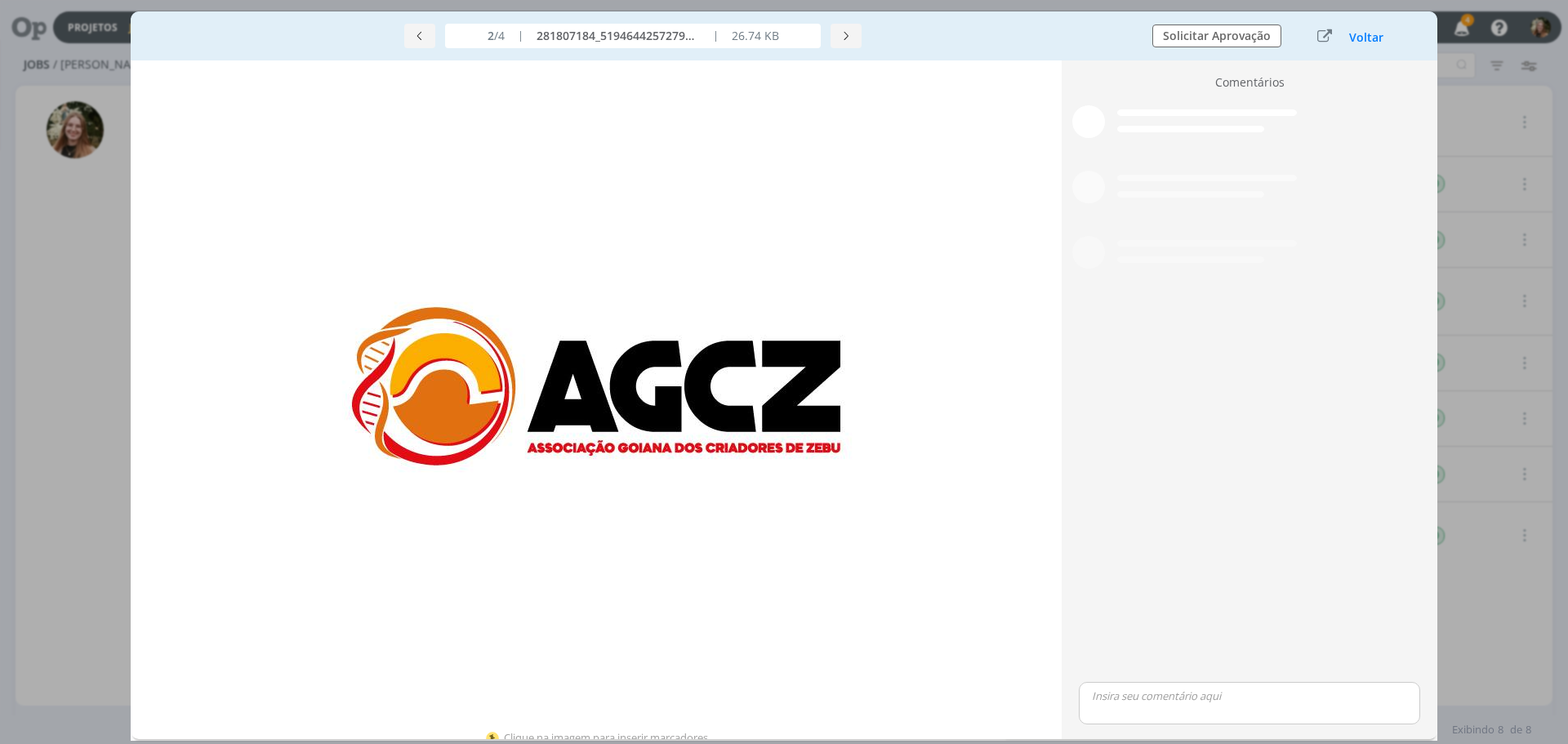
scroll to position [143, 0]
drag, startPoint x: 1369, startPoint y: 33, endPoint x: 281, endPoint y: 142, distance: 1093.4
click at [1369, 33] on button "Voltar" at bounding box center [1366, 37] width 36 height 13
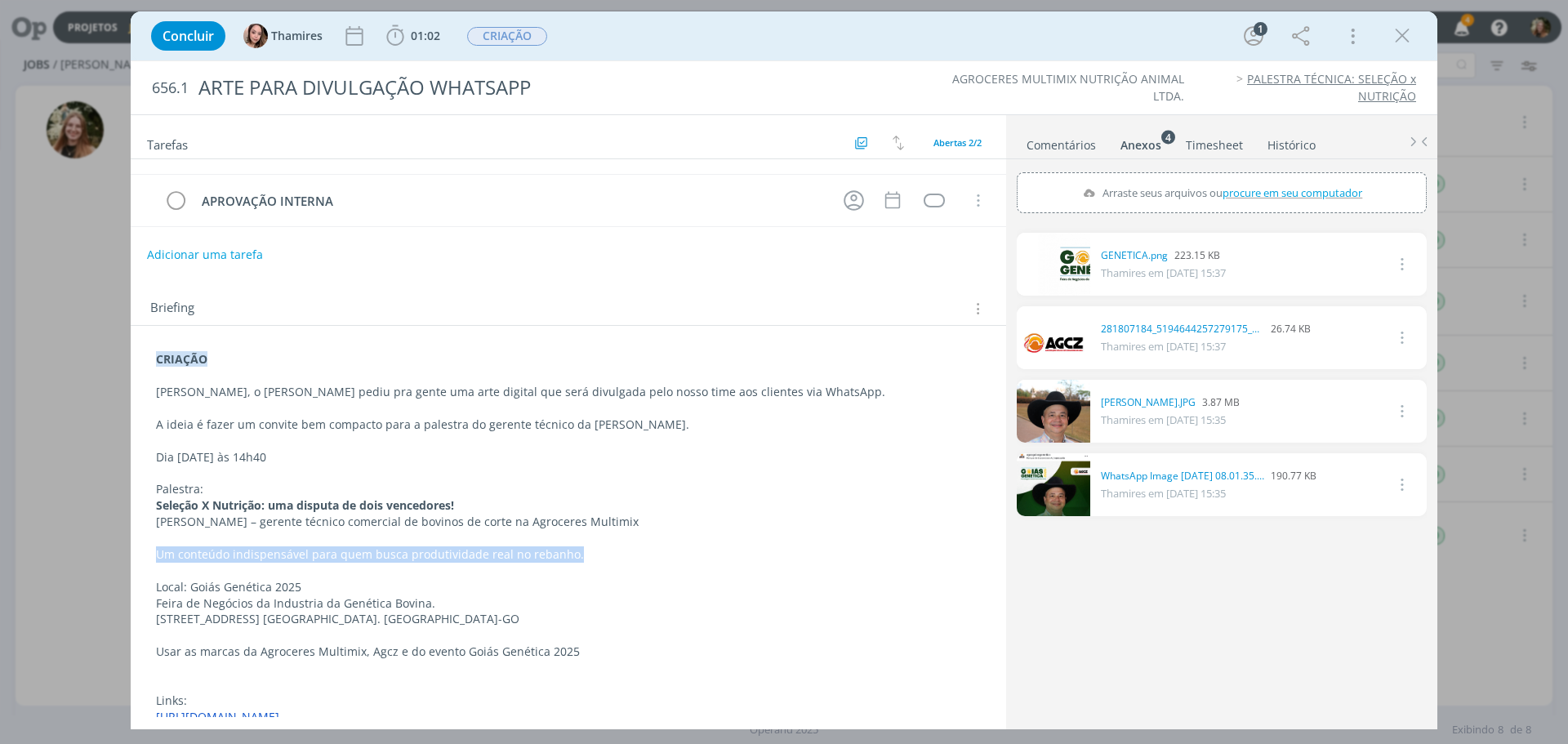
scroll to position [0, 0]
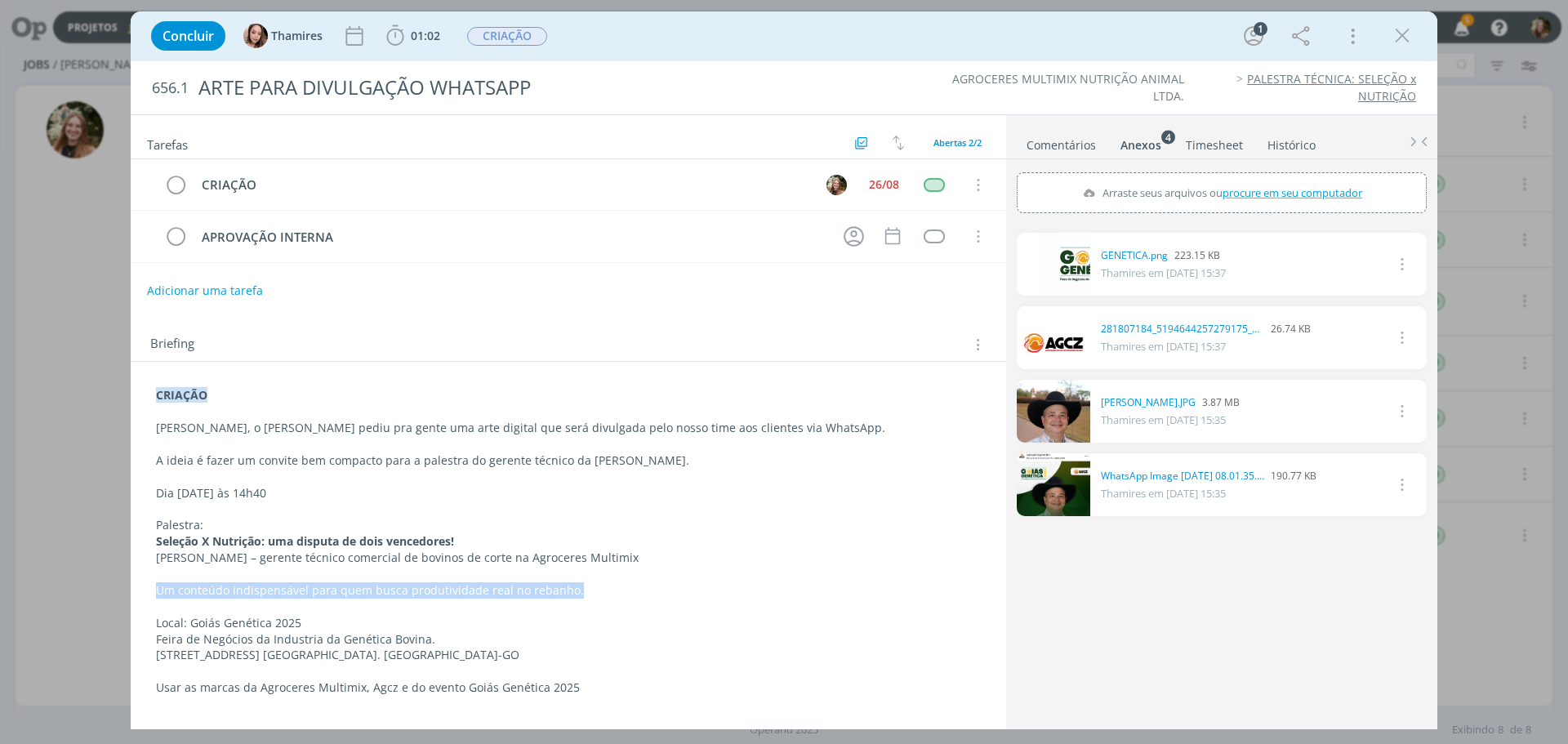
drag, startPoint x: 1048, startPoint y: 137, endPoint x: 1037, endPoint y: 152, distance: 18.6
click at [1048, 137] on link "Comentários" at bounding box center [1061, 142] width 71 height 24
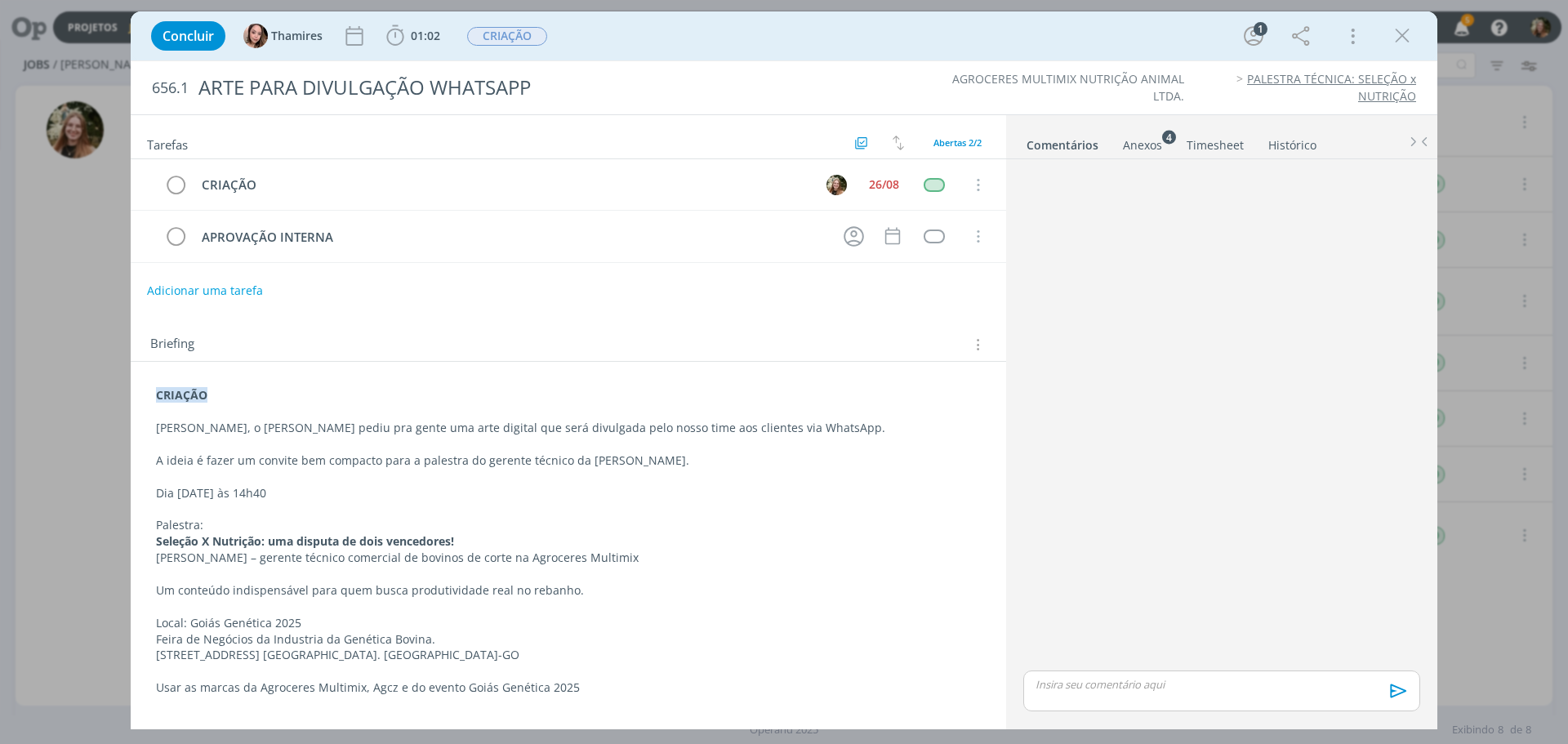
click at [1118, 696] on div "dialog" at bounding box center [1222, 690] width 397 height 40
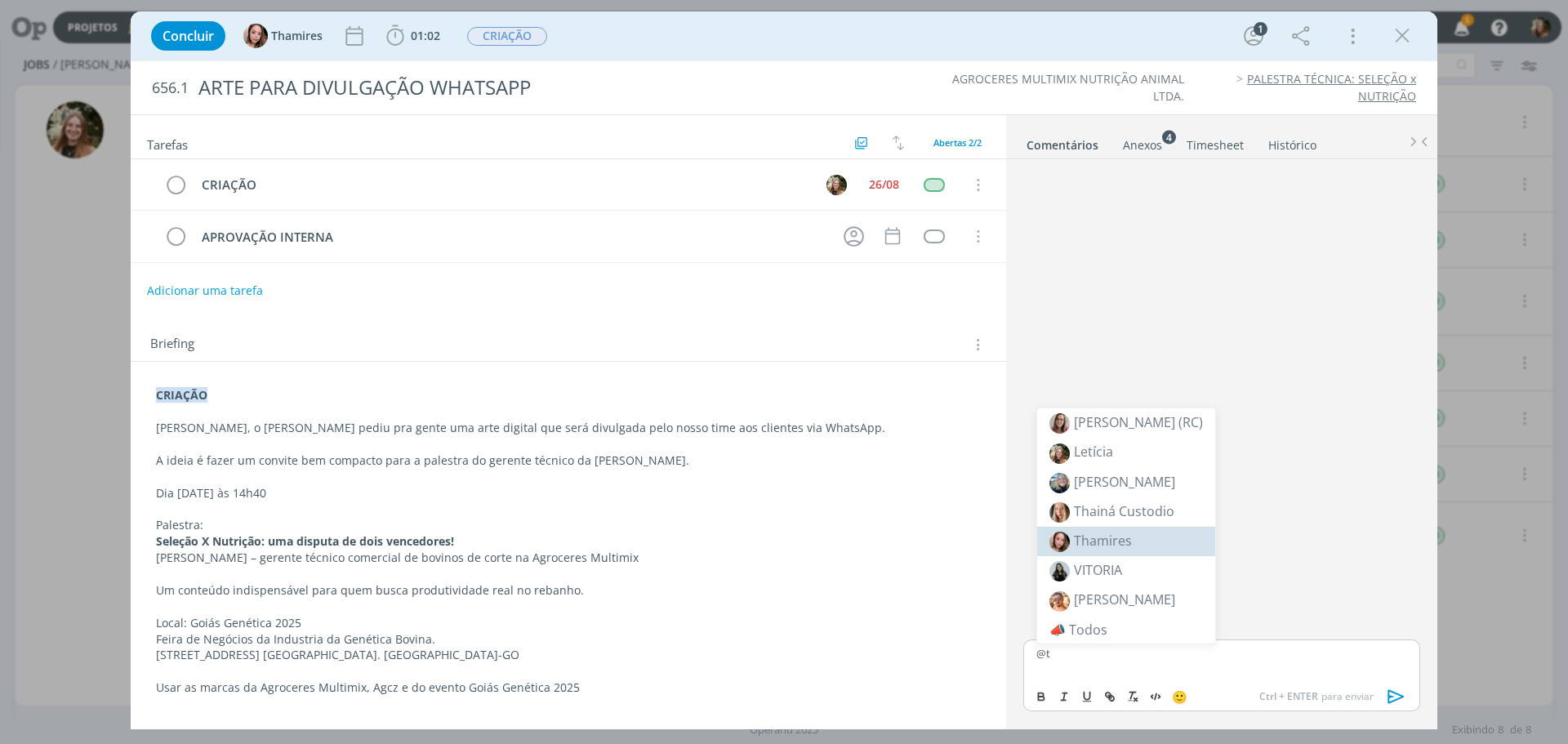
click at [1122, 543] on span "Thamires" at bounding box center [1103, 541] width 58 height 18
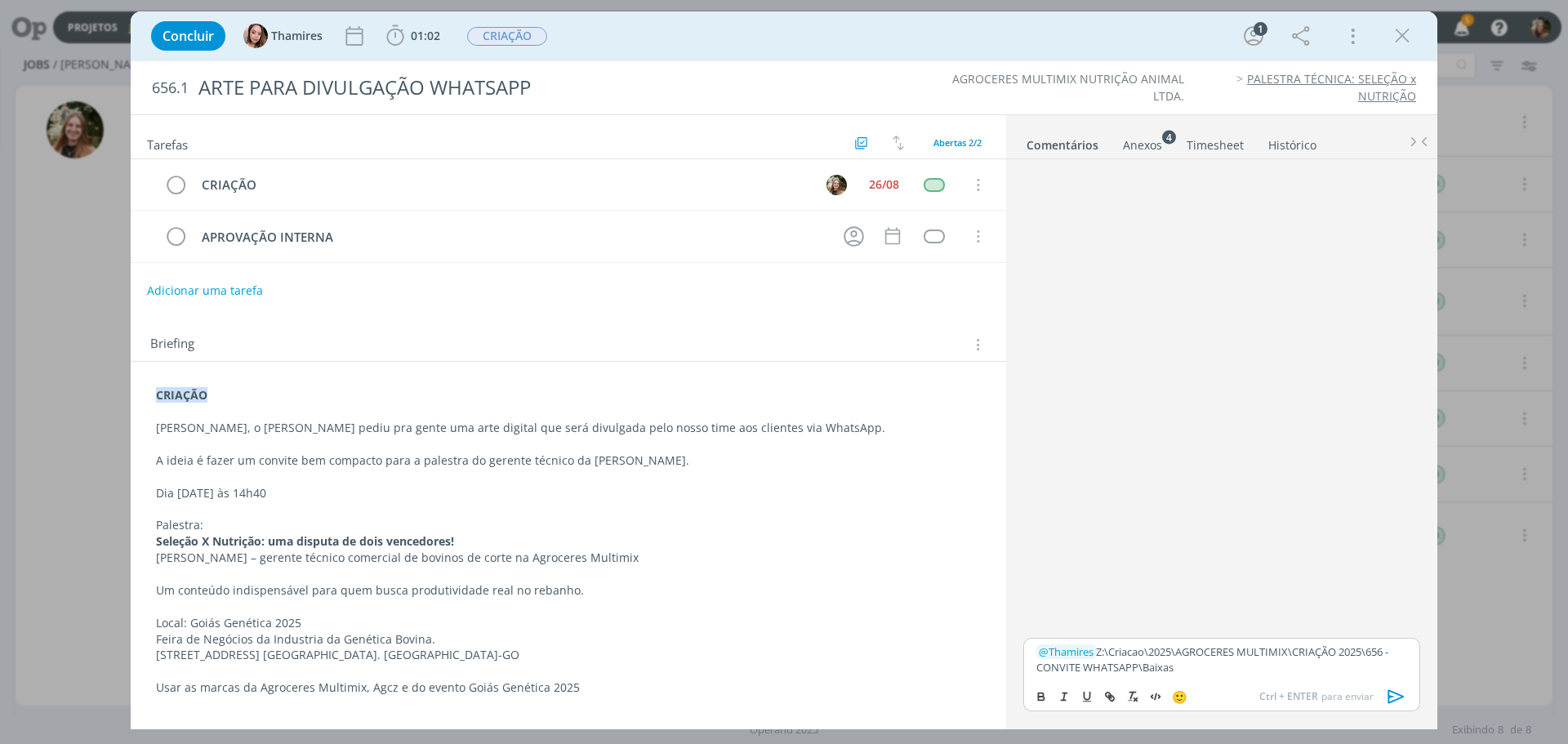
click at [1395, 691] on icon "dialog" at bounding box center [1397, 697] width 25 height 25
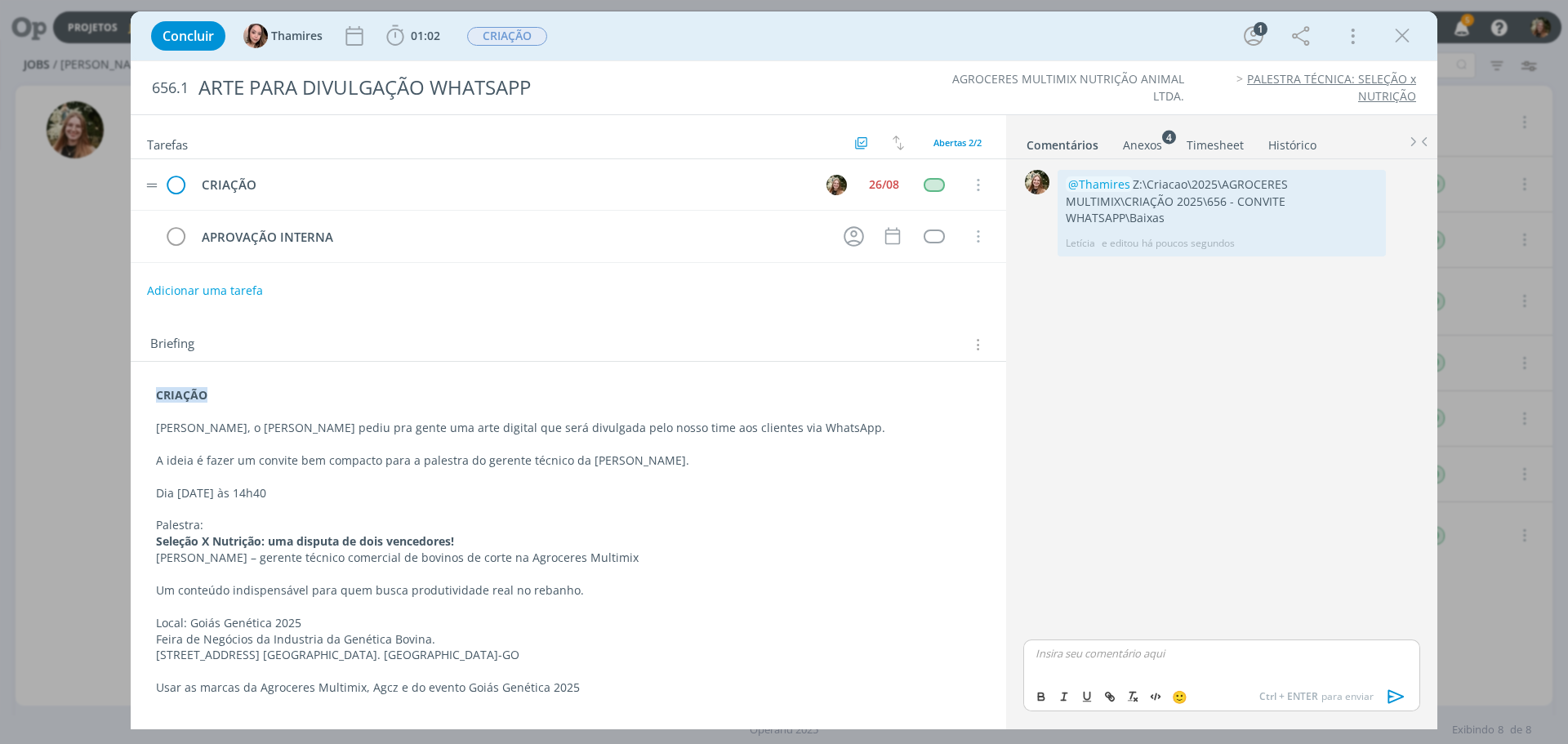
click at [173, 184] on icon "dialog" at bounding box center [176, 186] width 25 height 25
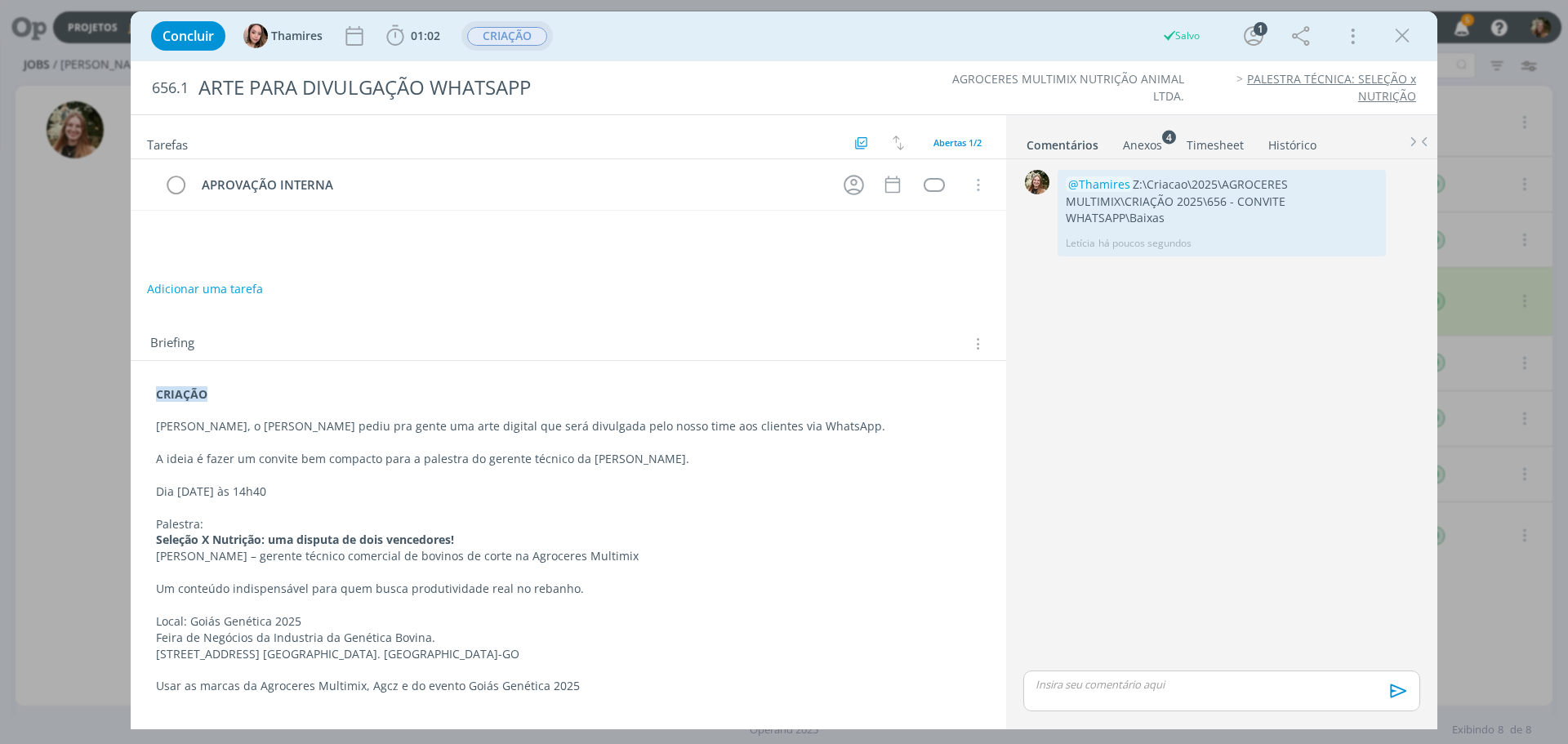
click at [500, 29] on span "CRIAÇÃO" at bounding box center [507, 36] width 80 height 18
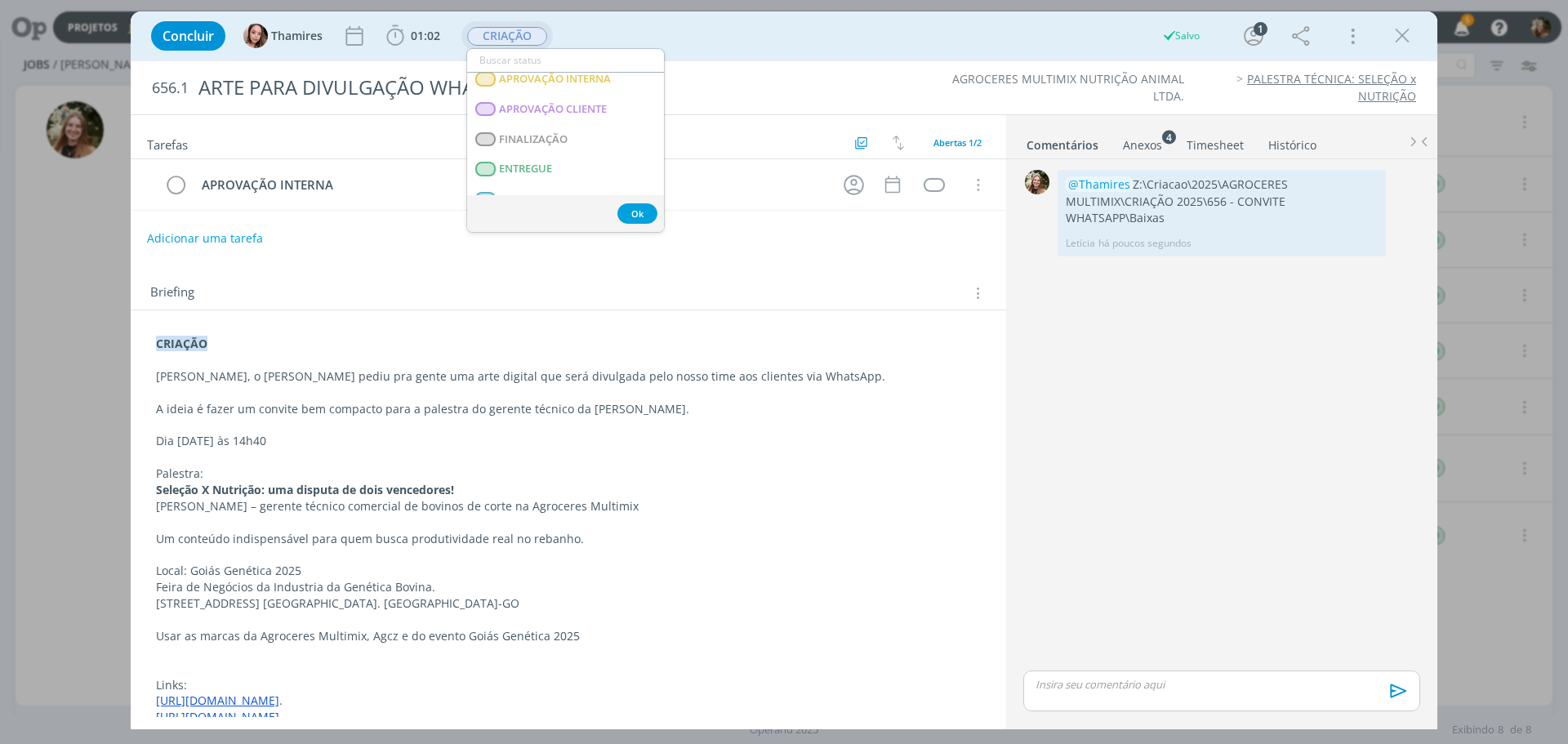
scroll to position [164, 0]
drag, startPoint x: 553, startPoint y: 159, endPoint x: 562, endPoint y: 157, distance: 9.2
click at [554, 159] on span "APROVAÇÃO INTERNA" at bounding box center [554, 163] width 112 height 13
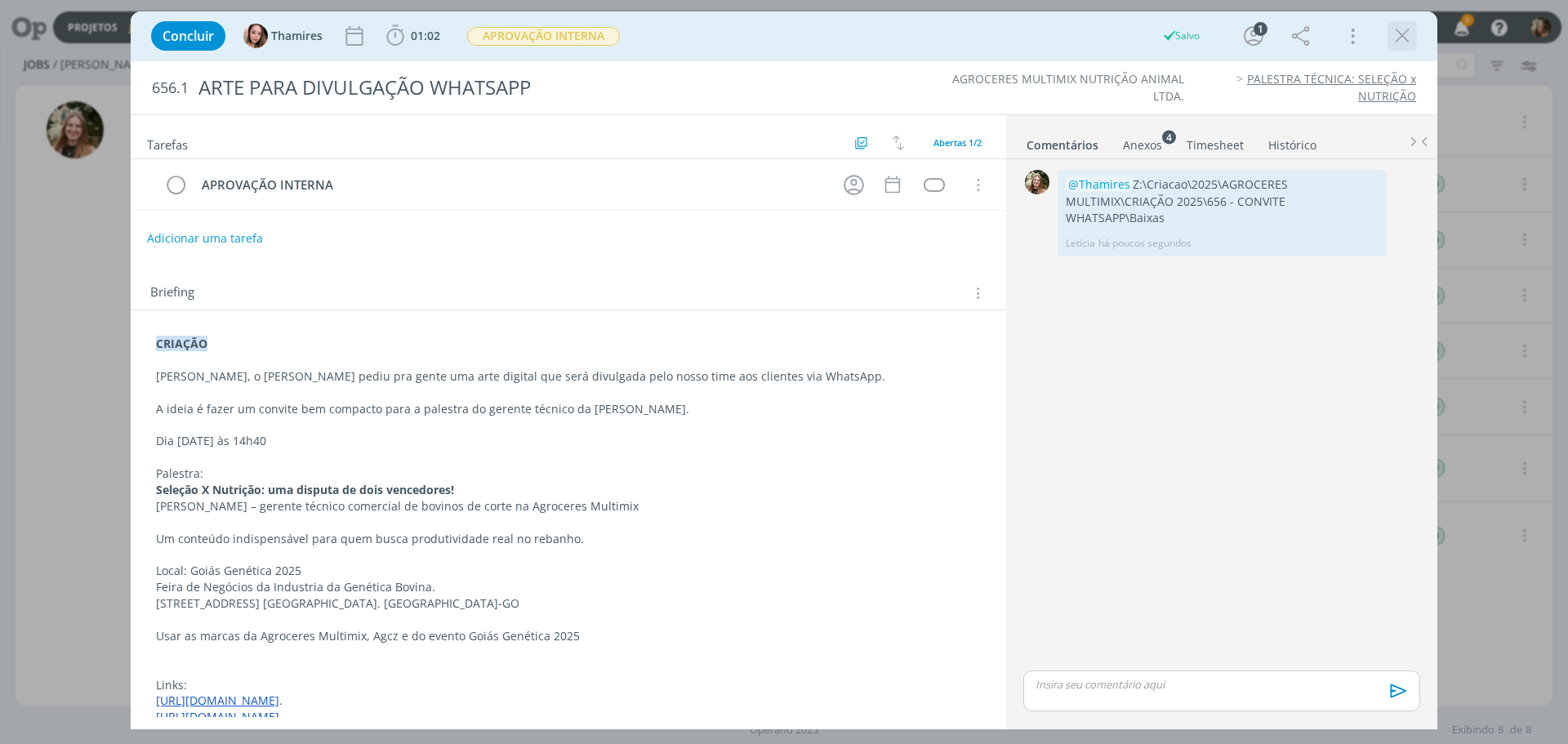
click at [1396, 38] on icon "dialog" at bounding box center [1403, 36] width 25 height 25
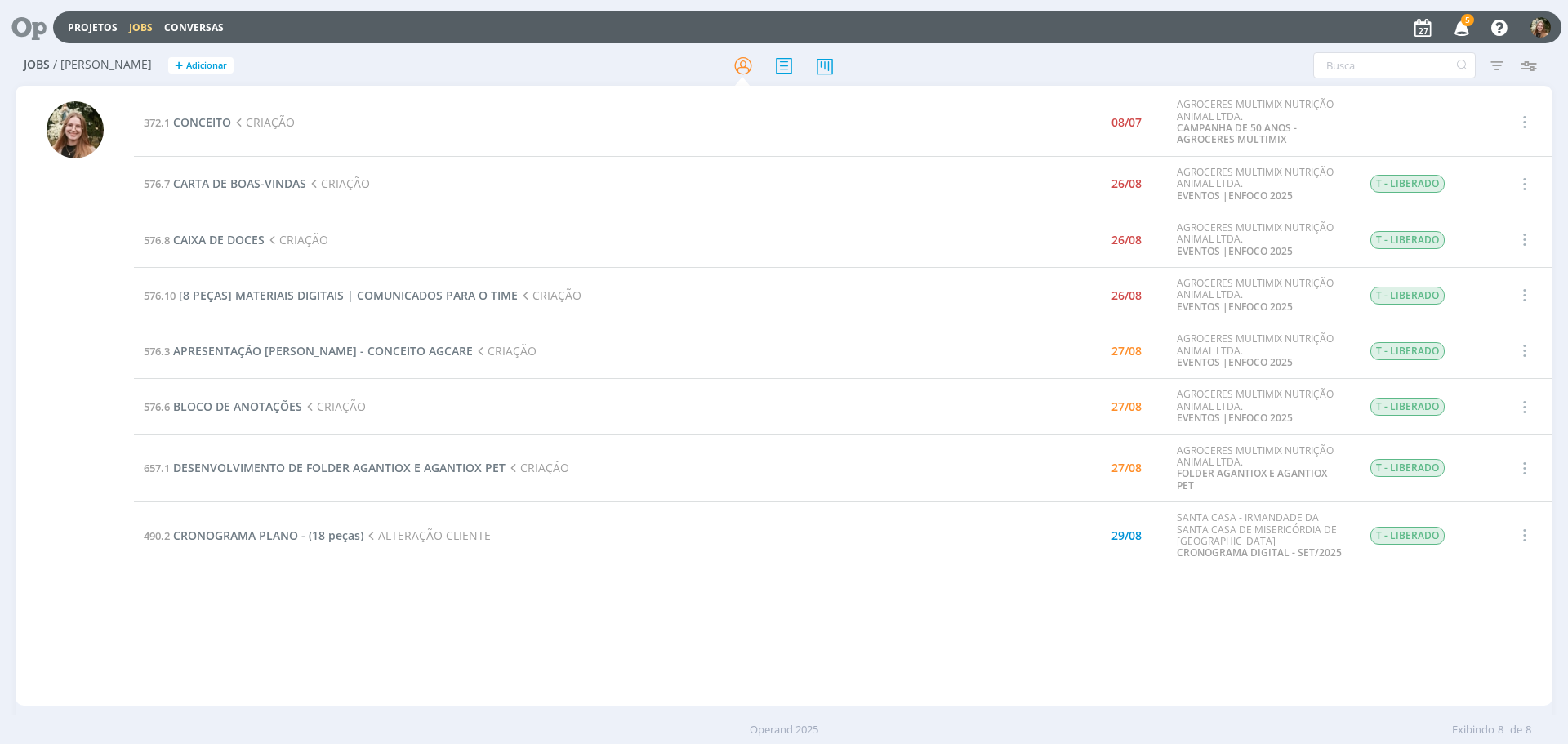
click at [165, 598] on div "372.1 CONCEITO CRIAÇÃO 08/07 AGROCERES MULTIMIX NUTRIÇÃO ANIMAL LTDA. CAMPANHA …" at bounding box center [842, 395] width 1418 height 613
click at [380, 302] on span "[8 PEÇAS] MATERIAIS DIGITAIS | COMUNICADOS PARA O TIME" at bounding box center [347, 295] width 339 height 16
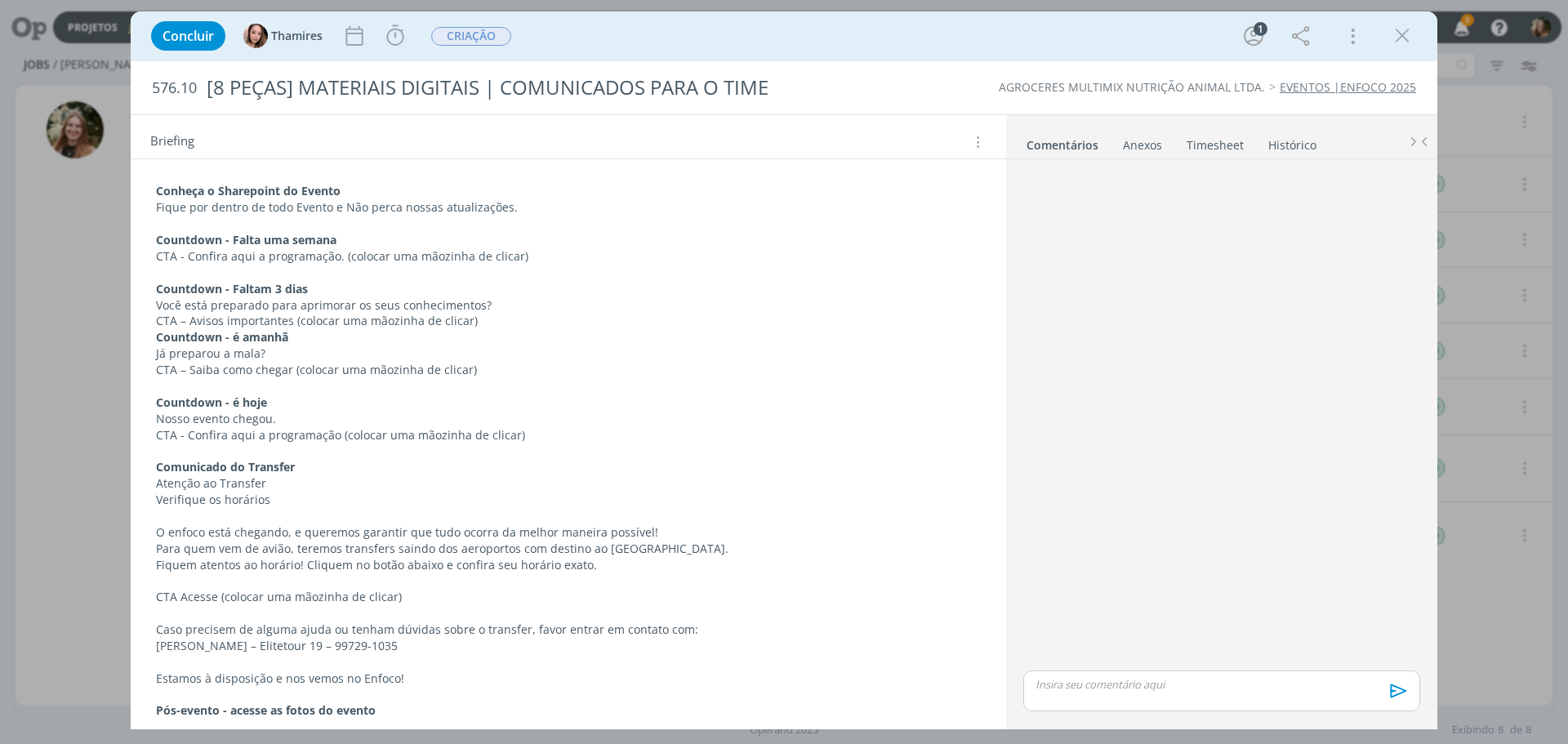
scroll to position [20, 0]
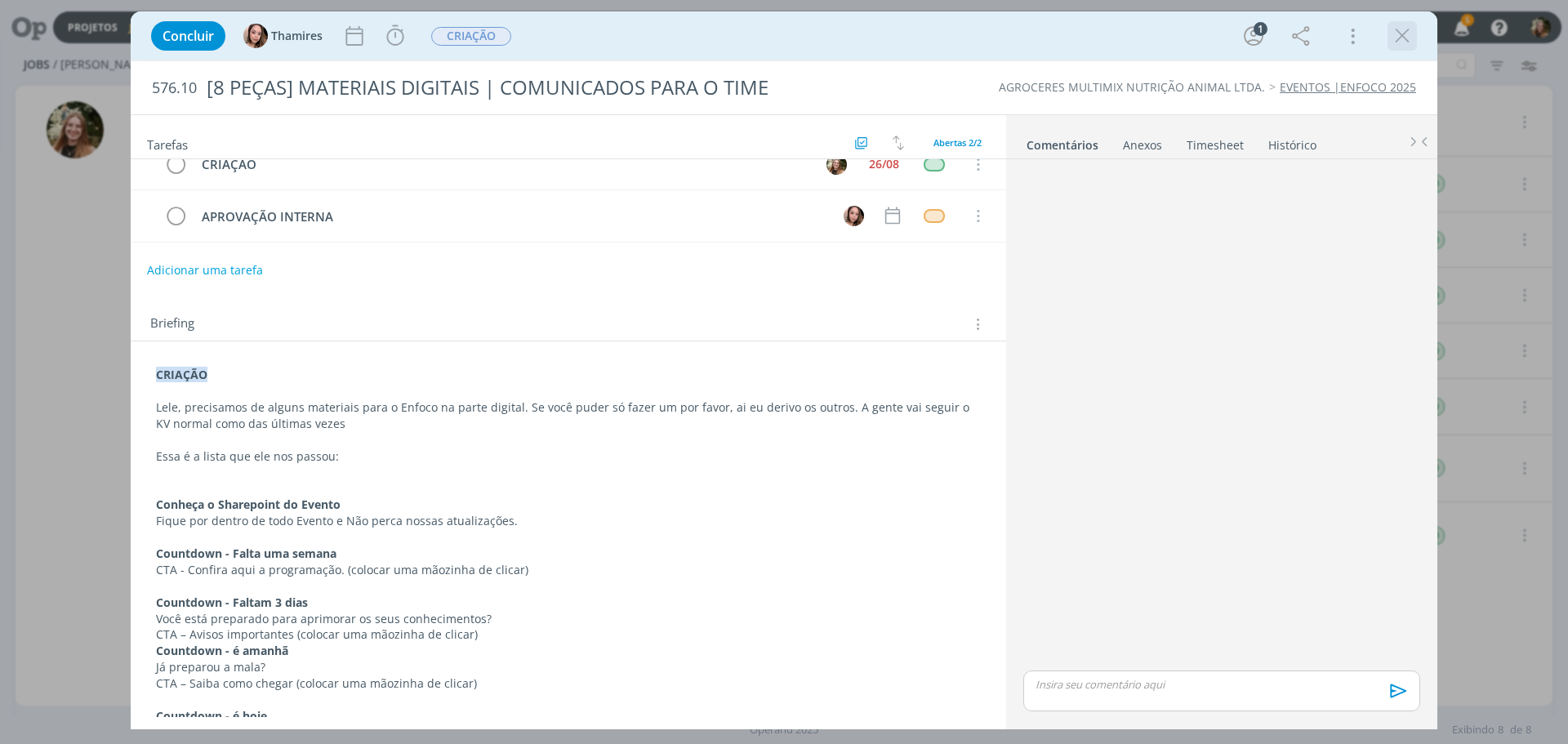
drag, startPoint x: 1406, startPoint y: 33, endPoint x: 494, endPoint y: 318, distance: 955.5
click at [1405, 33] on icon "dialog" at bounding box center [1403, 36] width 25 height 25
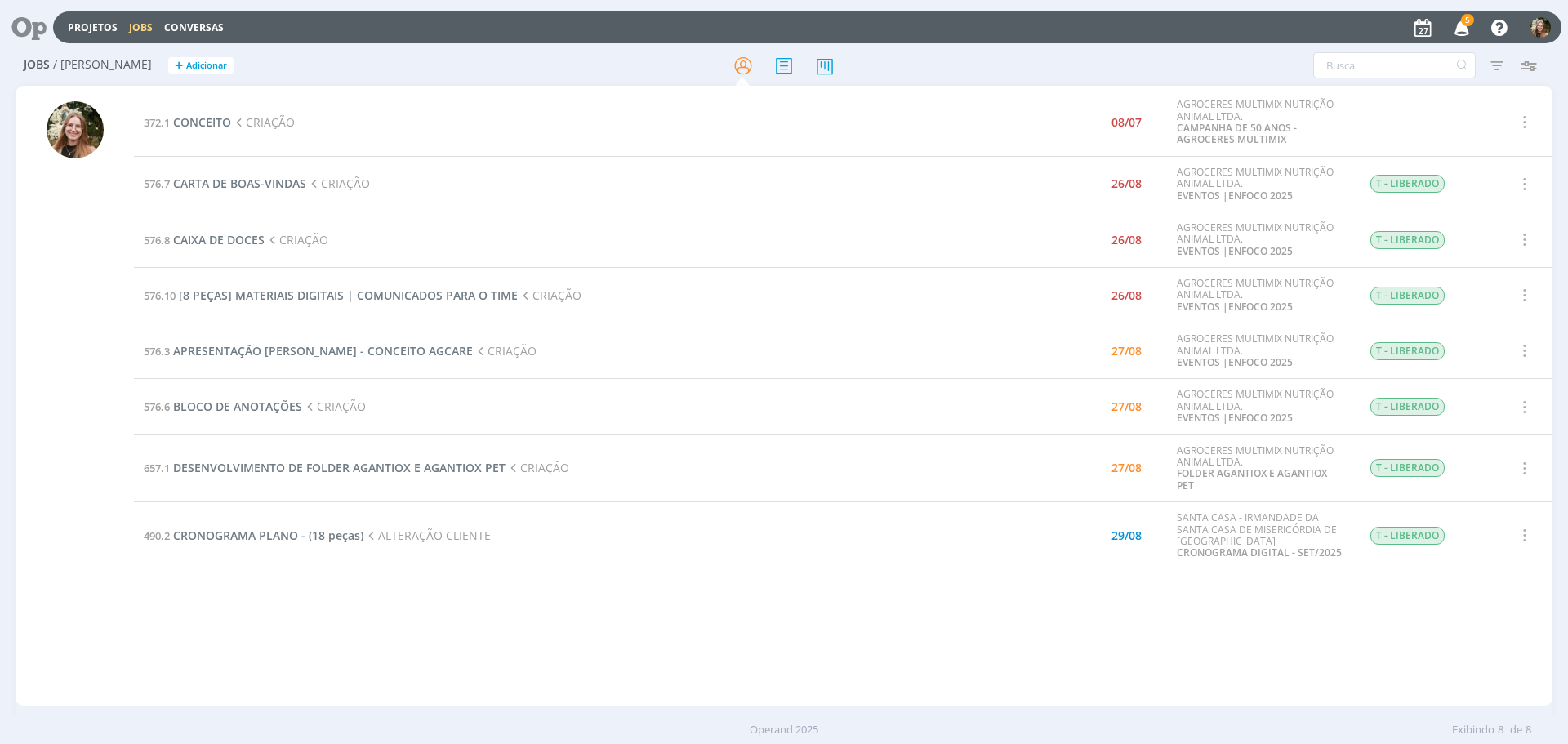
click at [477, 290] on span "[8 PEÇAS] MATERIAIS DIGITAIS | COMUNICADOS PARA O TIME" at bounding box center [347, 295] width 339 height 16
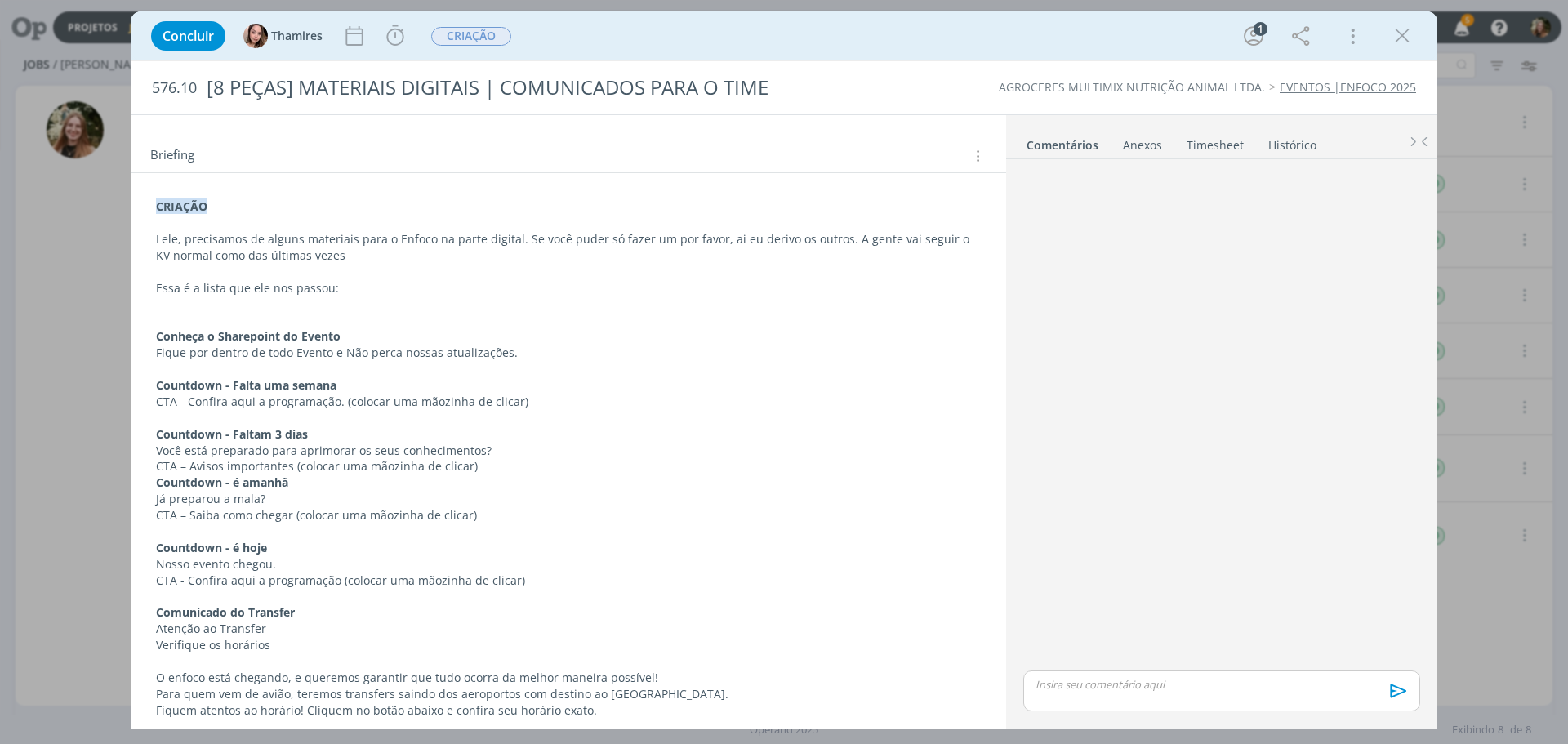
scroll to position [184, 0]
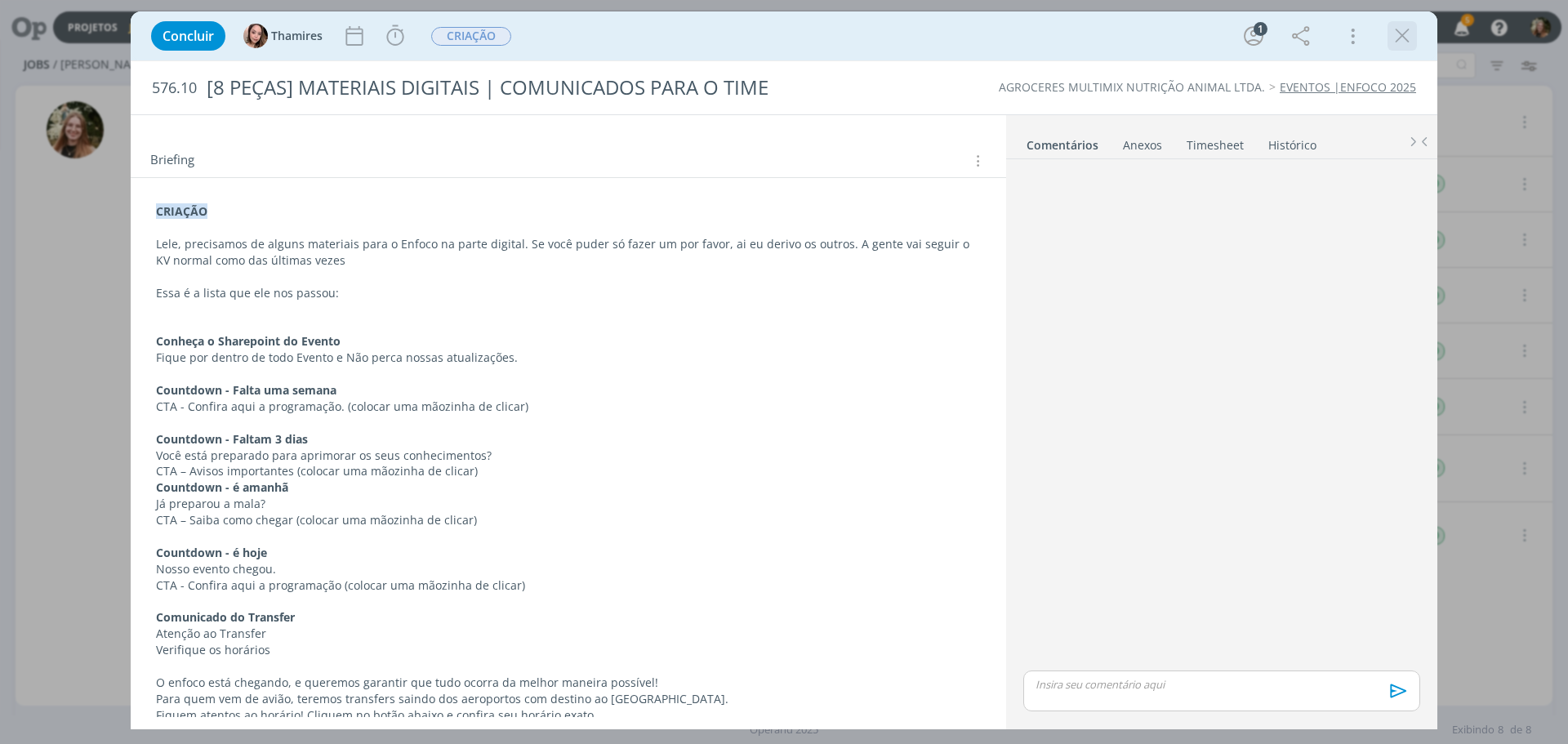
click at [1403, 33] on icon "dialog" at bounding box center [1403, 36] width 25 height 25
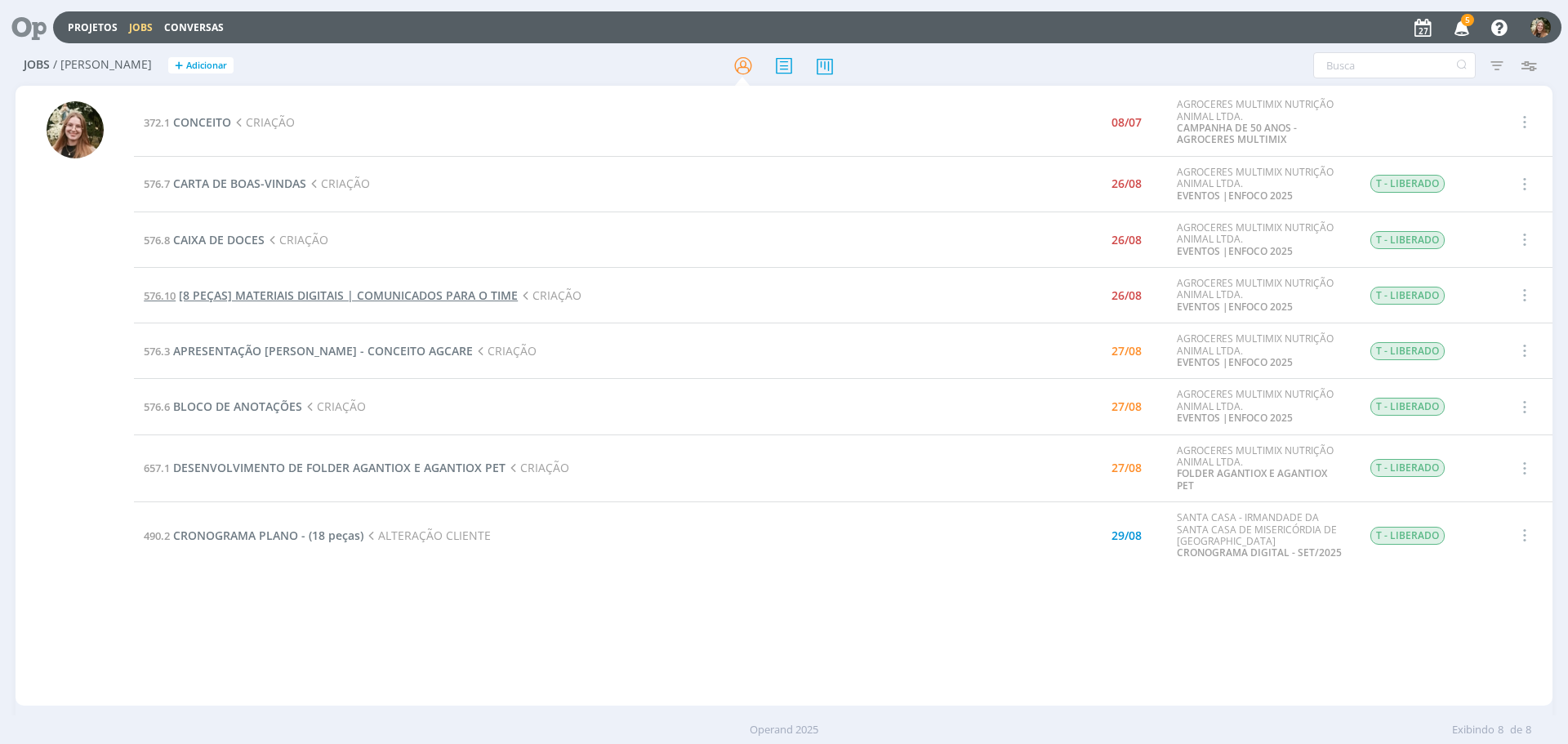
click at [276, 292] on span "[8 PEÇAS] MATERIAIS DIGITAIS | COMUNICADOS PARA O TIME" at bounding box center [347, 295] width 339 height 16
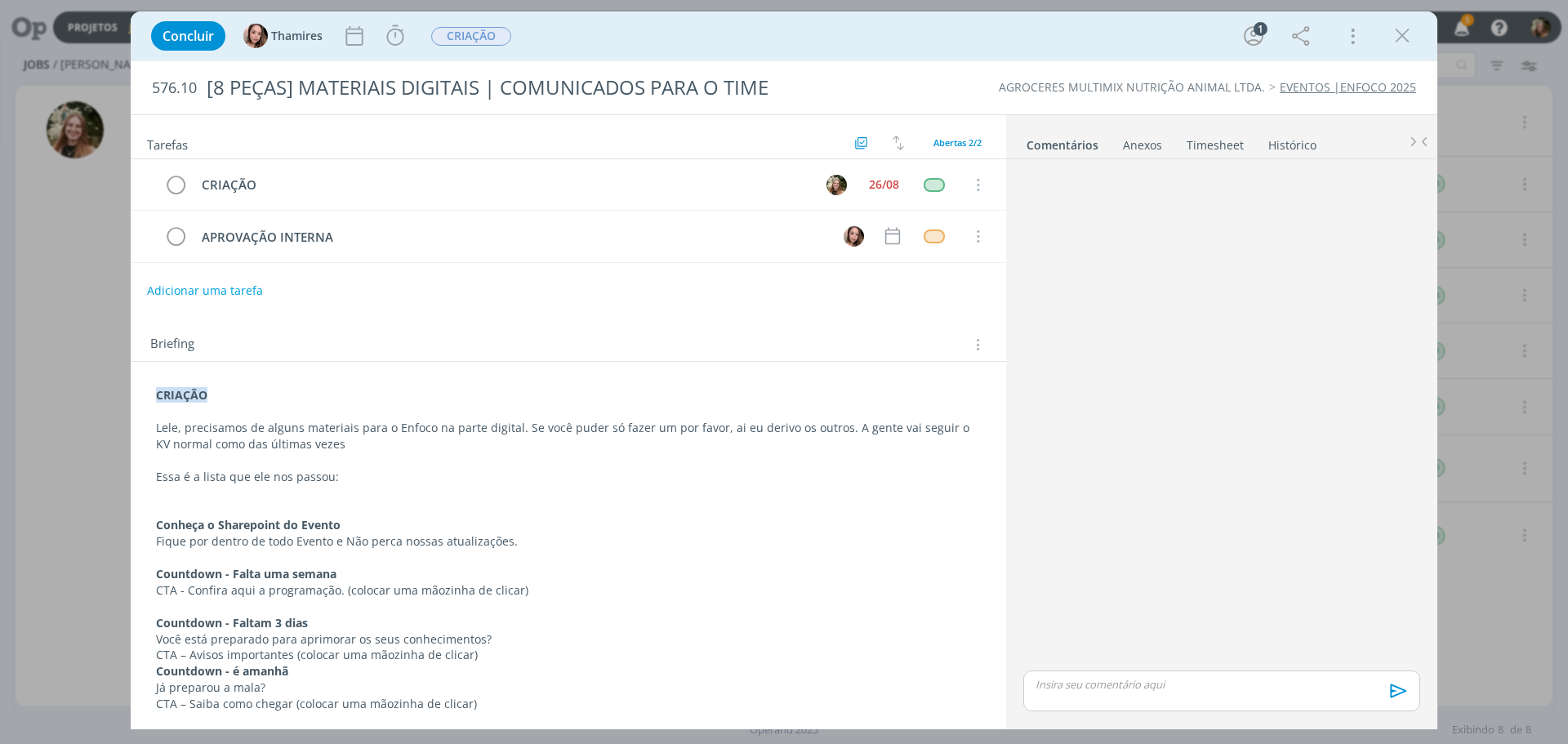
click at [1394, 41] on icon "dialog" at bounding box center [1403, 36] width 25 height 25
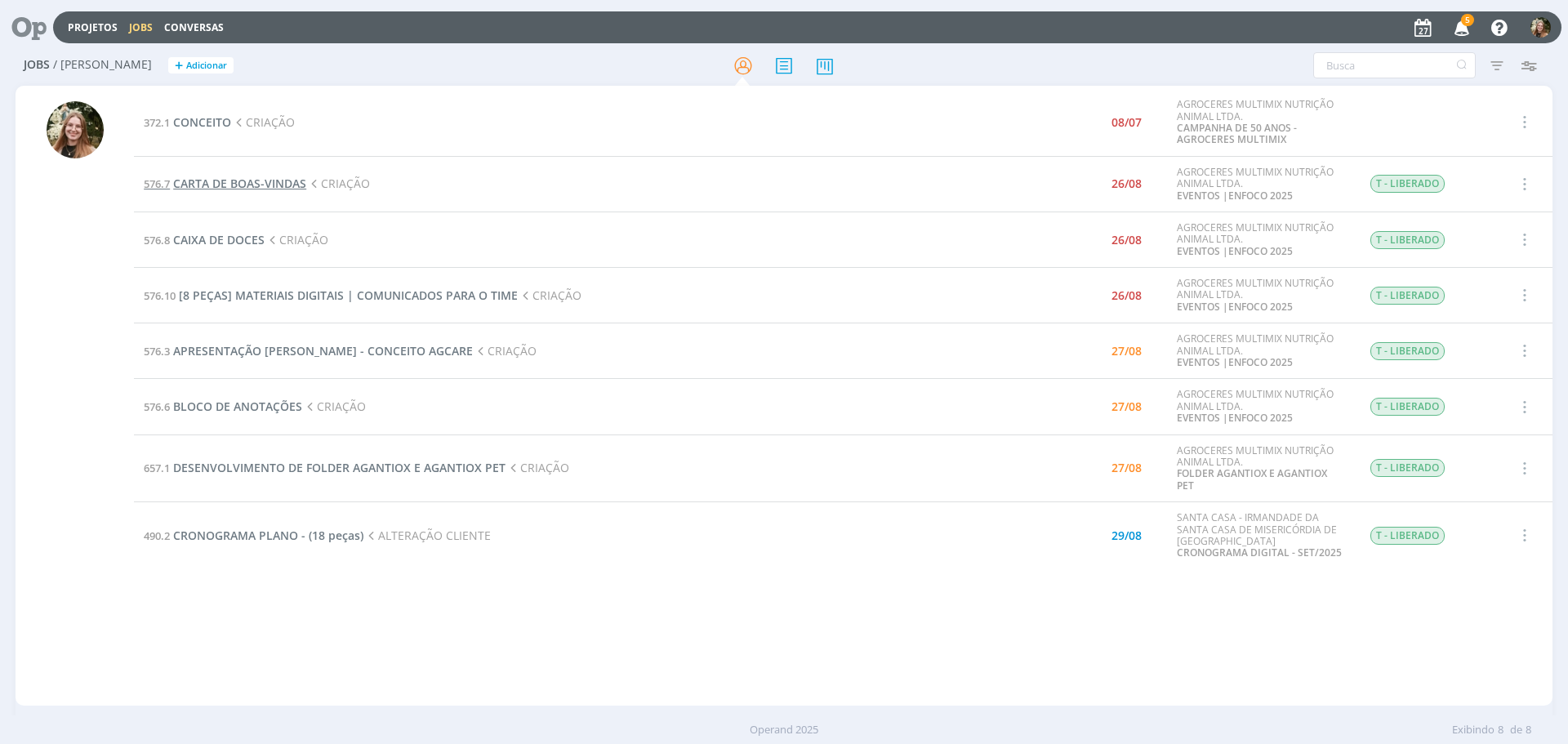
click at [216, 189] on span "CARTA DE BOAS-VINDAS" at bounding box center [239, 184] width 133 height 16
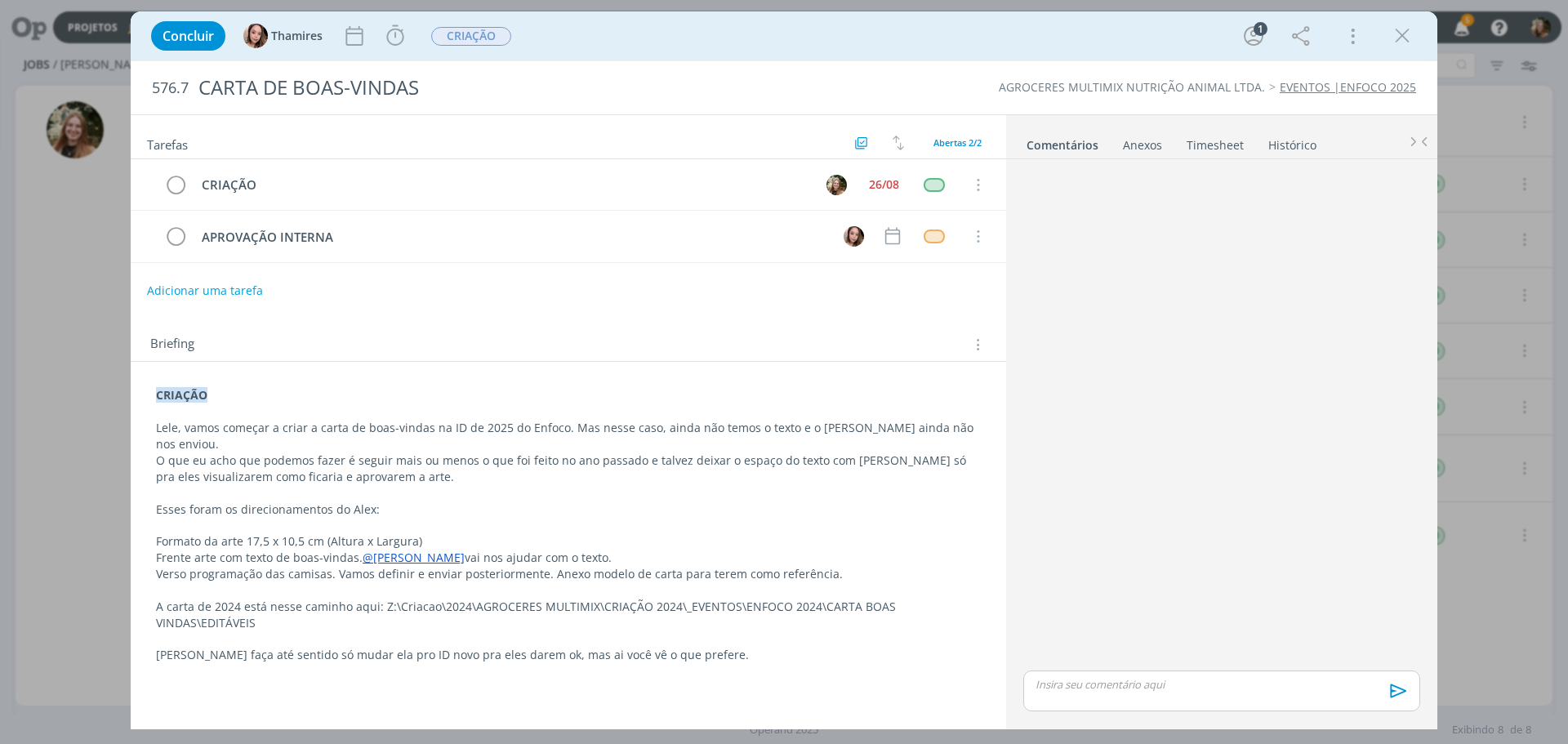
click at [1401, 36] on icon "dialog" at bounding box center [1403, 36] width 25 height 25
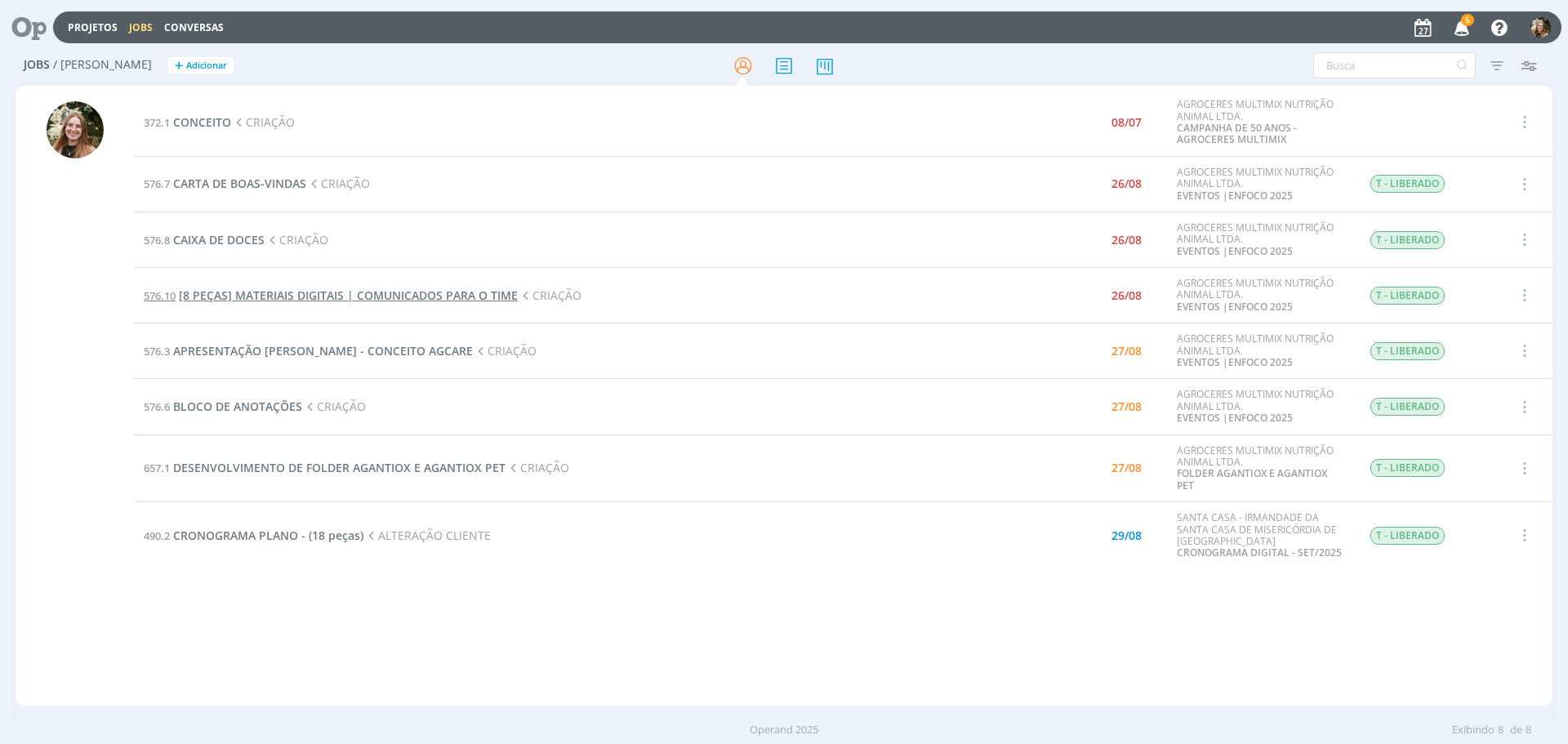
click at [261, 300] on span "[8 PEÇAS] MATERIAIS DIGITAIS | COMUNICADOS PARA O TIME" at bounding box center [347, 295] width 339 height 16
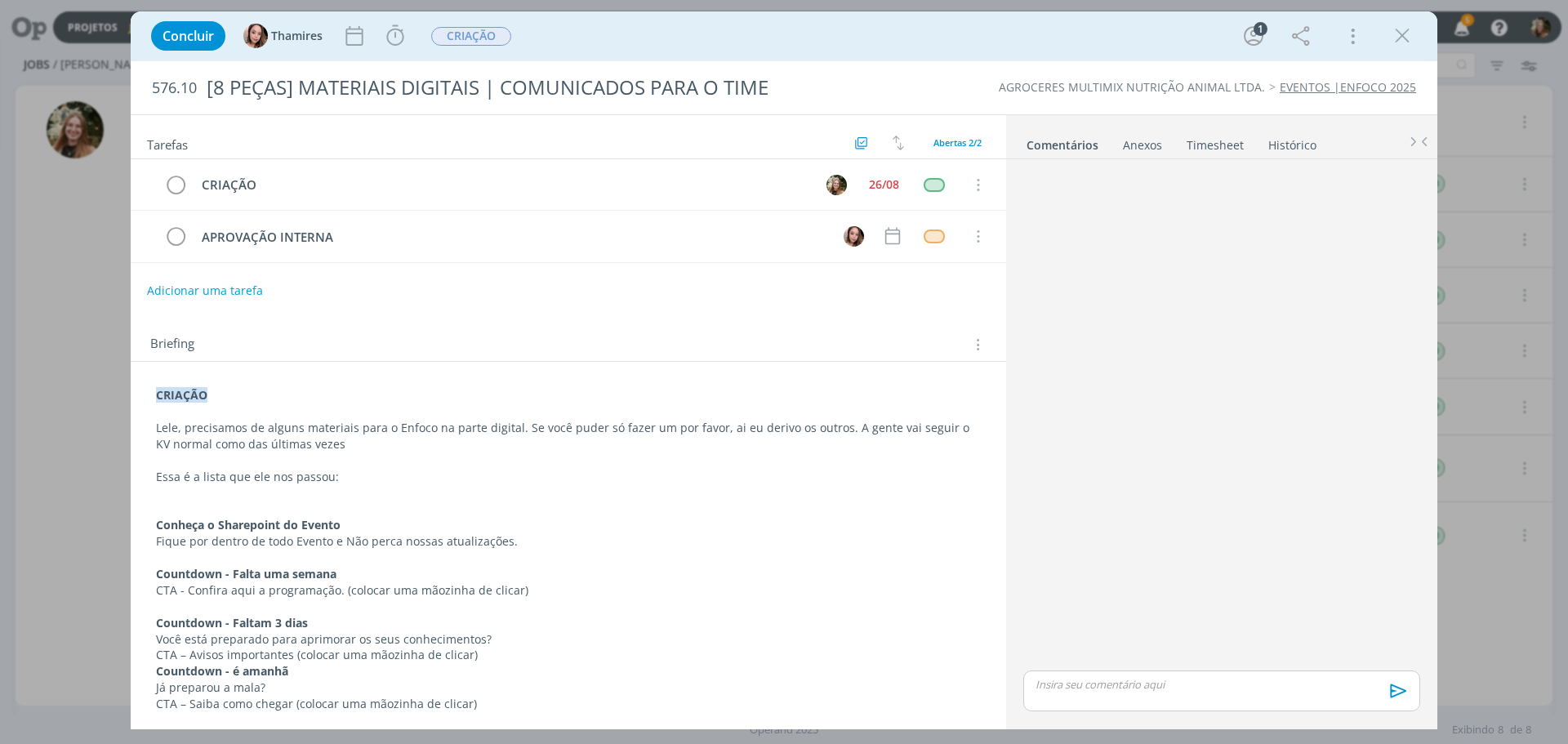
drag, startPoint x: 1413, startPoint y: 38, endPoint x: 388, endPoint y: 14, distance: 1025.3
click at [1411, 38] on icon "dialog" at bounding box center [1403, 36] width 25 height 25
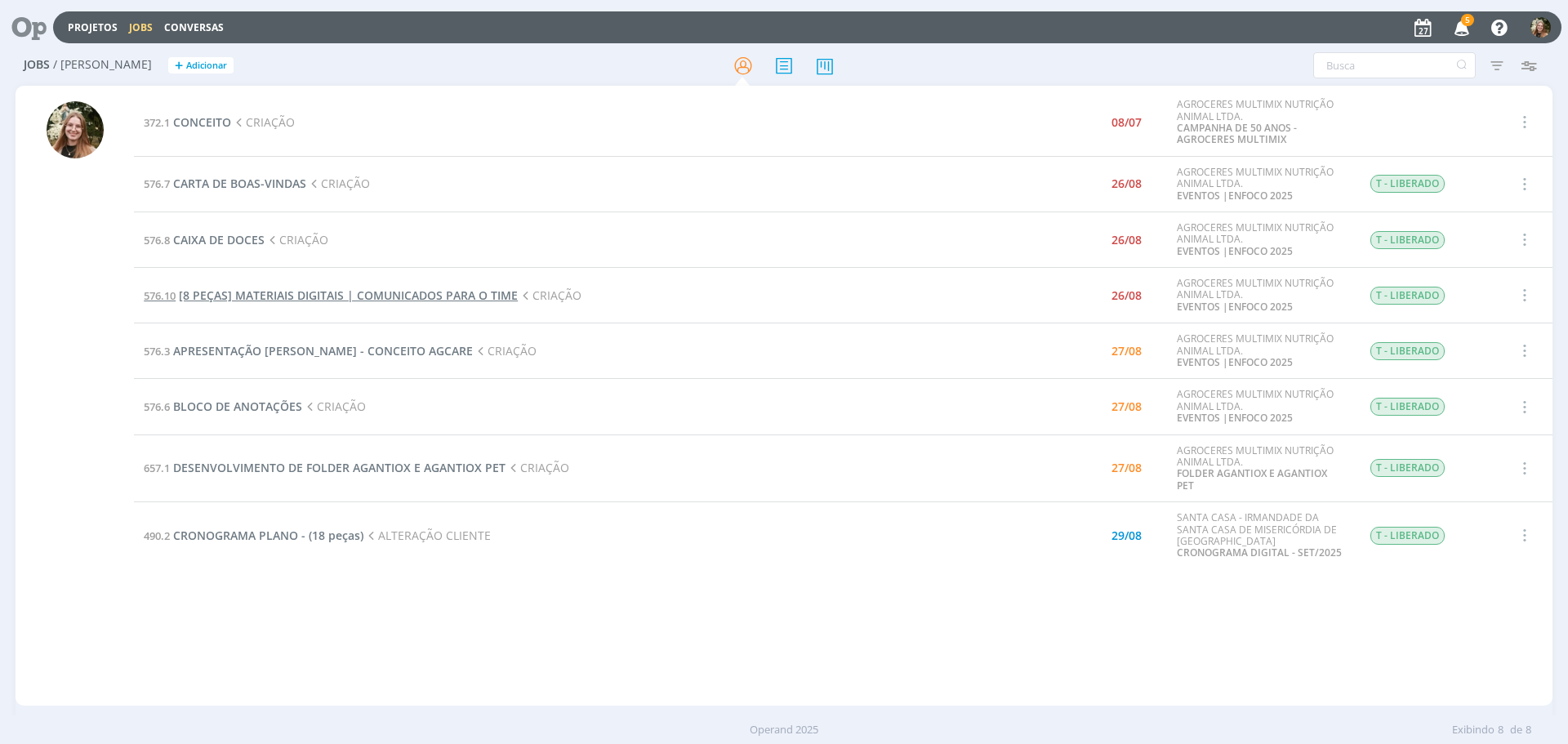
click at [238, 303] on span "[8 PEÇAS] MATERIAIS DIGITAIS | COMUNICADOS PARA O TIME" at bounding box center [347, 295] width 339 height 16
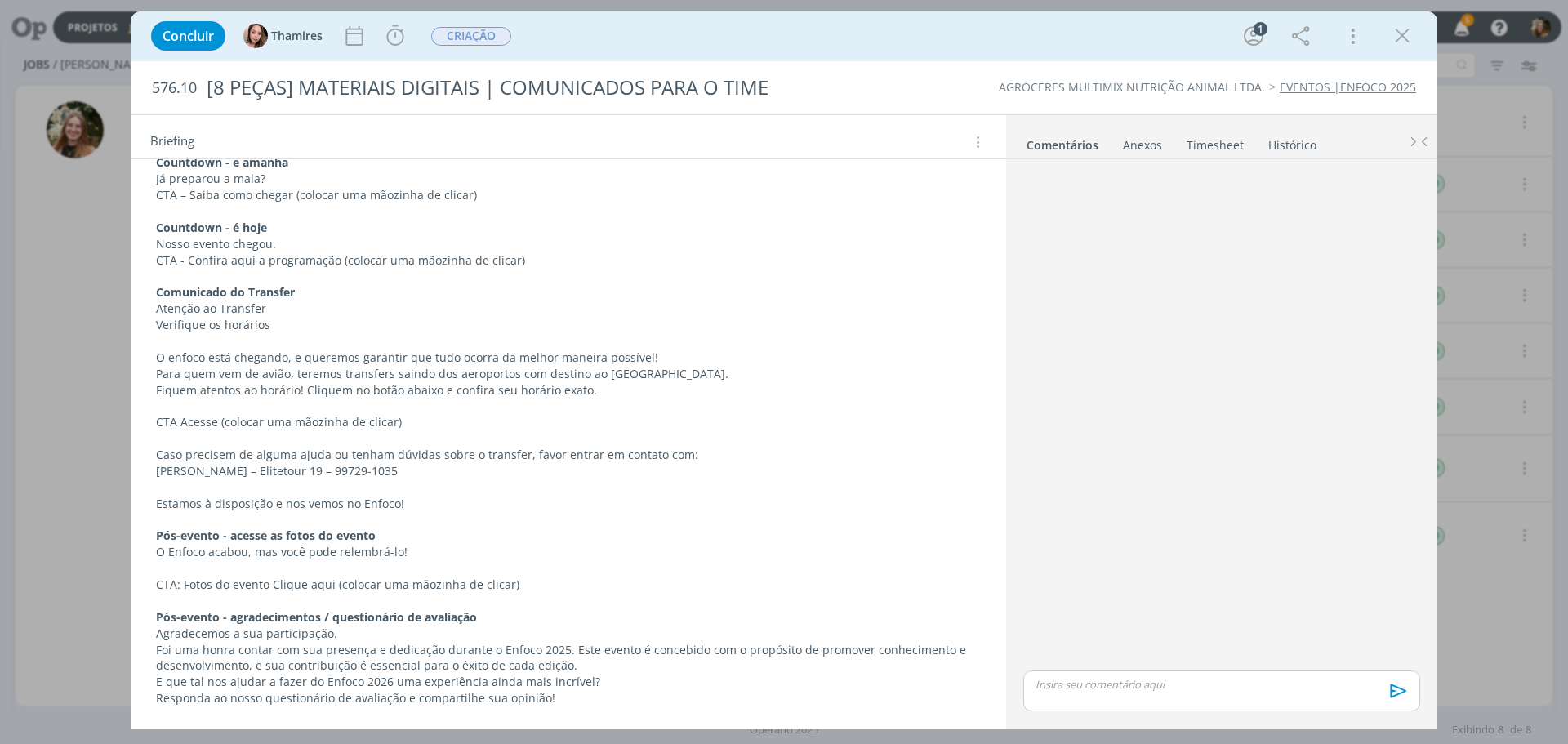
scroll to position [510, 0]
click at [572, 368] on p "Para quem vem de avião, teremos transfers saindo dos aeroportos com destino ao …" at bounding box center [568, 372] width 825 height 17
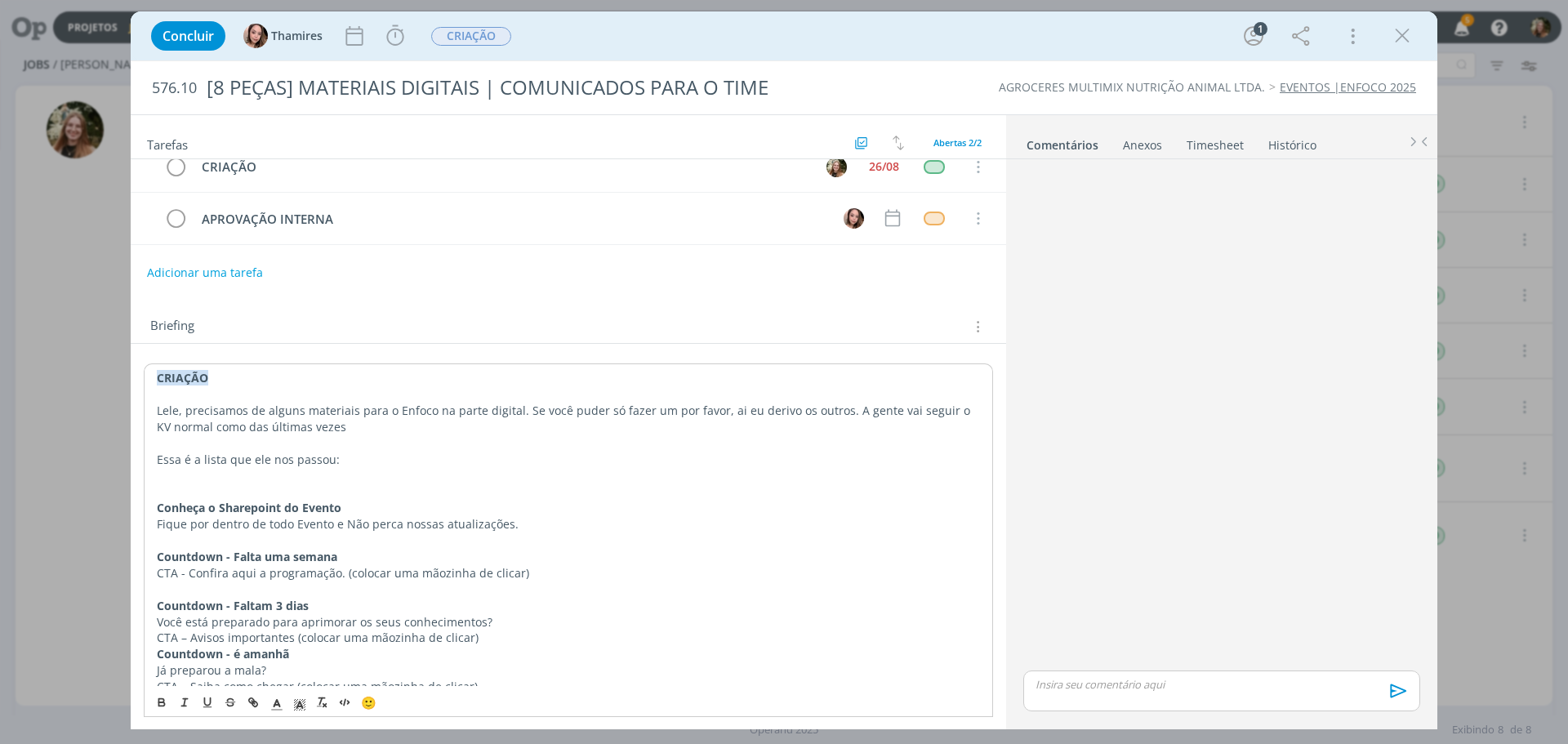
scroll to position [0, 0]
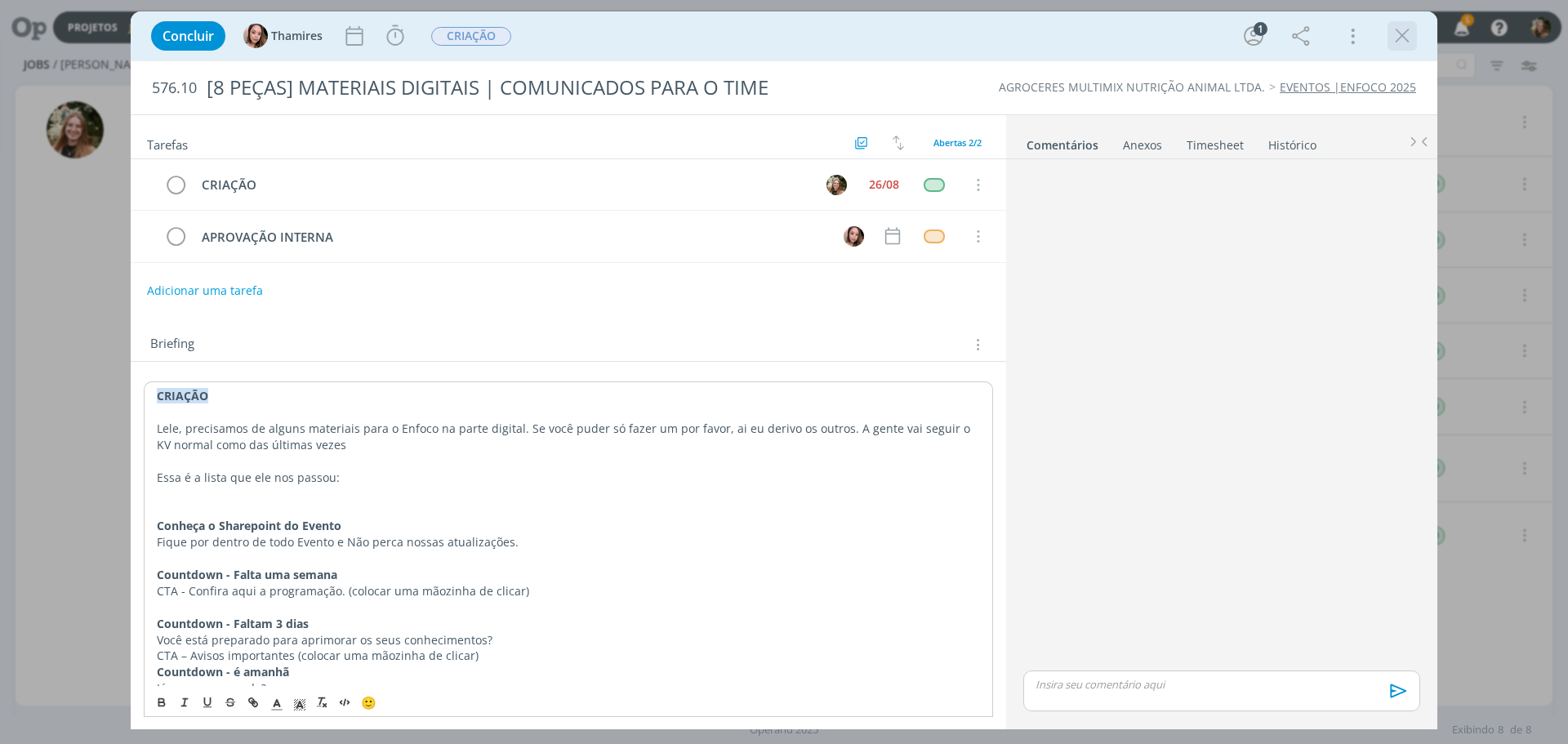
drag, startPoint x: 1398, startPoint y: 42, endPoint x: 475, endPoint y: 126, distance: 926.8
click at [1397, 42] on icon "dialog" at bounding box center [1403, 36] width 25 height 25
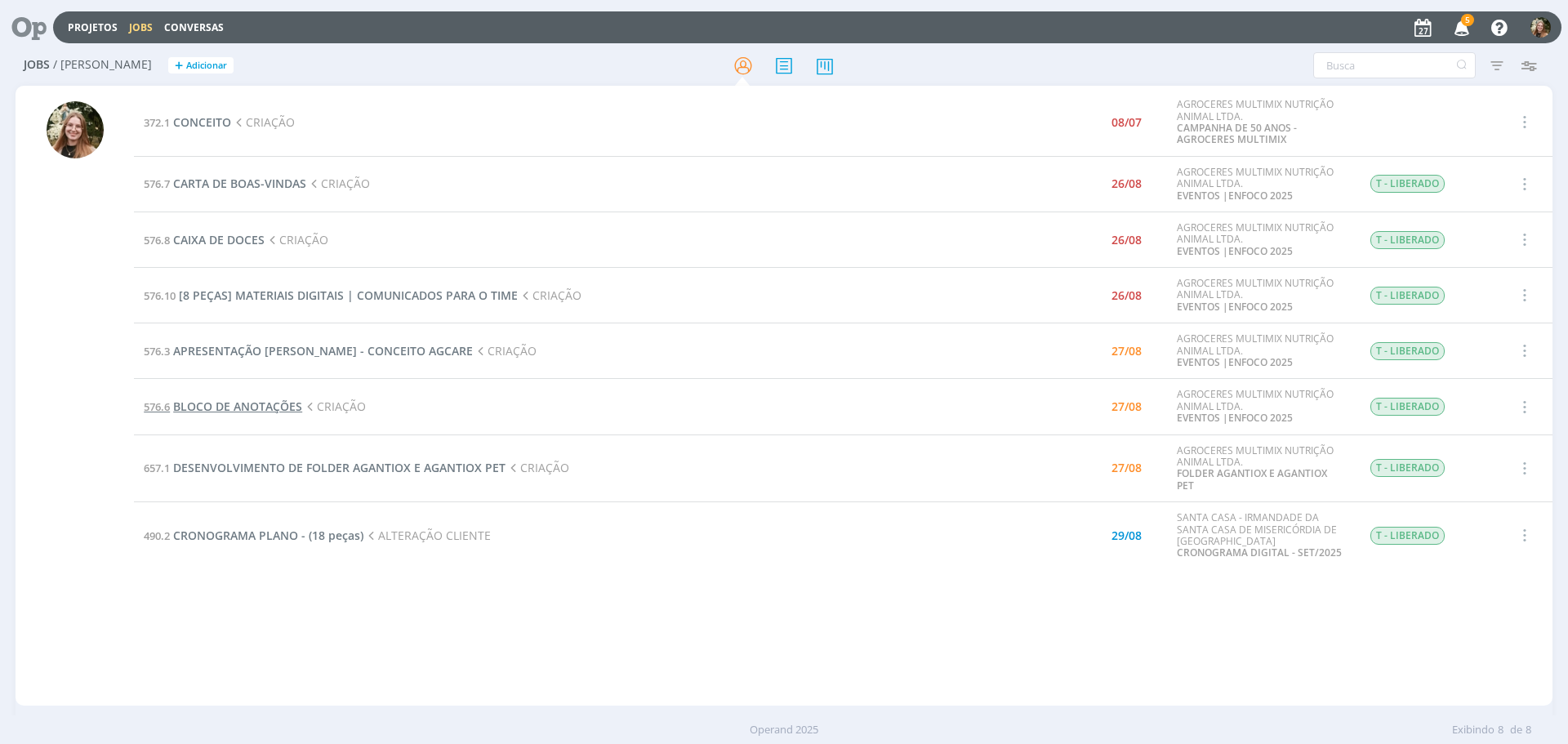
click at [238, 405] on span "BLOCO DE ANOTAÇÕES" at bounding box center [237, 406] width 129 height 16
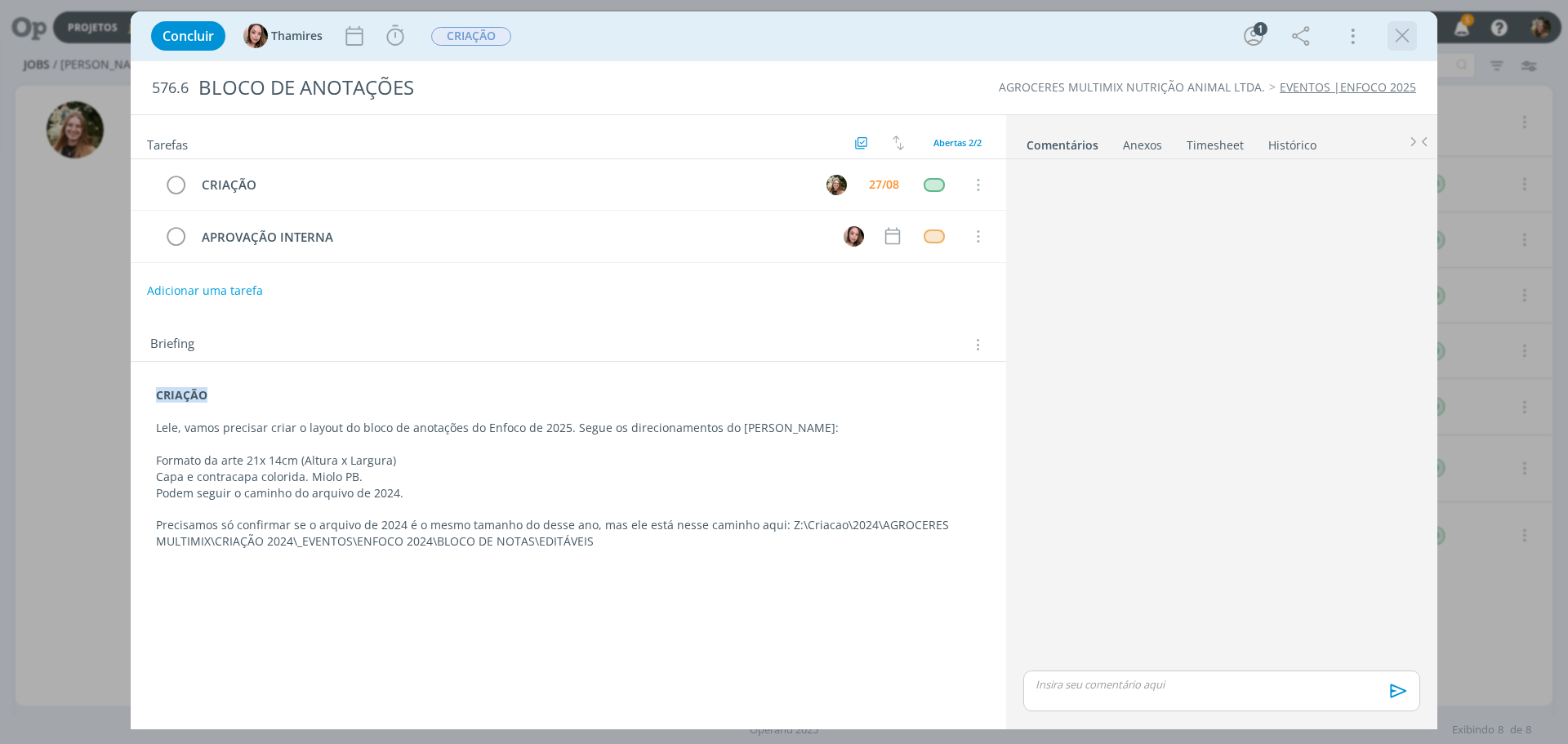
drag, startPoint x: 1406, startPoint y: 33, endPoint x: 675, endPoint y: 133, distance: 737.8
click at [1405, 33] on icon "dialog" at bounding box center [1403, 36] width 25 height 25
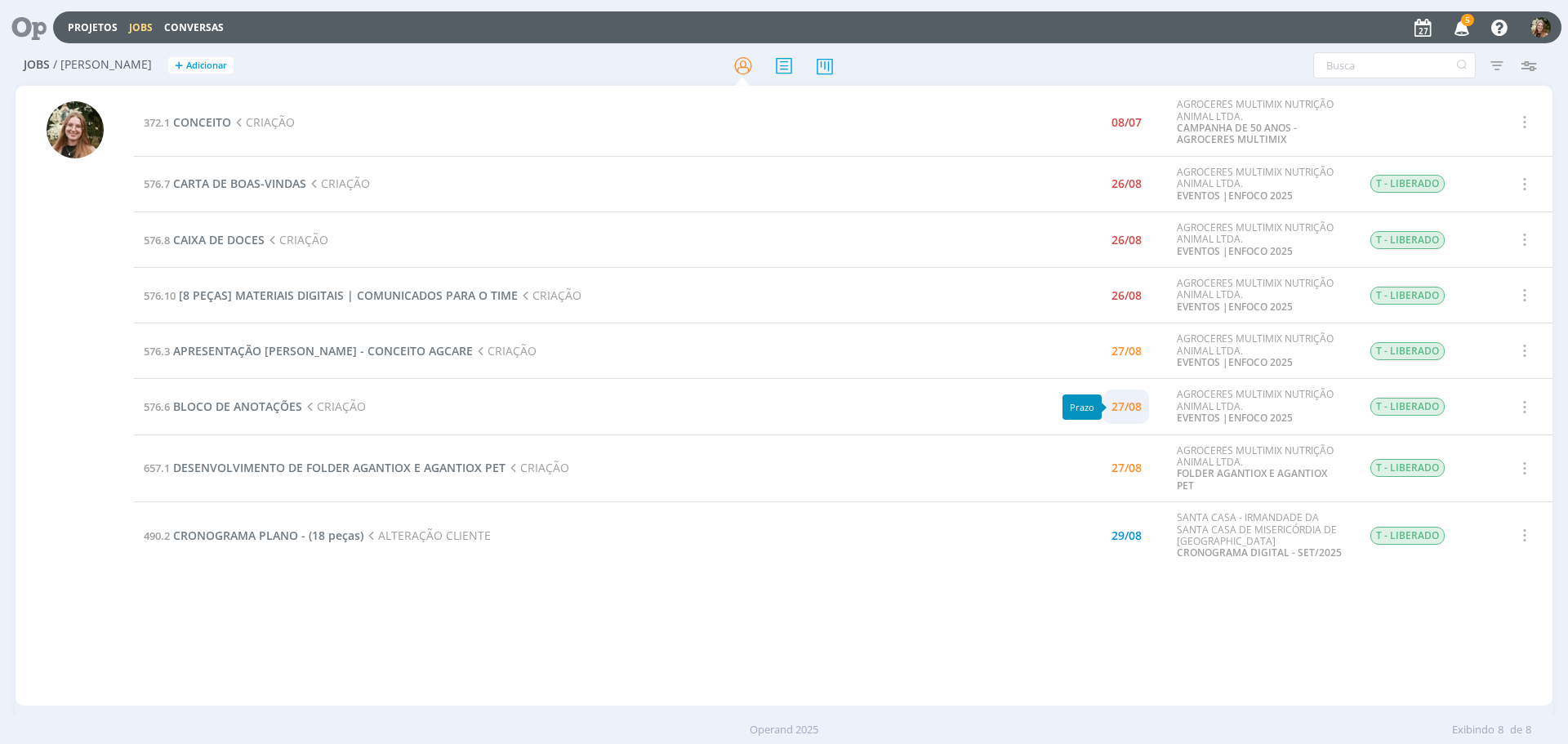
click at [1125, 419] on div "27/08" at bounding box center [1127, 406] width 30 height 33
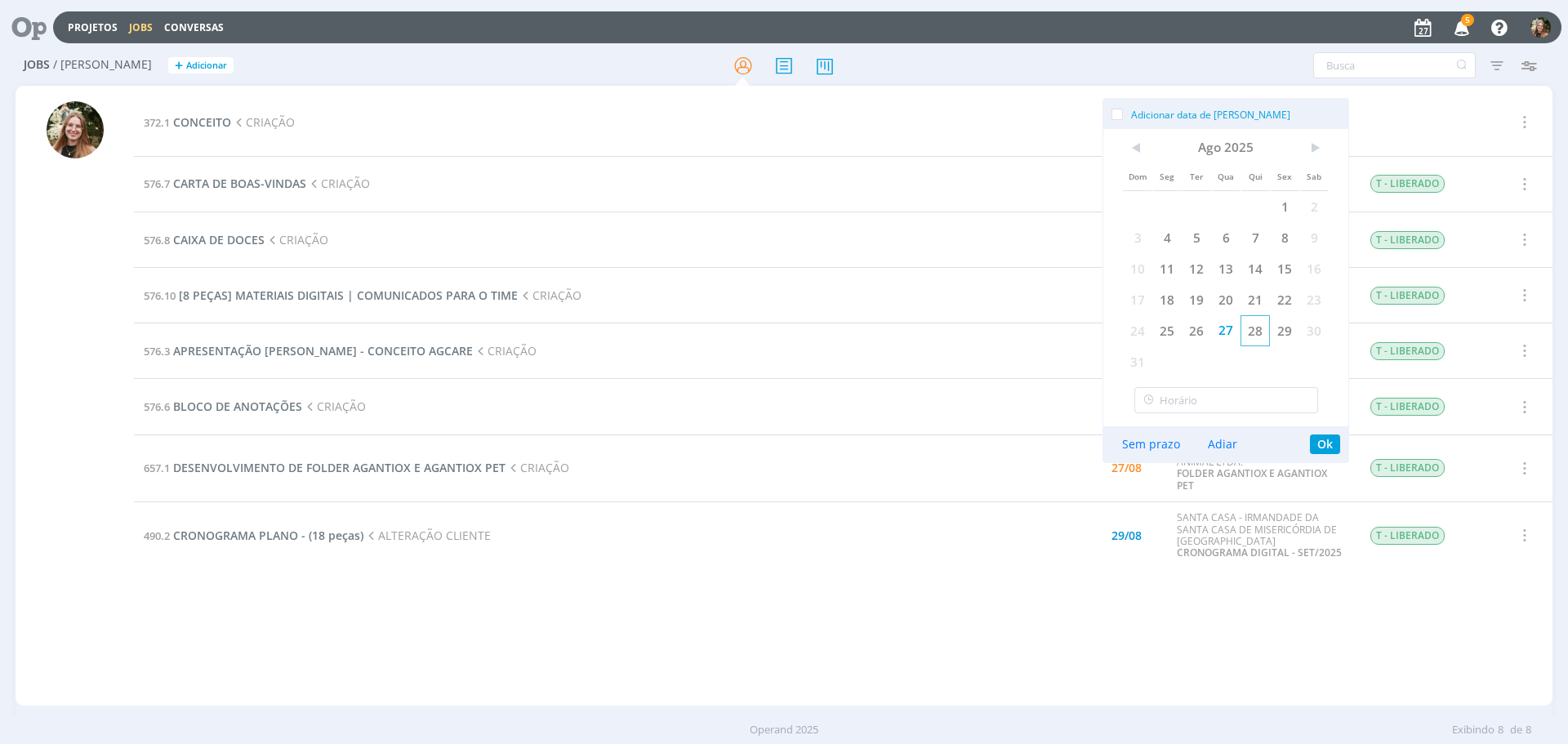
click at [1266, 331] on span "28" at bounding box center [1255, 330] width 29 height 31
drag, startPoint x: 1318, startPoint y: 449, endPoint x: 1267, endPoint y: 420, distance: 58.7
click at [1316, 449] on button "Ok" at bounding box center [1325, 444] width 30 height 19
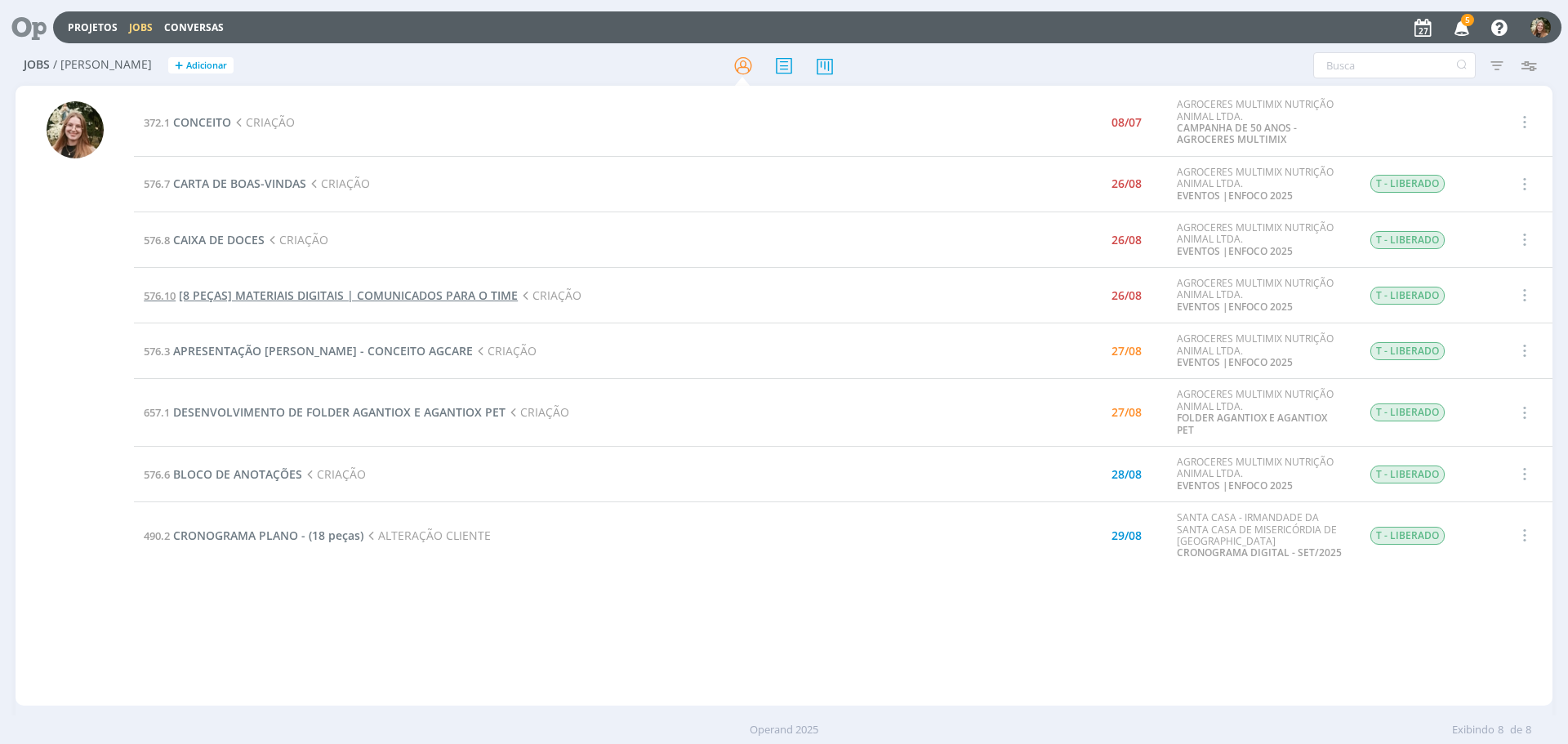
click at [412, 292] on span "[8 PEÇAS] MATERIAIS DIGITAIS | COMUNICADOS PARA O TIME" at bounding box center [347, 295] width 339 height 16
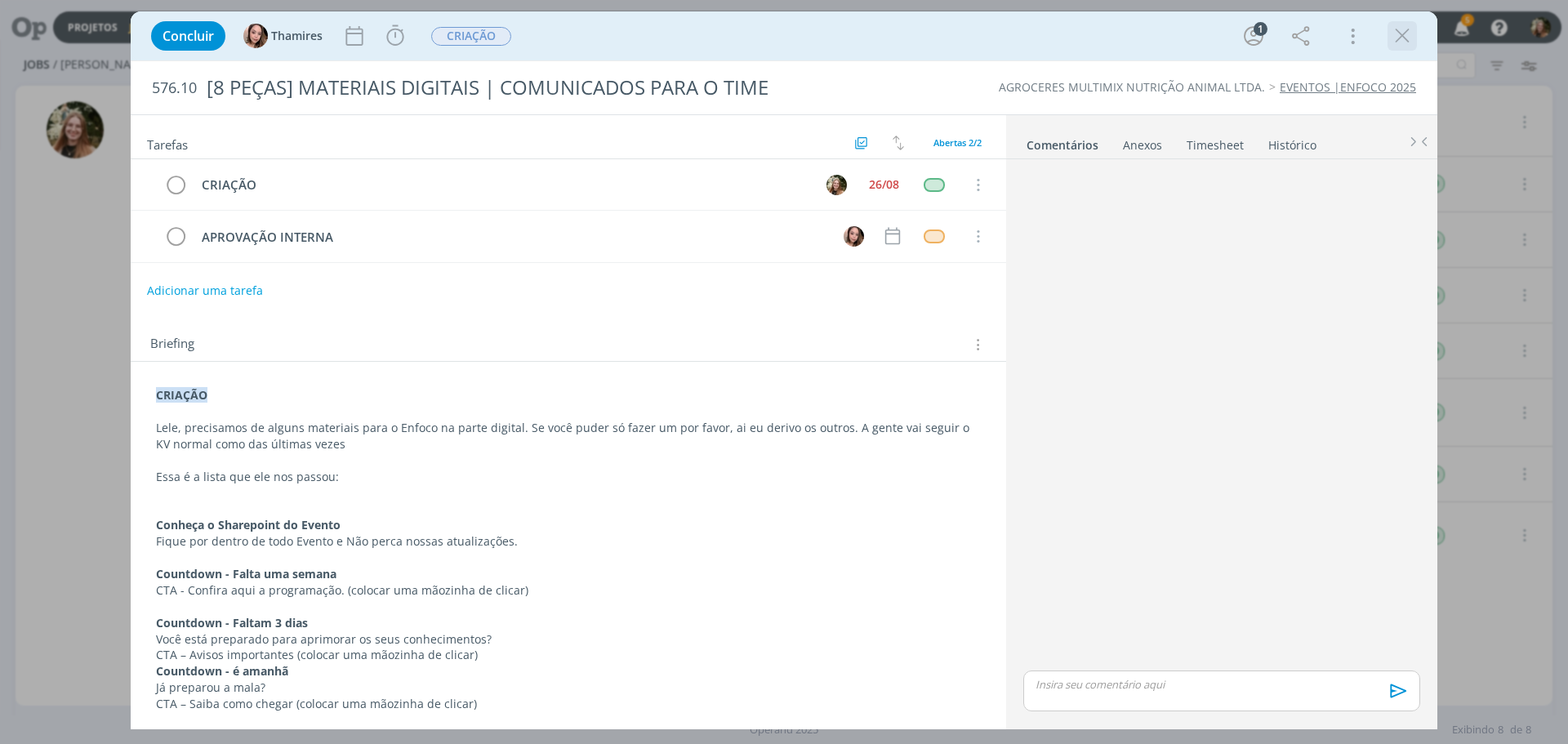
click at [1404, 33] on icon "dialog" at bounding box center [1403, 36] width 25 height 25
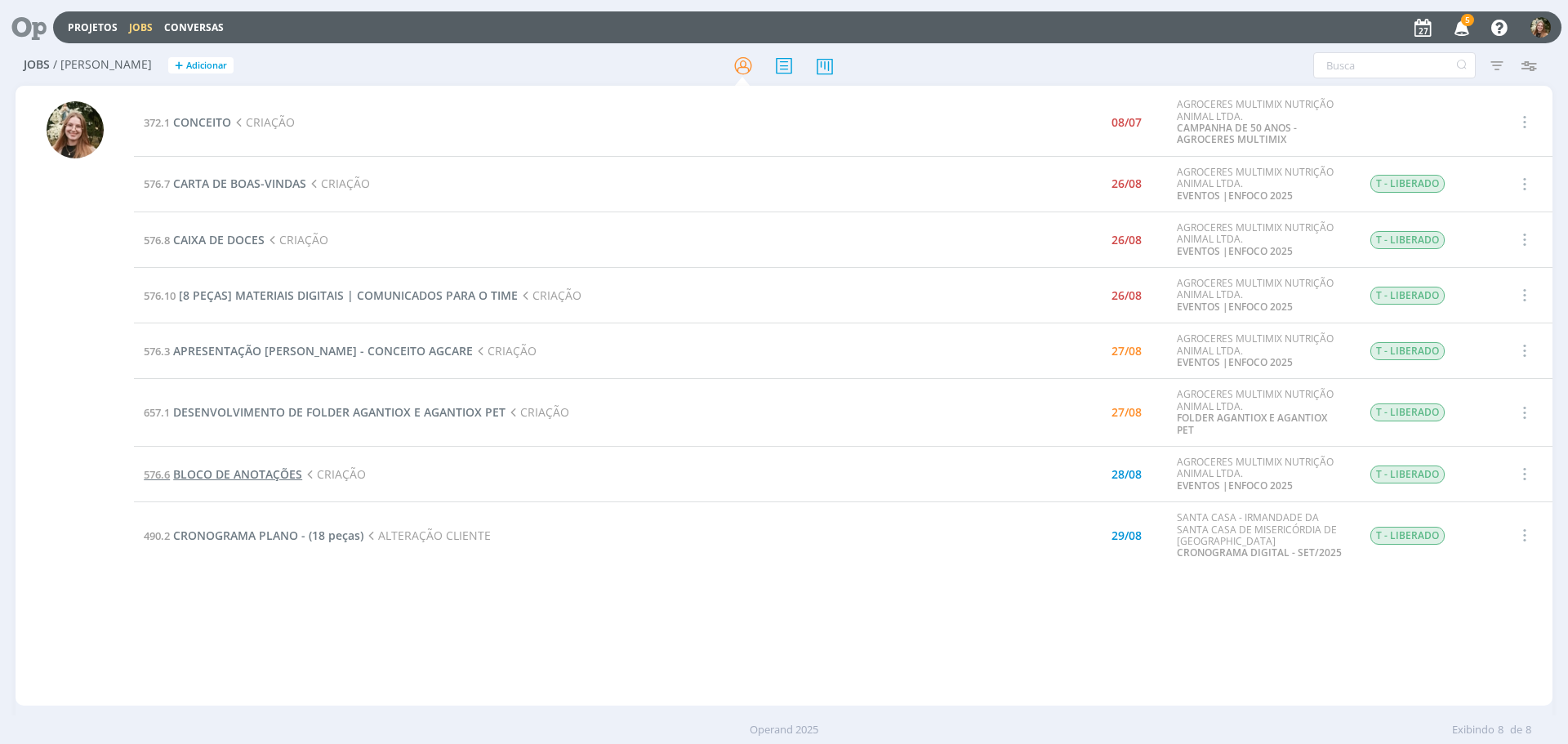
click at [247, 472] on span "BLOCO DE ANOTAÇÕES" at bounding box center [237, 474] width 129 height 16
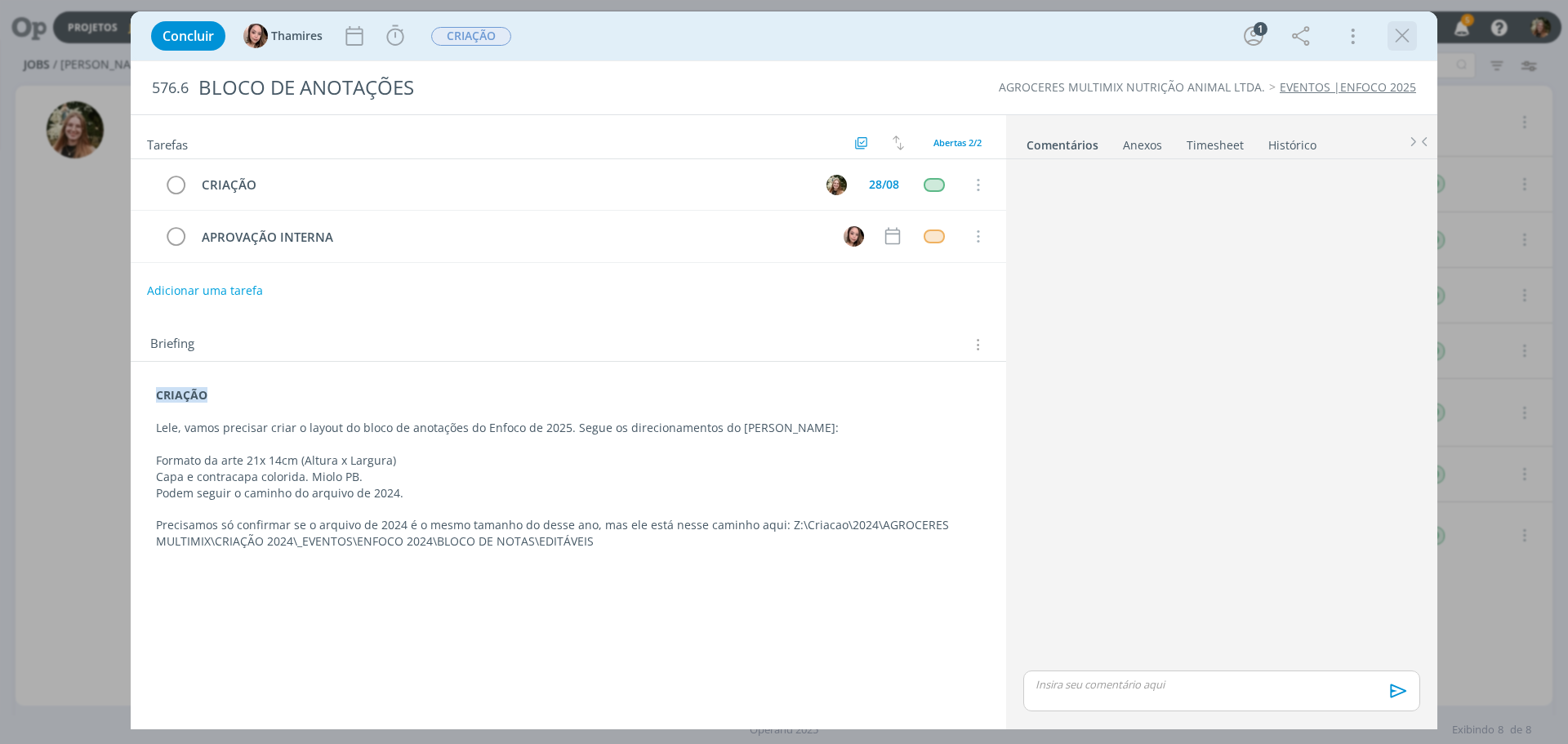
drag, startPoint x: 1404, startPoint y: 36, endPoint x: 902, endPoint y: 411, distance: 626.6
click at [1404, 36] on icon "dialog" at bounding box center [1403, 36] width 25 height 25
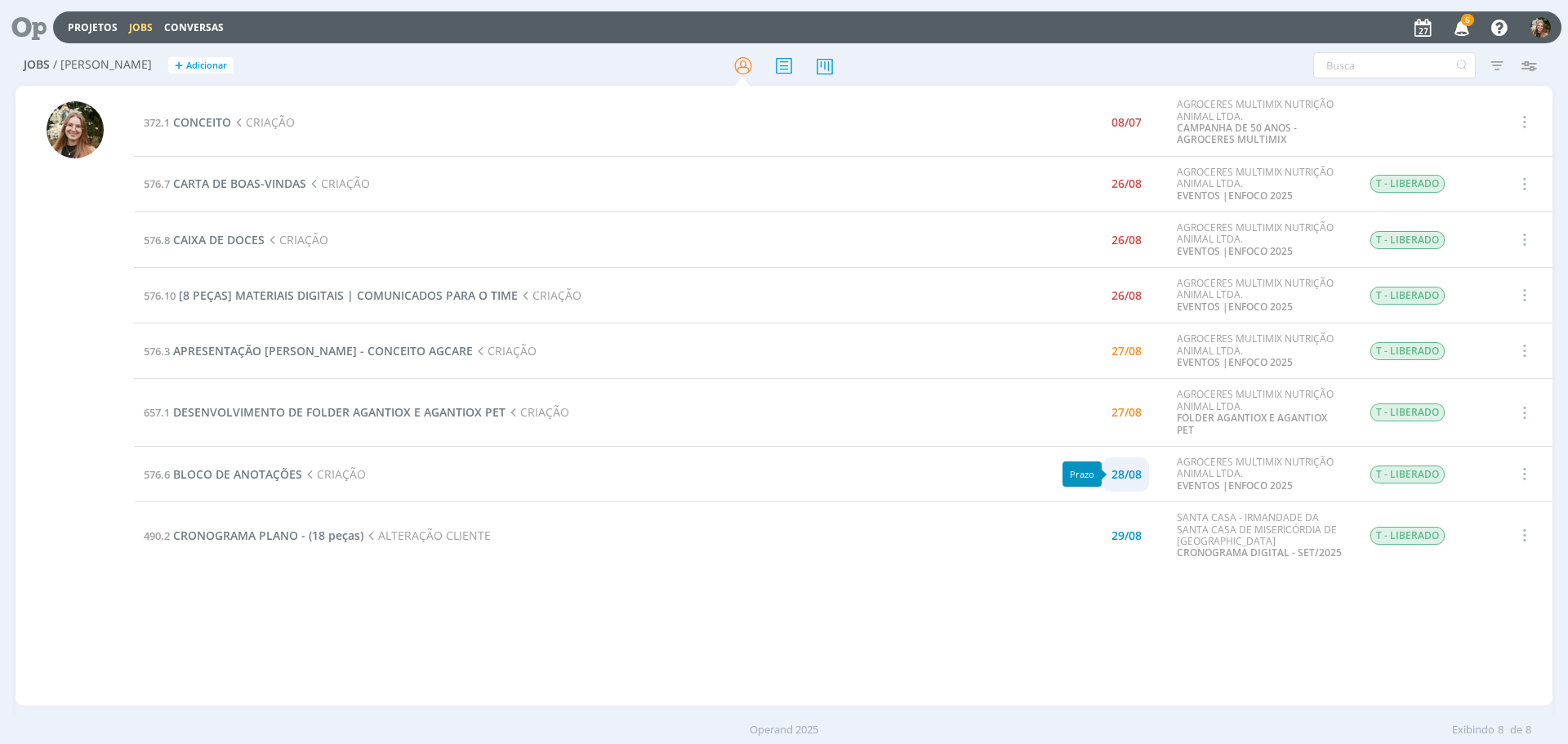
click at [1122, 469] on div "28/08" at bounding box center [1127, 474] width 30 height 11
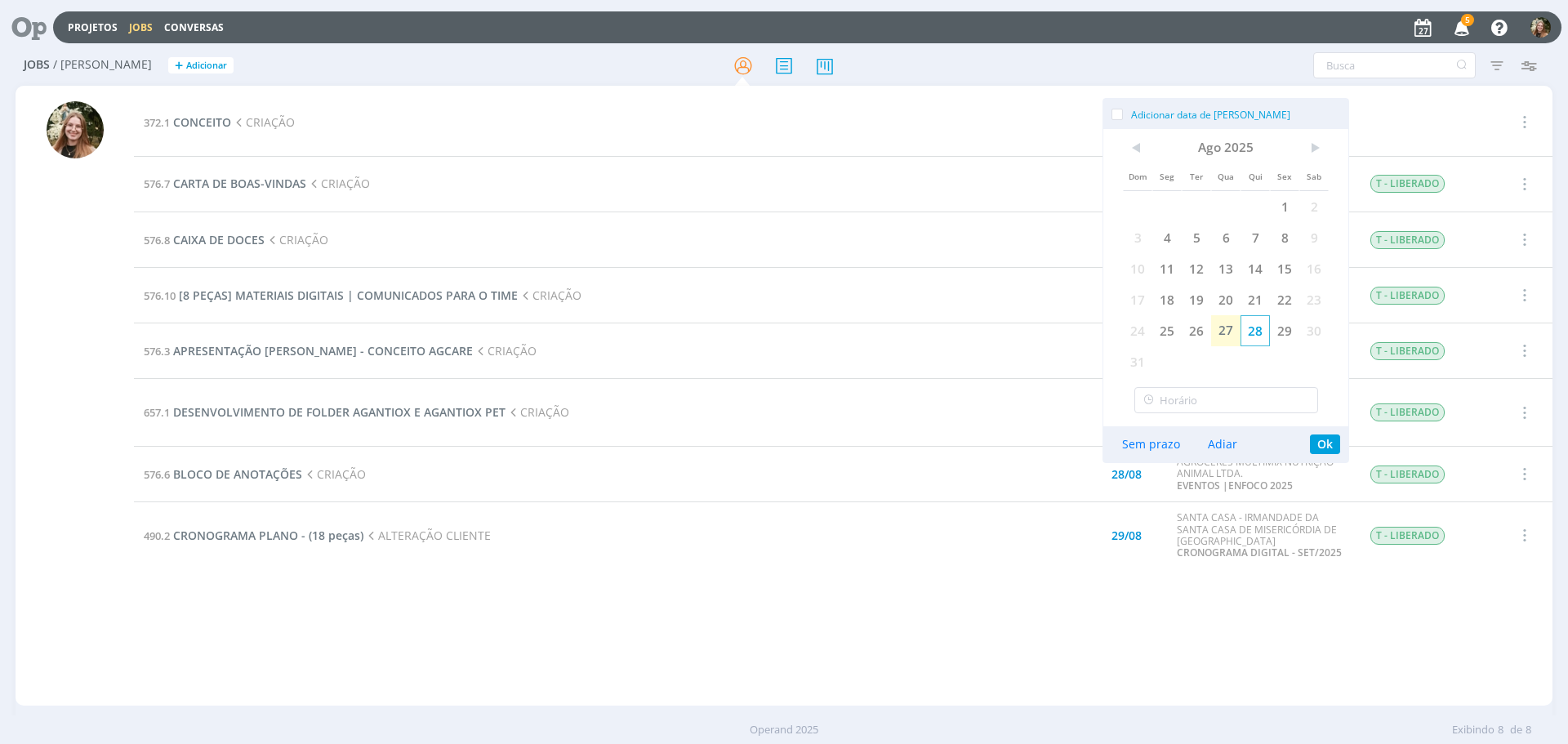
click at [1248, 327] on span "28" at bounding box center [1255, 330] width 29 height 31
click at [1264, 322] on span "28" at bounding box center [1255, 330] width 29 height 31
click at [1258, 344] on span "28" at bounding box center [1255, 330] width 29 height 31
drag, startPoint x: 1326, startPoint y: 446, endPoint x: 1301, endPoint y: 433, distance: 28.2
click at [1318, 445] on button "Ok" at bounding box center [1325, 444] width 30 height 19
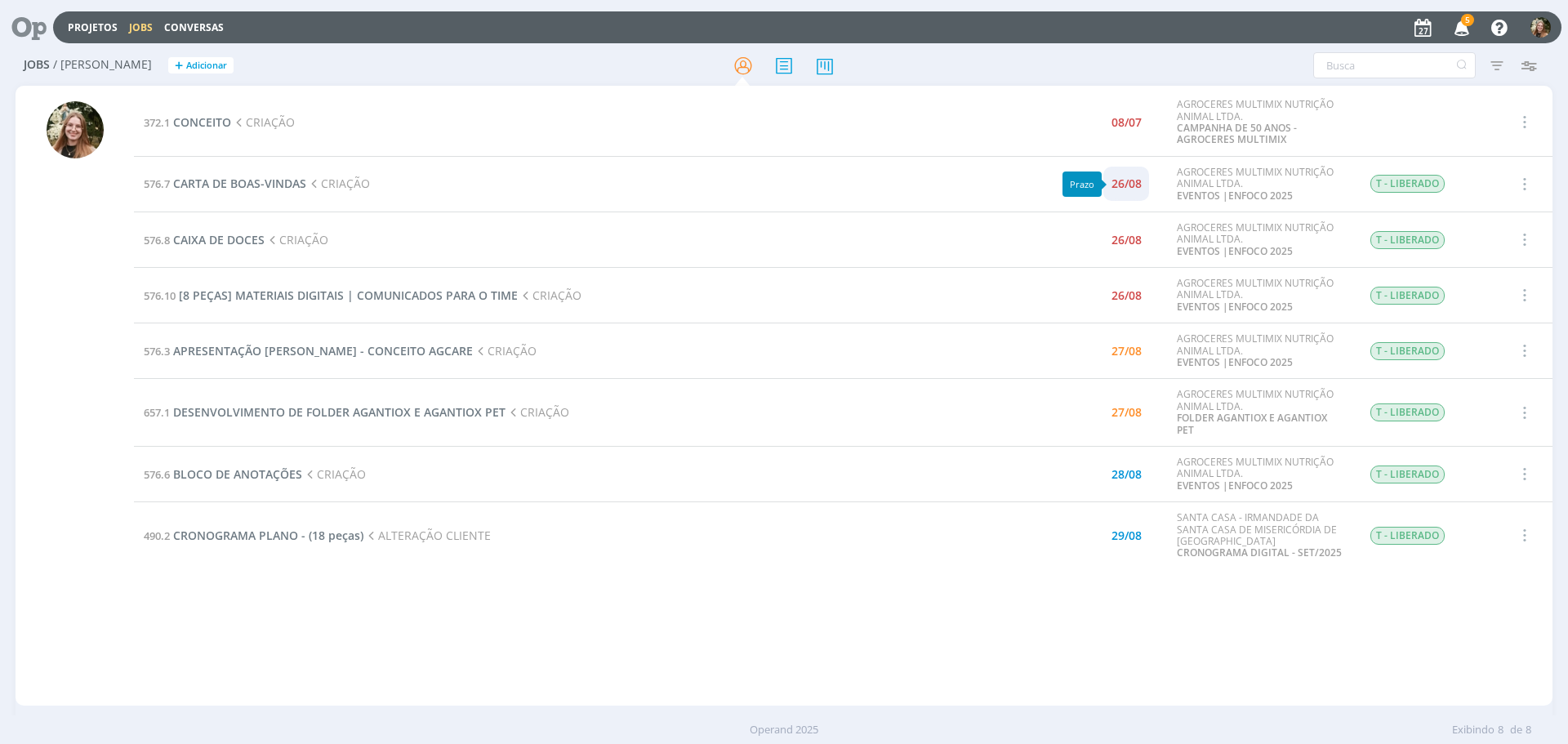
click at [1119, 189] on div "26/08" at bounding box center [1127, 183] width 30 height 11
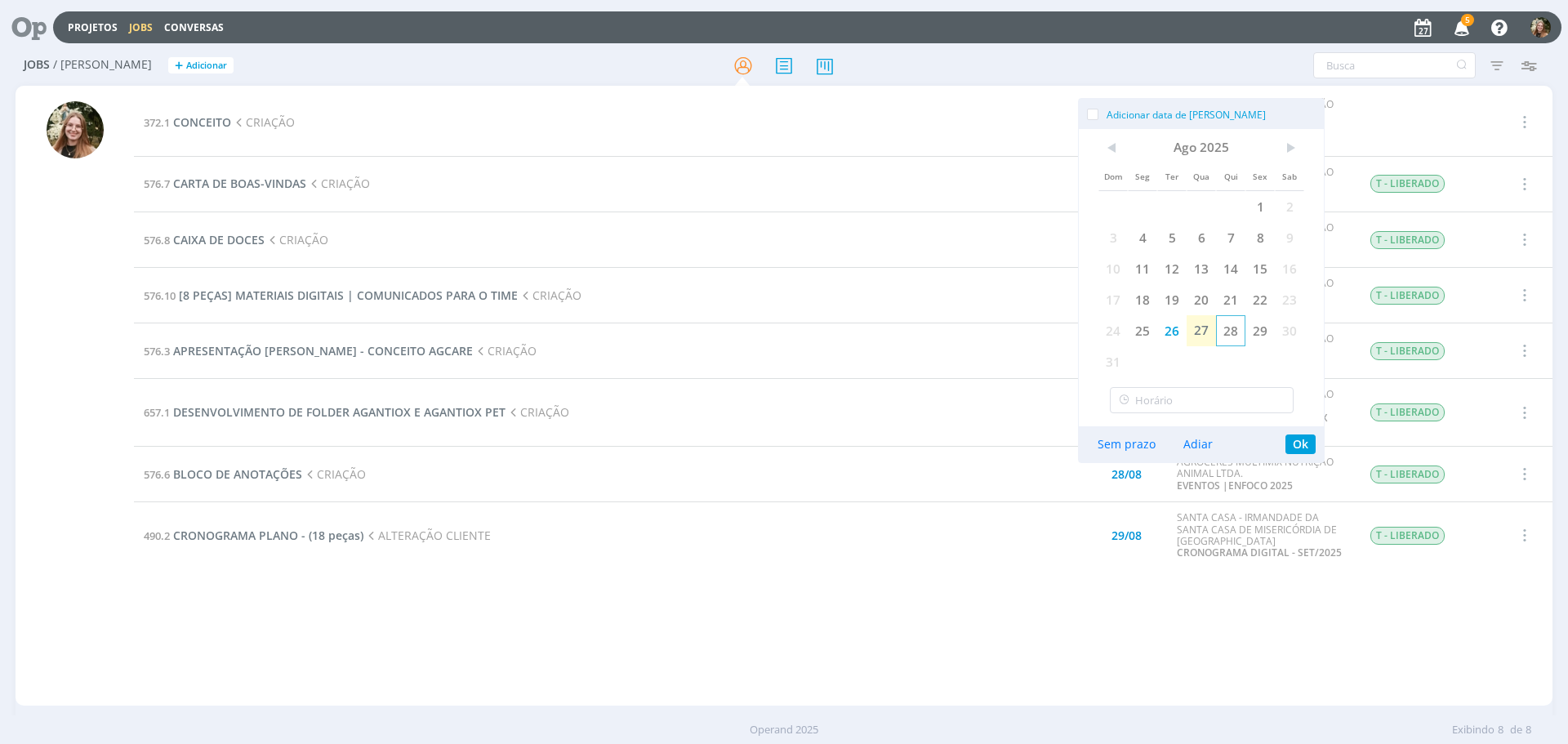
click at [1238, 330] on span "28" at bounding box center [1230, 330] width 29 height 31
drag, startPoint x: 1305, startPoint y: 445, endPoint x: 1224, endPoint y: 386, distance: 100.2
click at [1302, 441] on button "Ok" at bounding box center [1301, 444] width 30 height 19
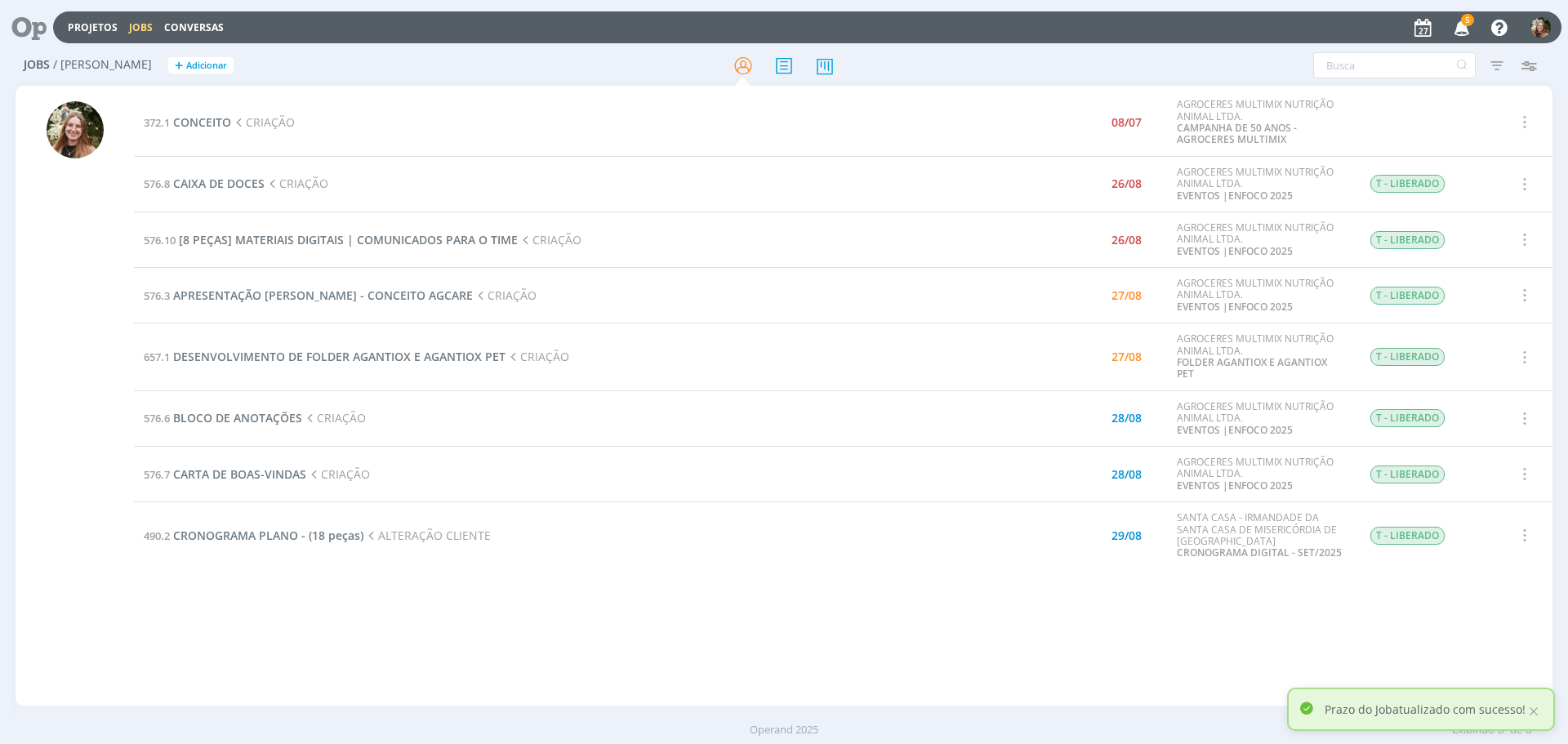
drag, startPoint x: 255, startPoint y: 618, endPoint x: 210, endPoint y: 444, distance: 179.7
click at [255, 578] on div "372.1 CONCEITO CRIAÇÃO 08/07 AGROCERES MULTIMIX NUTRIÇÃO ANIMAL LTDA. CAMPANHA …" at bounding box center [842, 395] width 1418 height 613
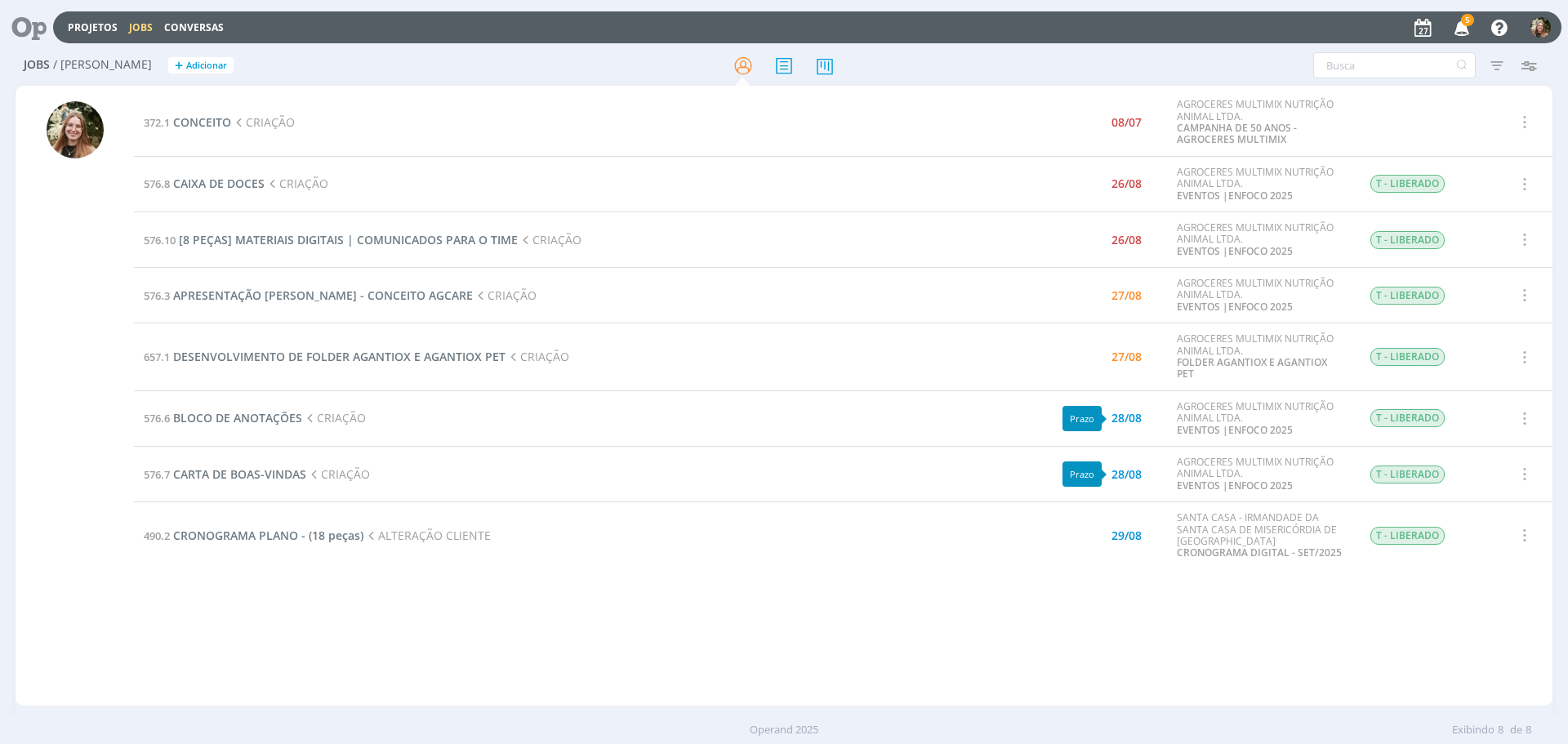
drag, startPoint x: 1058, startPoint y: 624, endPoint x: 994, endPoint y: 612, distance: 65.1
click at [1050, 623] on div "372.1 CONCEITO CRIAÇÃO 08/07 AGROCERES MULTIMIX NUTRIÇÃO ANIMAL LTDA. CAMPANHA …" at bounding box center [842, 395] width 1418 height 613
drag, startPoint x: 807, startPoint y: 603, endPoint x: 548, endPoint y: 523, distance: 271.1
click at [805, 599] on div "372.1 CONCEITO CRIAÇÃO 08/07 AGROCERES MULTIMIX NUTRIÇÃO ANIMAL LTDA. CAMPANHA …" at bounding box center [842, 395] width 1418 height 613
drag, startPoint x: 479, startPoint y: 591, endPoint x: 469, endPoint y: 602, distance: 14.9
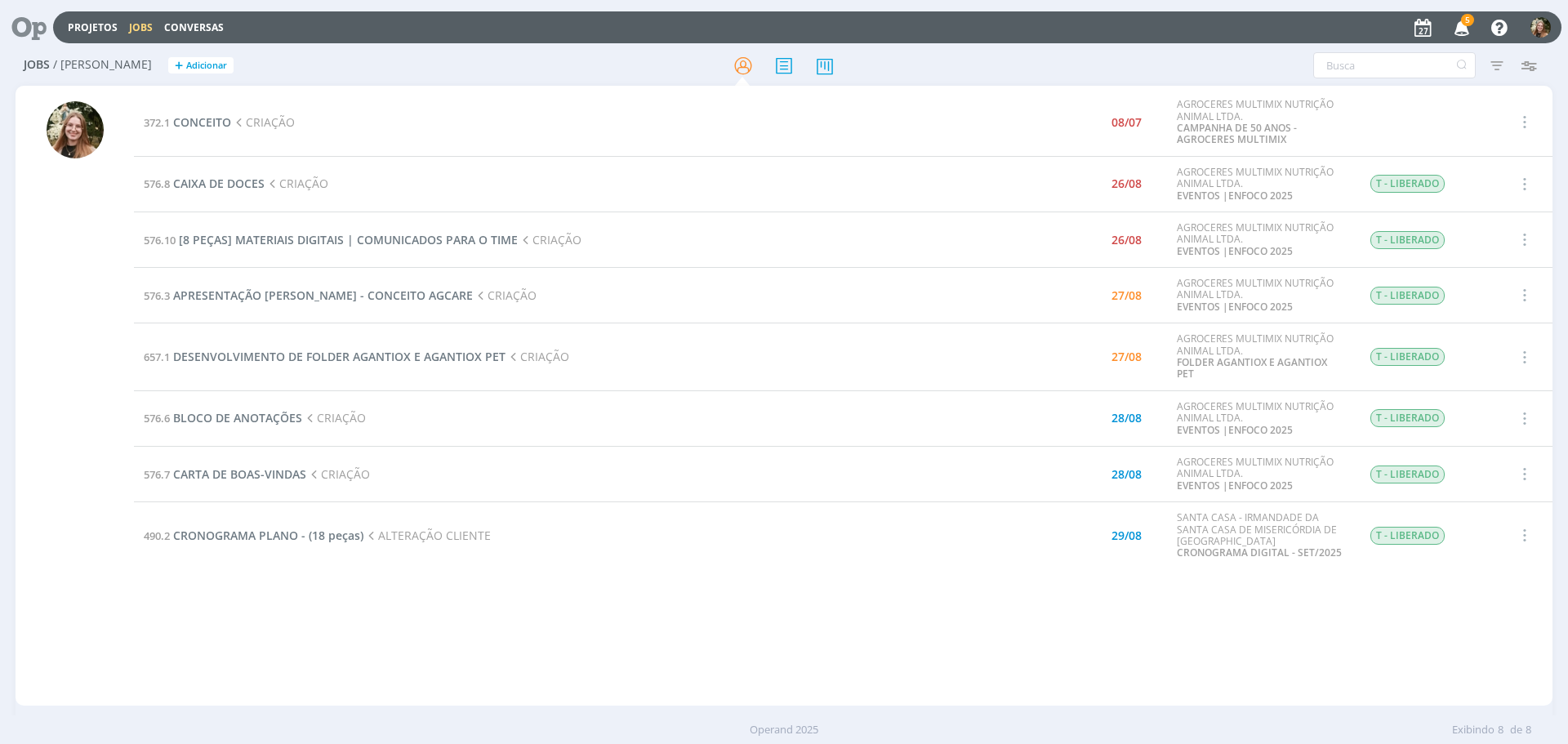
click at [472, 601] on div "372.1 CONCEITO CRIAÇÃO 08/07 AGROCERES MULTIMIX NUTRIÇÃO ANIMAL LTDA. CAMPANHA …" at bounding box center [842, 395] width 1418 height 613
click at [1115, 361] on div "27/08" at bounding box center [1127, 356] width 30 height 11
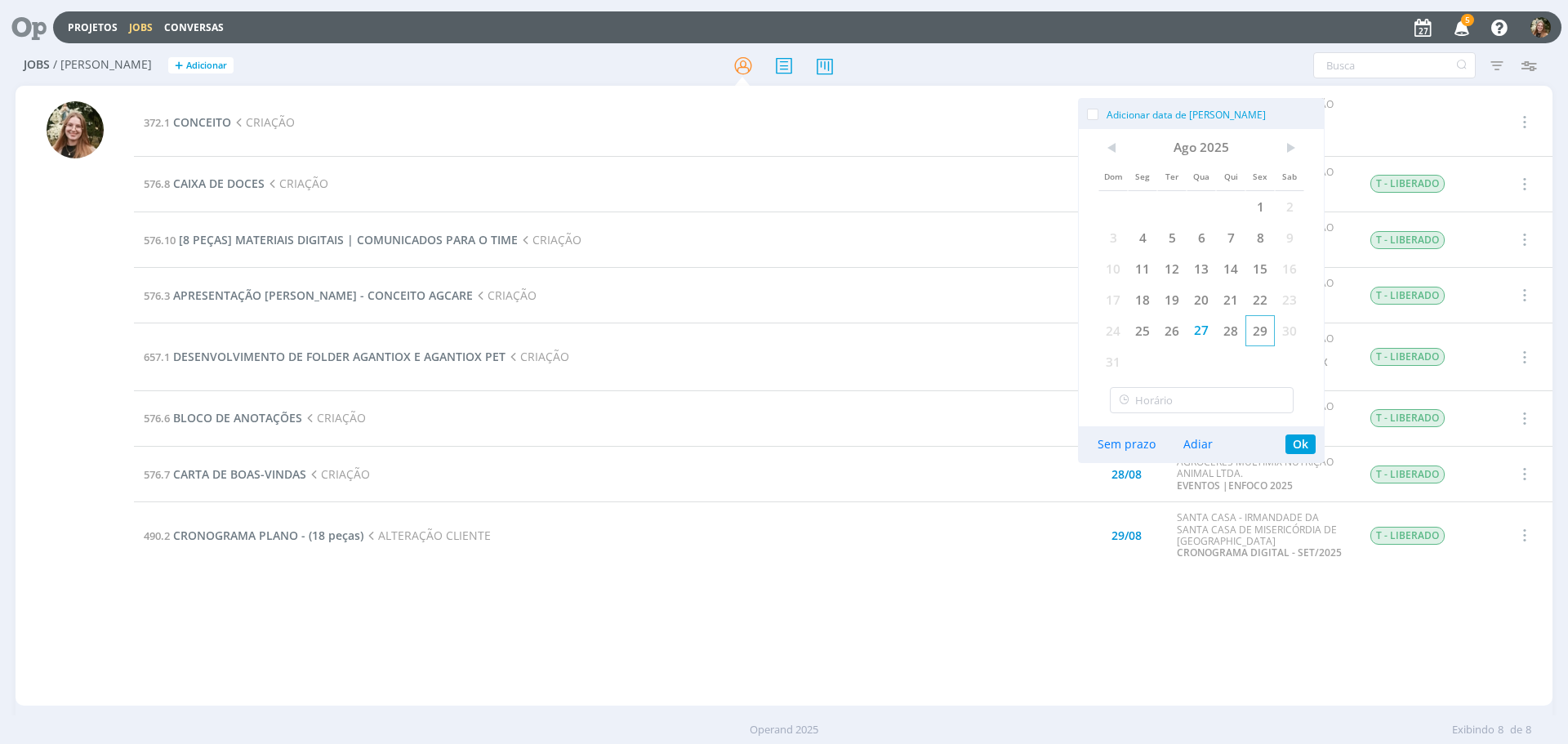
click at [1269, 336] on span "29" at bounding box center [1259, 330] width 29 height 31
click at [1287, 448] on button "Ok" at bounding box center [1301, 444] width 30 height 19
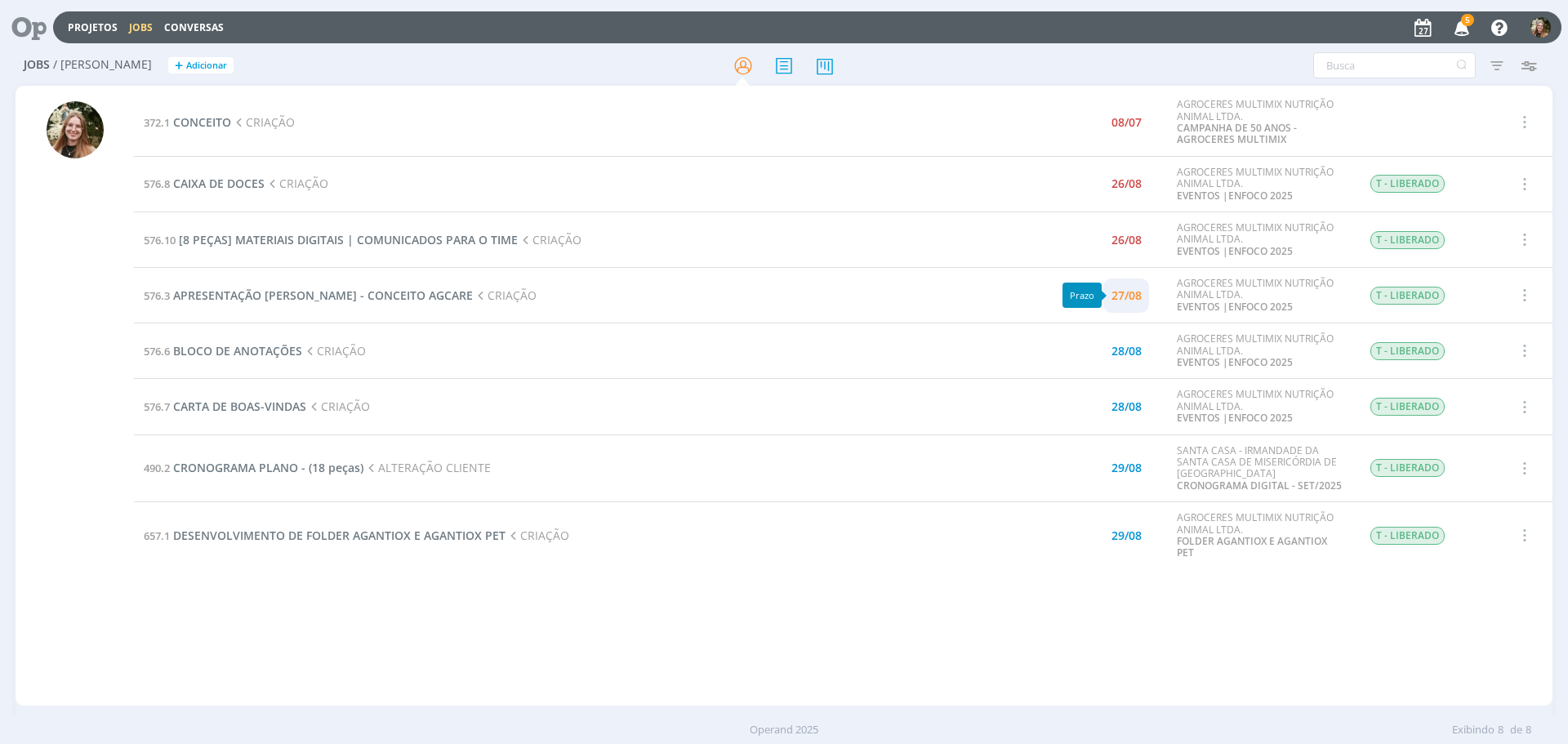
click at [1123, 290] on div "27/08" at bounding box center [1127, 295] width 30 height 11
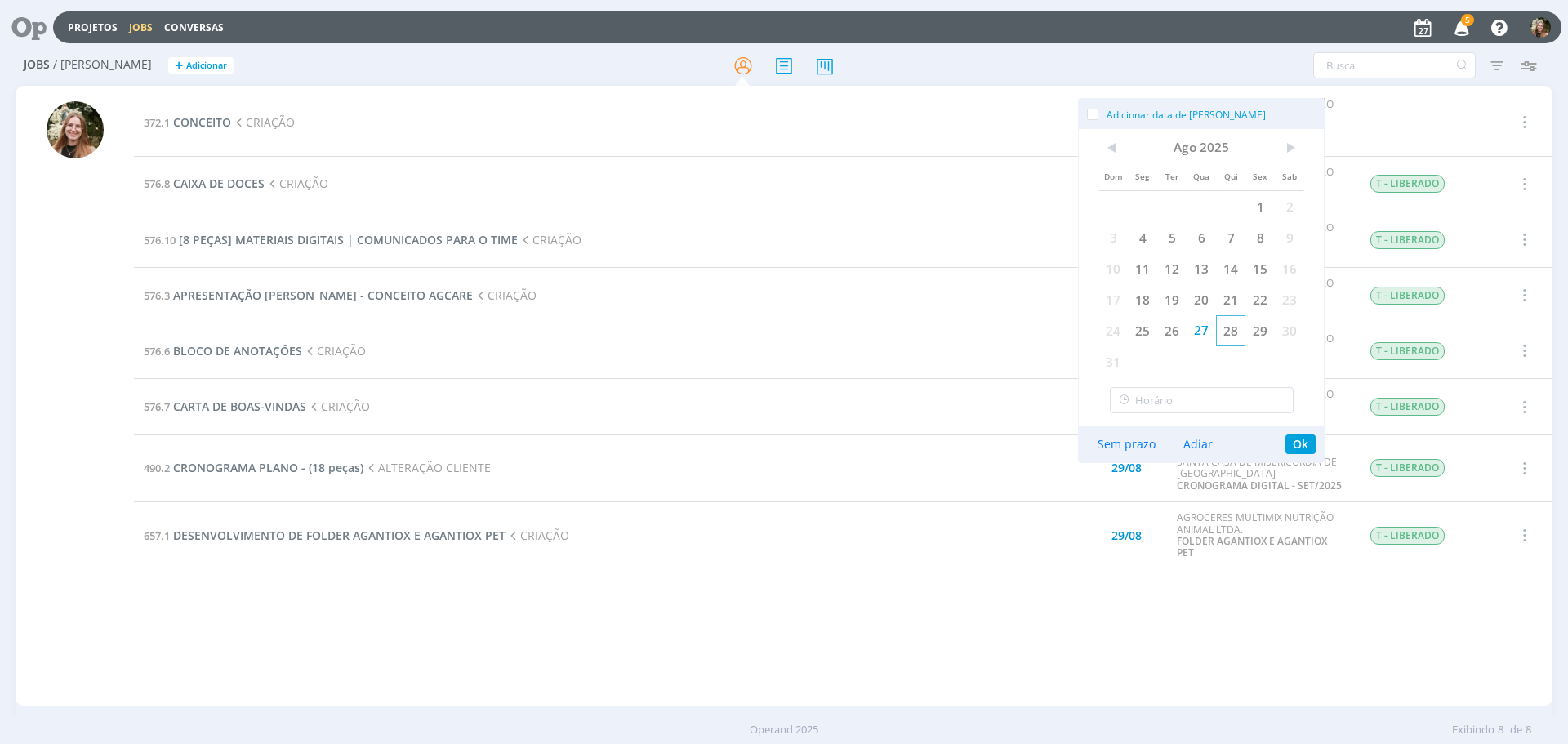
click at [1223, 329] on span "28" at bounding box center [1230, 330] width 29 height 31
drag, startPoint x: 1301, startPoint y: 448, endPoint x: 1285, endPoint y: 435, distance: 20.6
click at [1301, 447] on button "Ok" at bounding box center [1301, 444] width 30 height 19
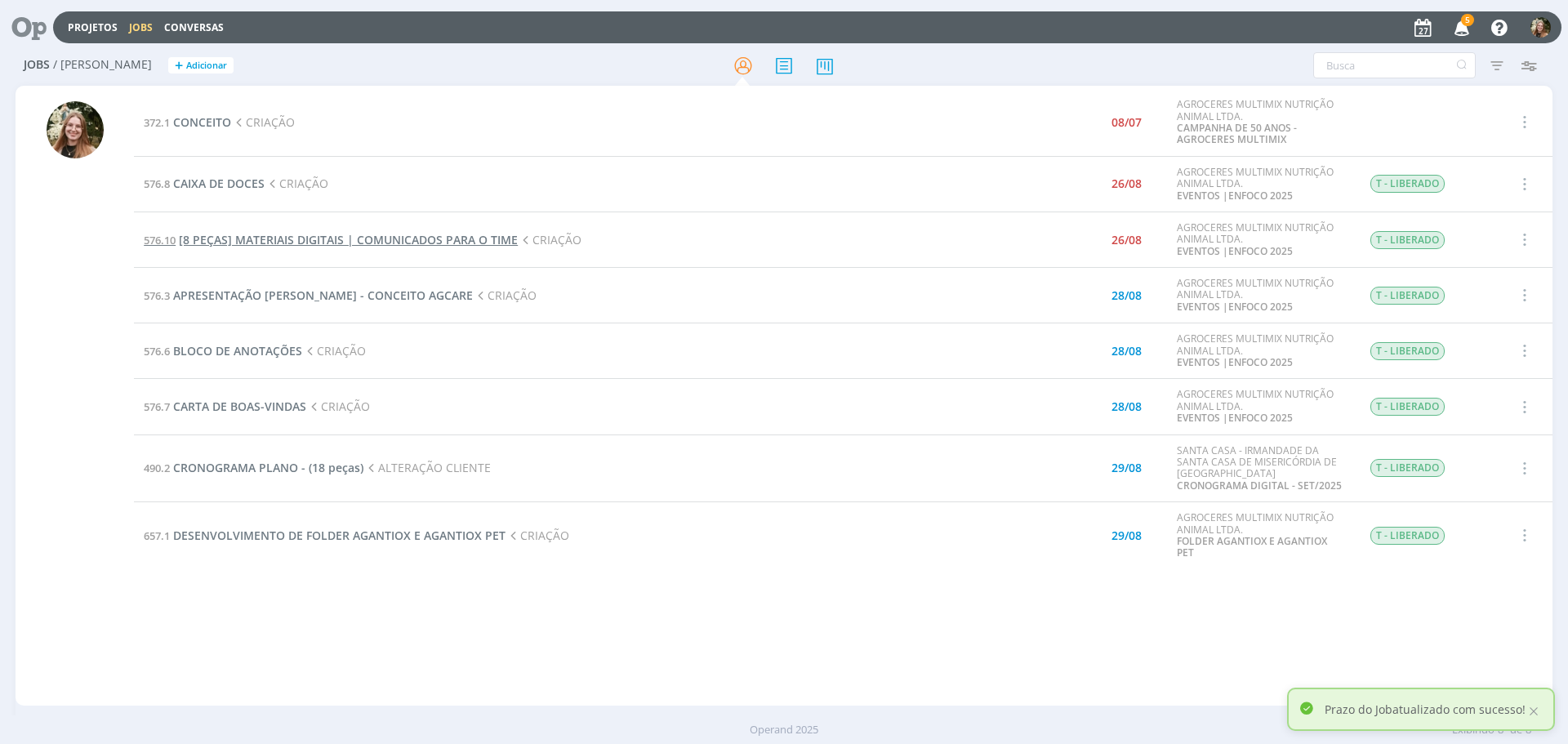
click at [249, 244] on span "[8 PEÇAS] MATERIAIS DIGITAIS | COMUNICADOS PARA O TIME" at bounding box center [347, 240] width 339 height 16
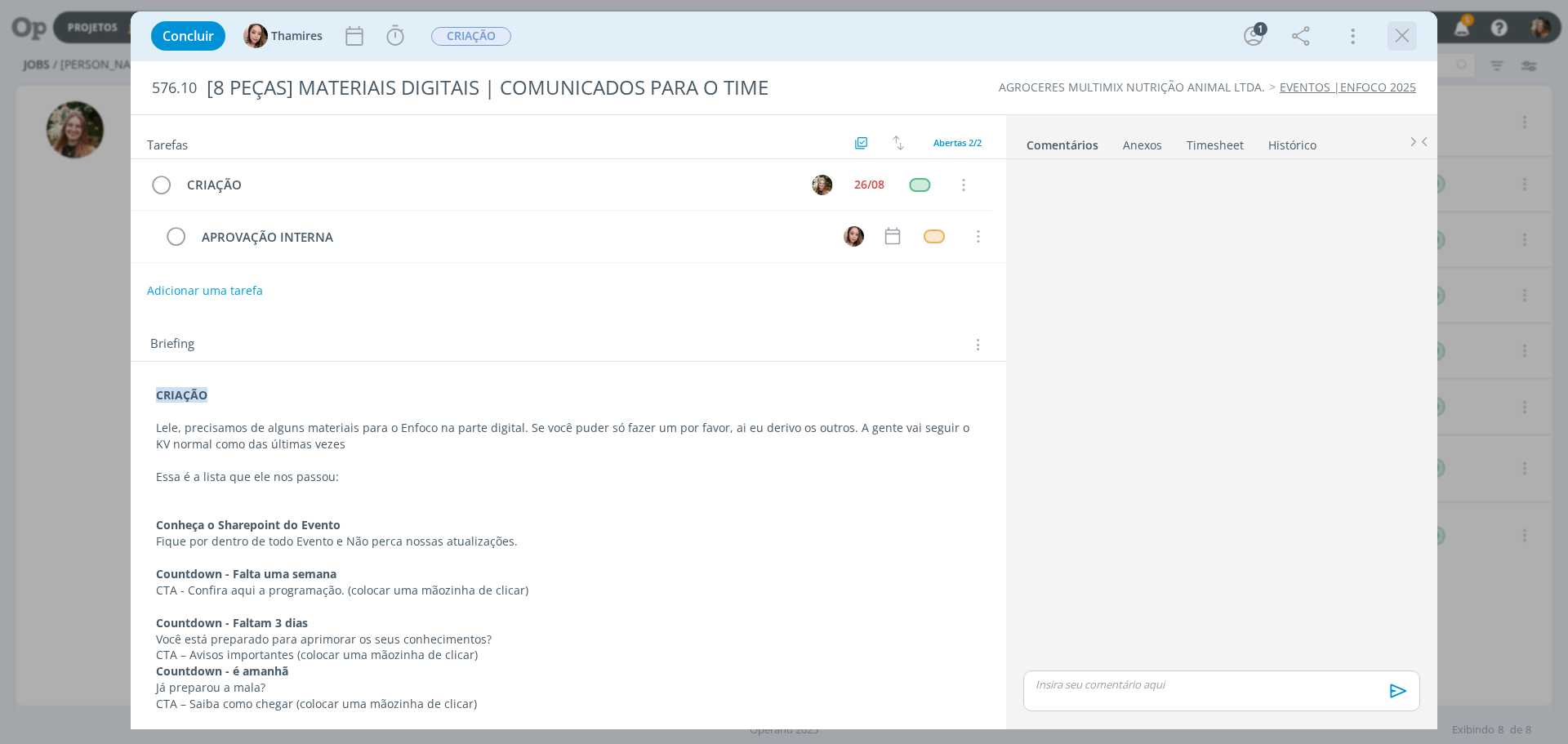
click at [1395, 41] on icon "dialog" at bounding box center [1403, 36] width 25 height 25
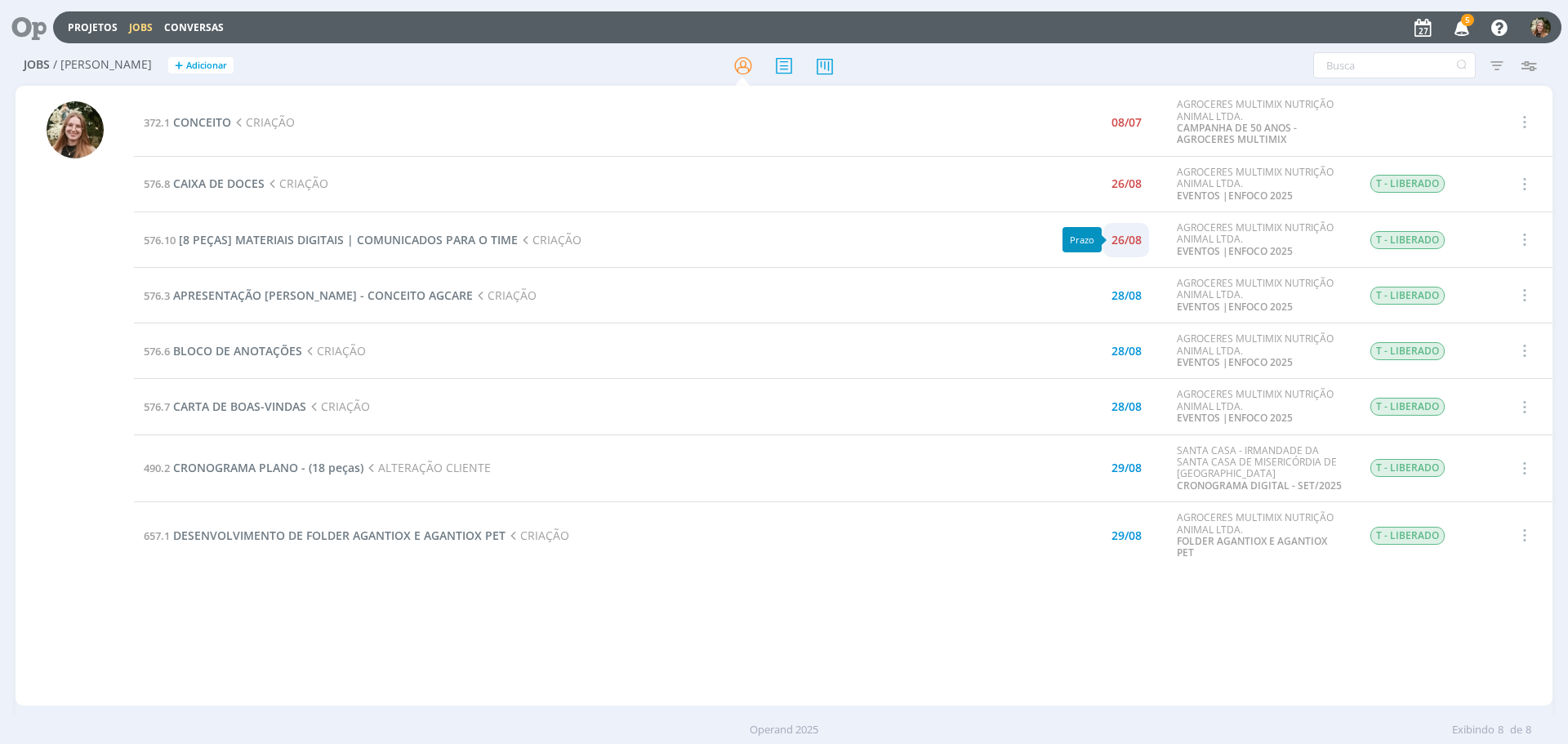
click at [1140, 237] on div "26/08" at bounding box center [1127, 240] width 30 height 11
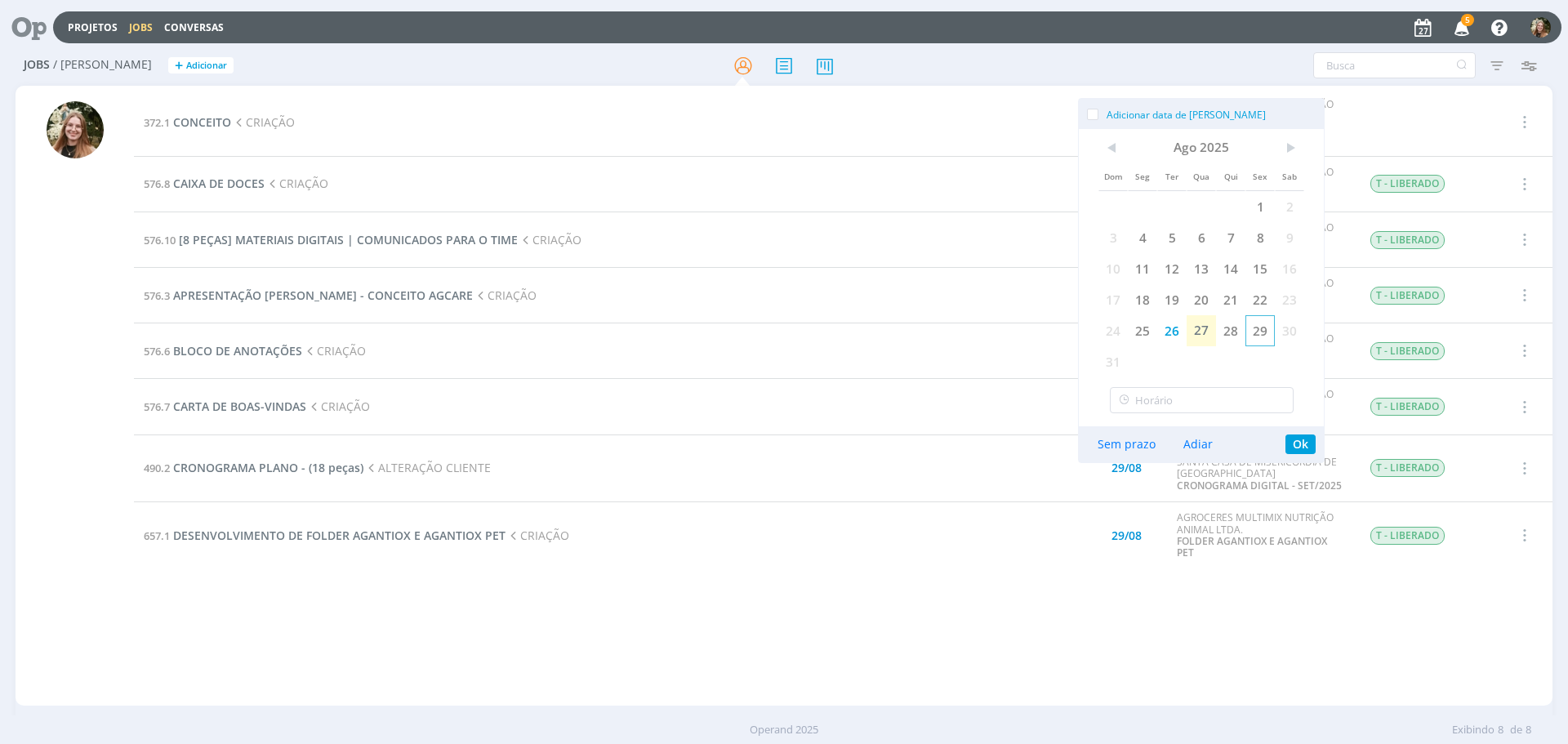
drag, startPoint x: 1264, startPoint y: 331, endPoint x: 1256, endPoint y: 322, distance: 12.0
click at [1264, 330] on span "29" at bounding box center [1259, 330] width 29 height 31
click at [1296, 443] on button "Ok" at bounding box center [1301, 444] width 30 height 19
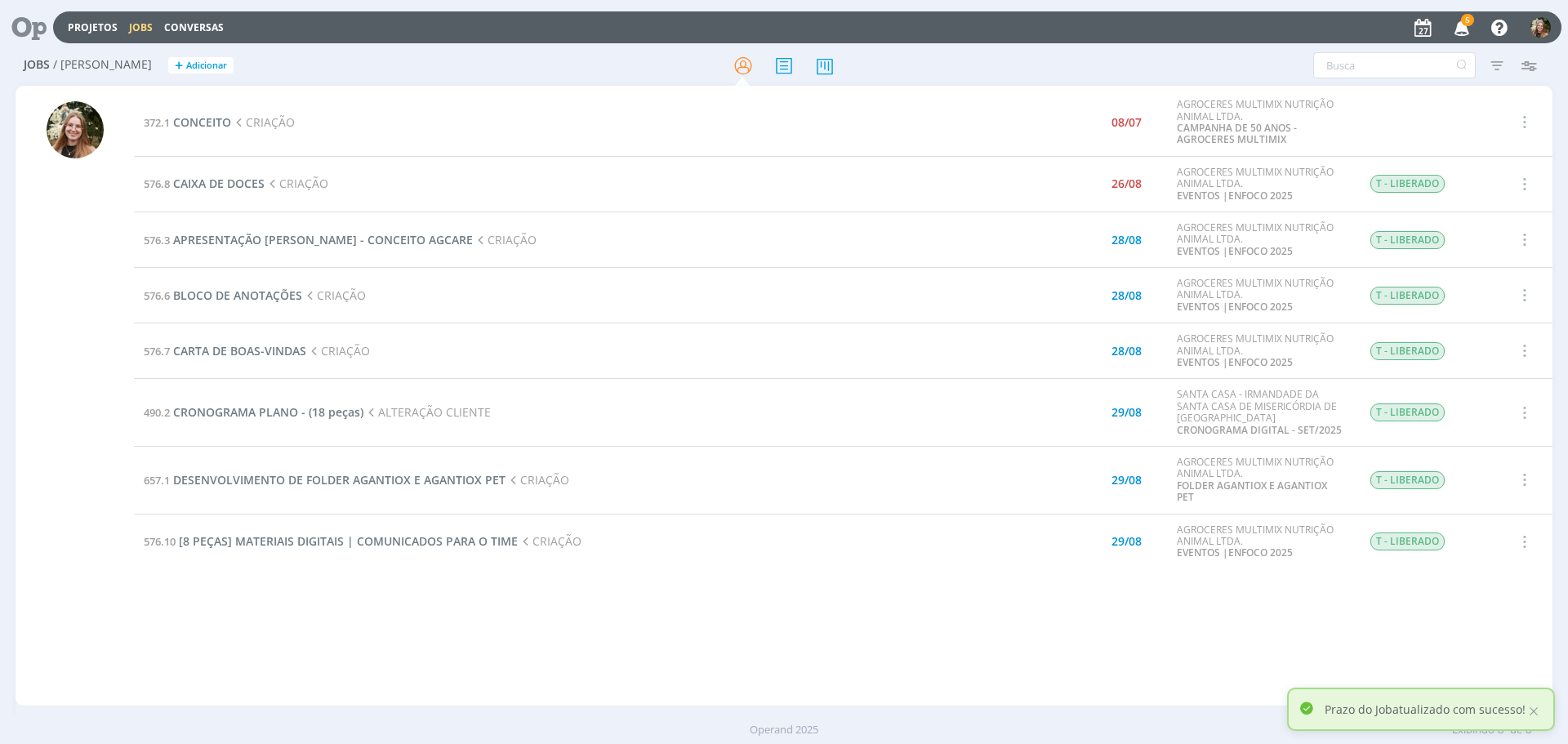
drag, startPoint x: 637, startPoint y: 575, endPoint x: 394, endPoint y: 397, distance: 301.2
click at [627, 572] on div "372.1 CONCEITO CRIAÇÃO 08/07 AGROCERES MULTIMIX NUTRIÇÃO ANIMAL LTDA. CAMPANHA …" at bounding box center [842, 395] width 1418 height 613
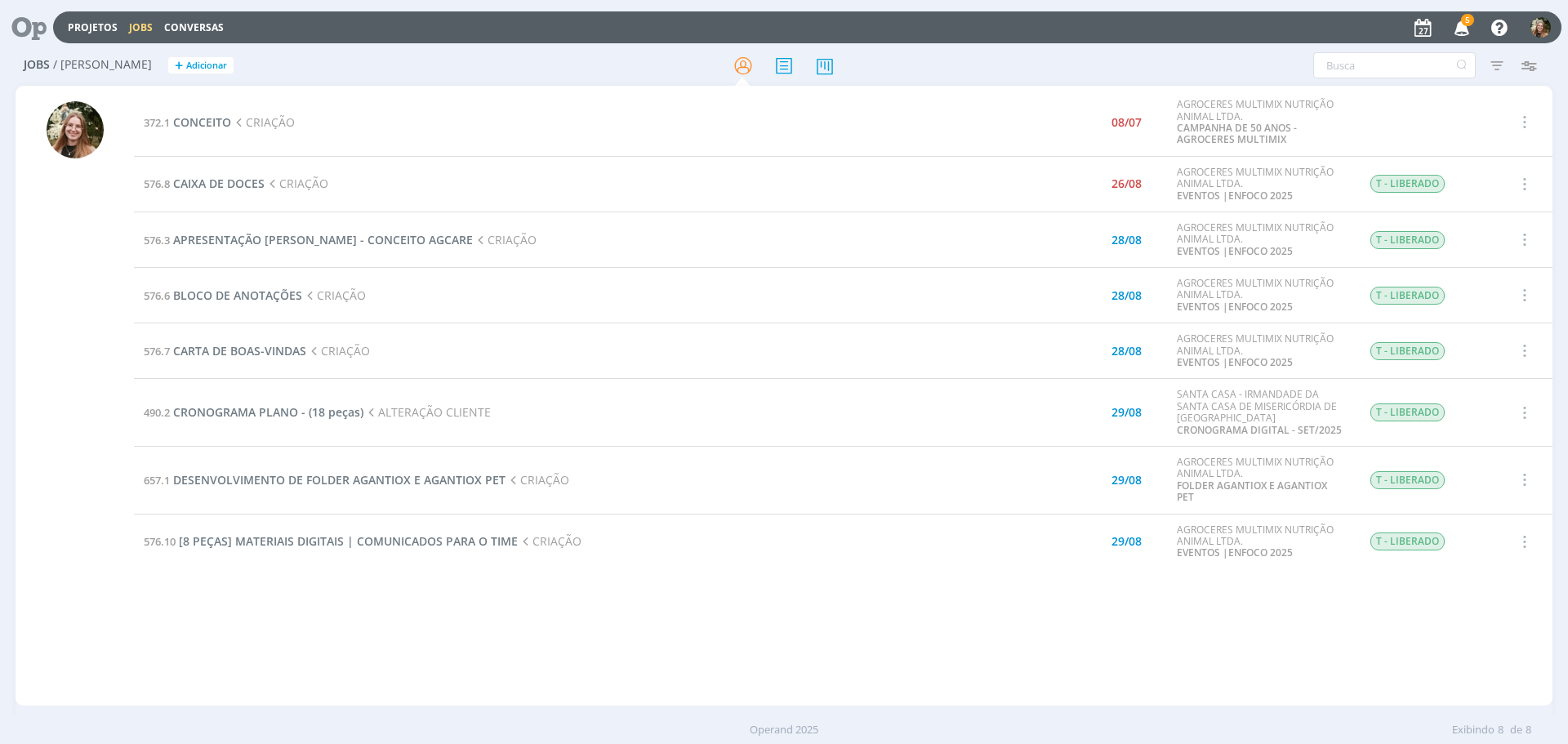
click at [246, 594] on div "372.1 CONCEITO CRIAÇÃO 08/07 AGROCERES MULTIMIX NUTRIÇÃO ANIMAL LTDA. CAMPANHA …" at bounding box center [842, 395] width 1418 height 613
click at [257, 659] on div "372.1 CONCEITO CRIAÇÃO 08/07 AGROCERES MULTIMIX NUTRIÇÃO ANIMAL LTDA. CAMPANHA …" at bounding box center [842, 395] width 1418 height 613
click at [1120, 183] on div "26/08" at bounding box center [1127, 183] width 30 height 11
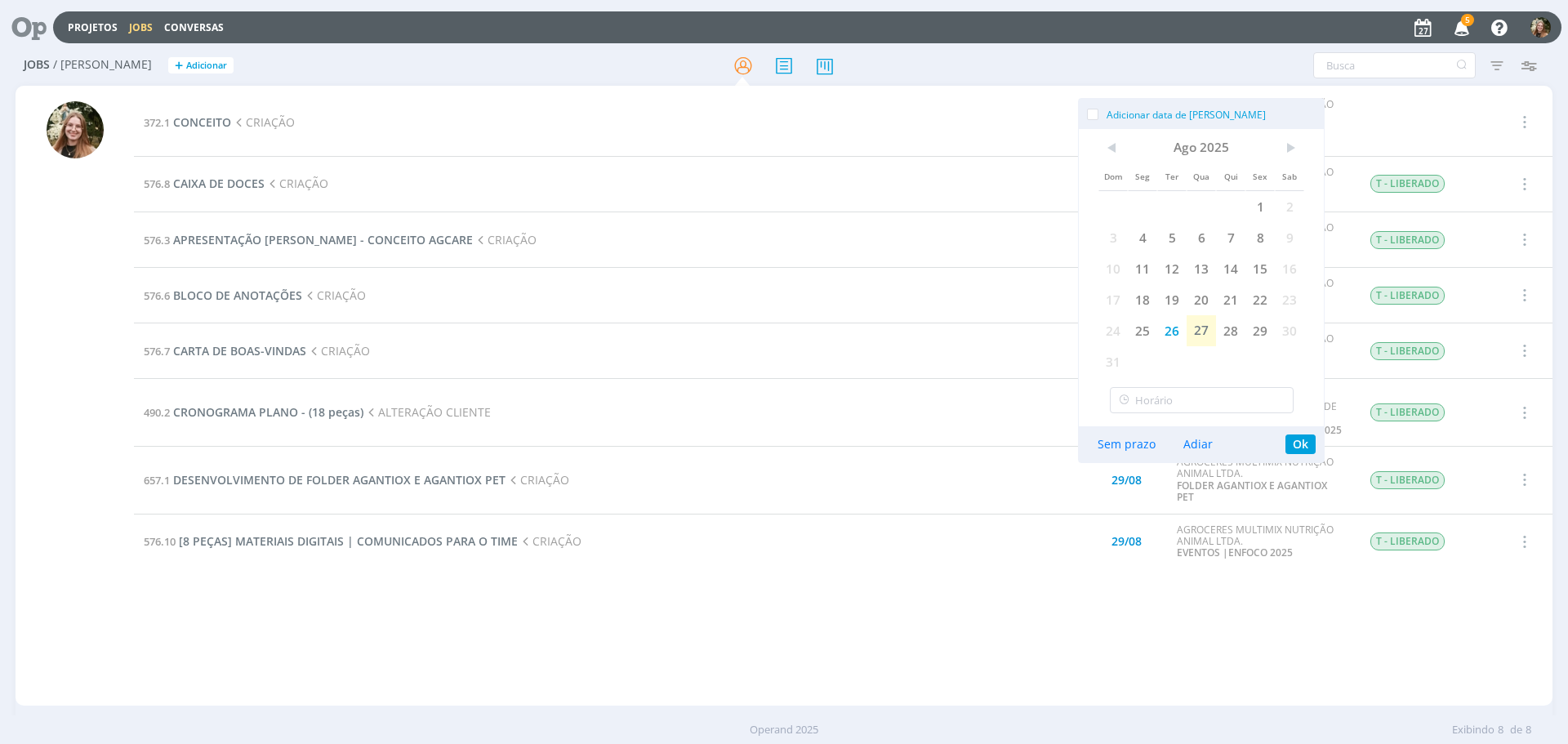
drag, startPoint x: 1223, startPoint y: 336, endPoint x: 1295, endPoint y: 410, distance: 103.2
click at [1224, 336] on span "28" at bounding box center [1230, 330] width 29 height 31
drag, startPoint x: 1305, startPoint y: 449, endPoint x: 1278, endPoint y: 435, distance: 30.4
click at [1305, 449] on button "Ok" at bounding box center [1301, 444] width 30 height 19
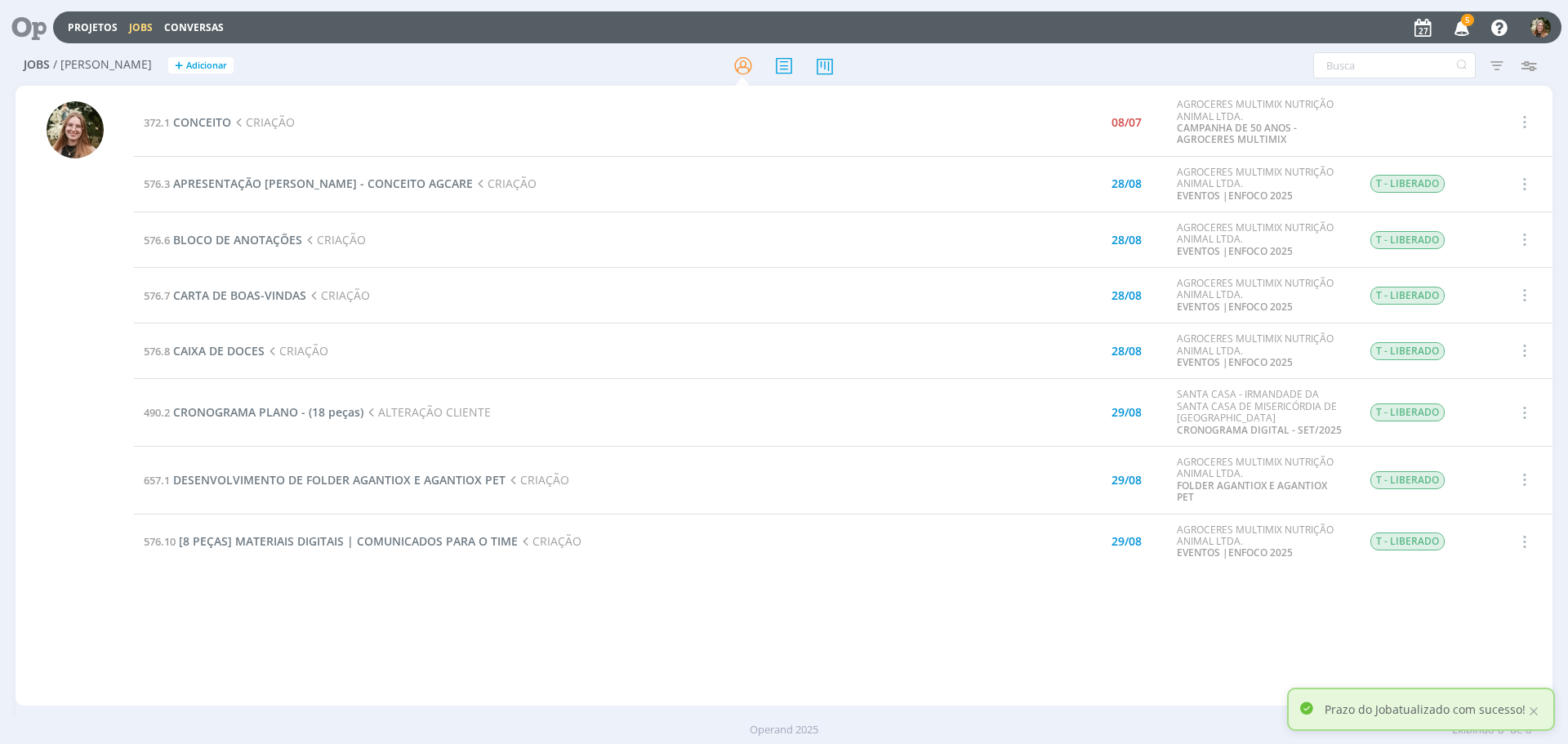
click at [707, 627] on div "372.1 CONCEITO CRIAÇÃO 08/07 AGROCERES MULTIMIX NUTRIÇÃO ANIMAL LTDA. CAMPANHA …" at bounding box center [842, 395] width 1418 height 613
click at [269, 614] on div "372.1 CONCEITO CRIAÇÃO 08/07 AGROCERES MULTIMIX NUTRIÇÃO ANIMAL LTDA. CAMPANHA …" at bounding box center [842, 395] width 1418 height 613
